Goal: Task Accomplishment & Management: Manage account settings

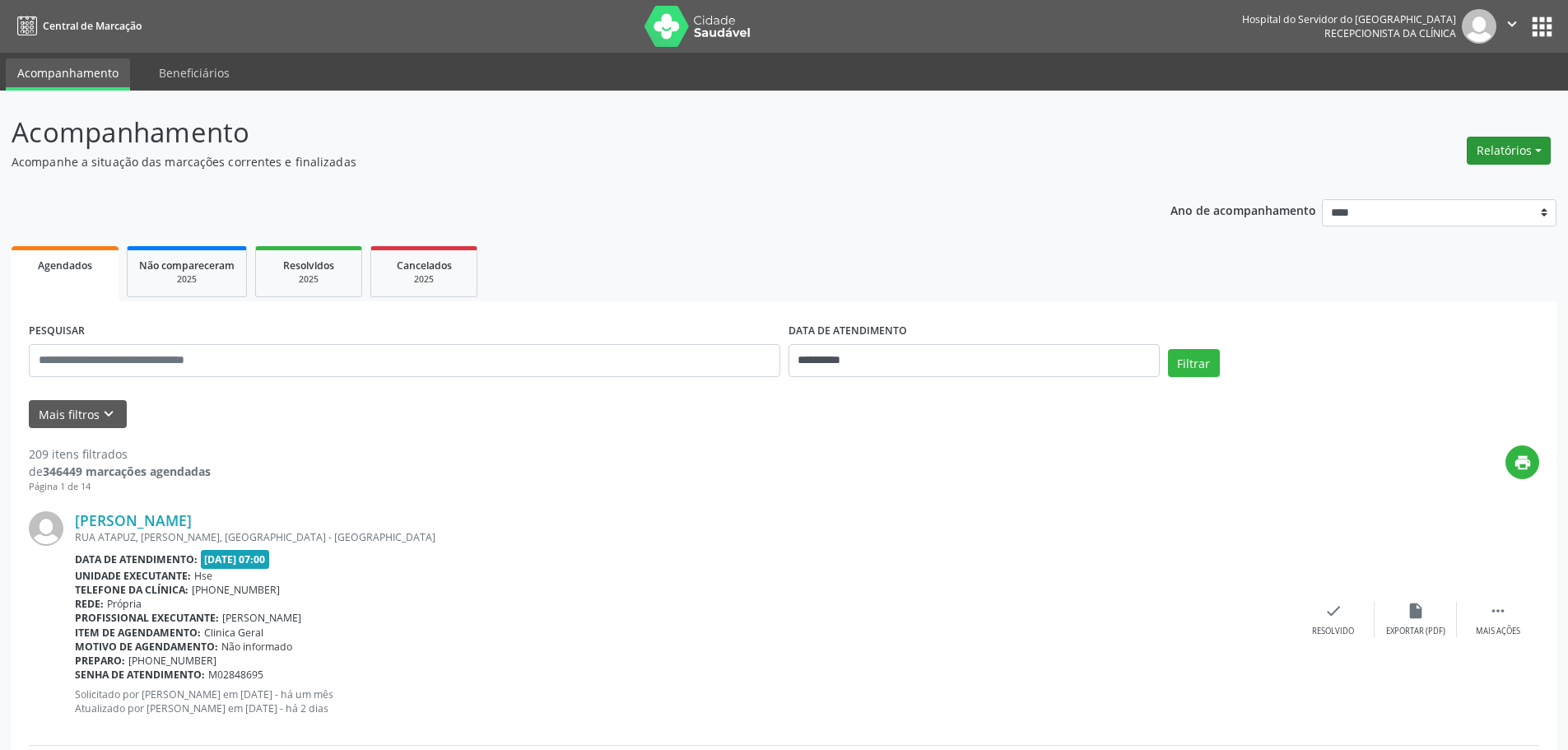
click at [1527, 148] on button "Relatórios" at bounding box center [1509, 151] width 84 height 28
click at [1412, 196] on link "Agendamentos" at bounding box center [1464, 186] width 177 height 23
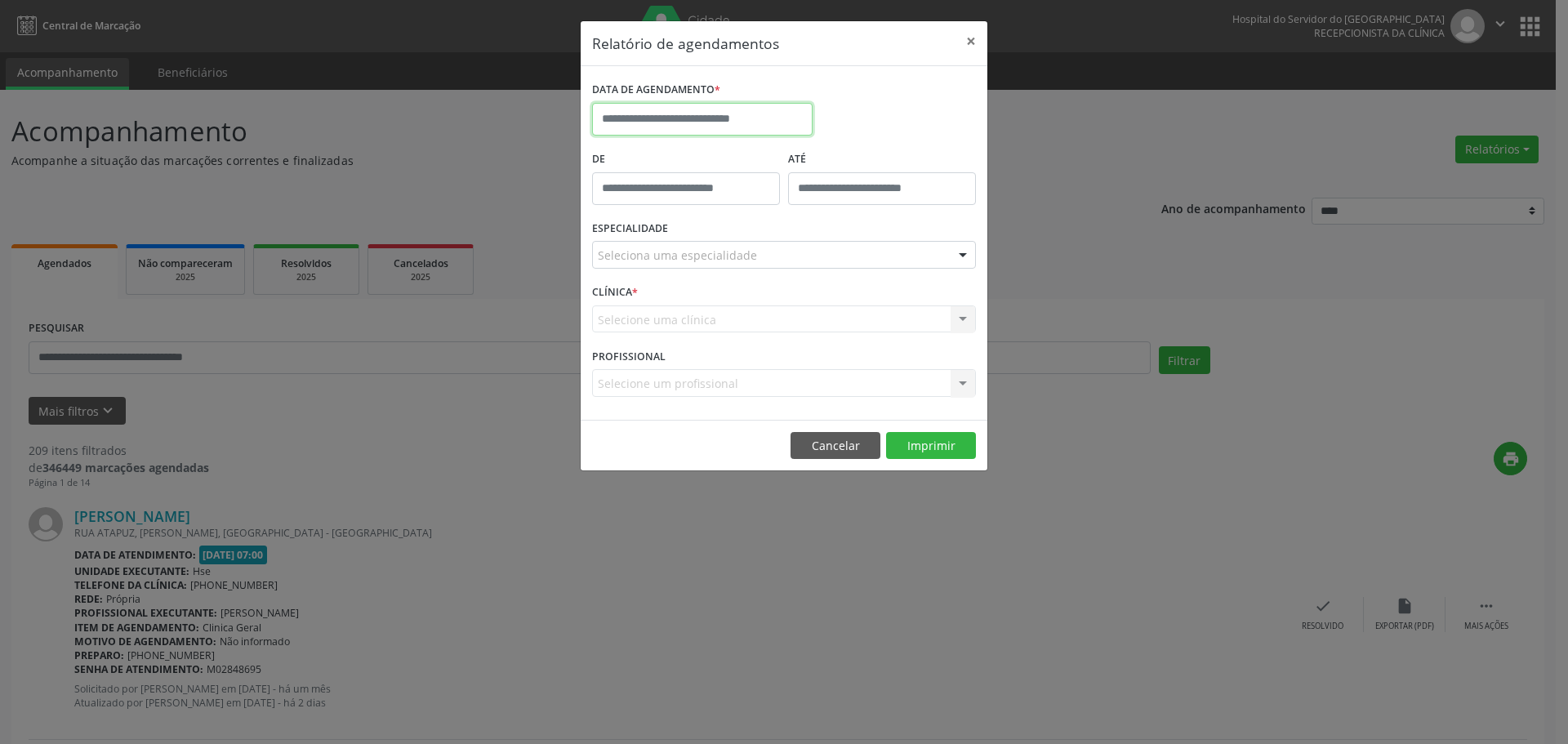
click at [703, 111] on input "text" at bounding box center [702, 119] width 220 height 33
click at [755, 332] on span "28" at bounding box center [754, 336] width 32 height 32
type input "**********"
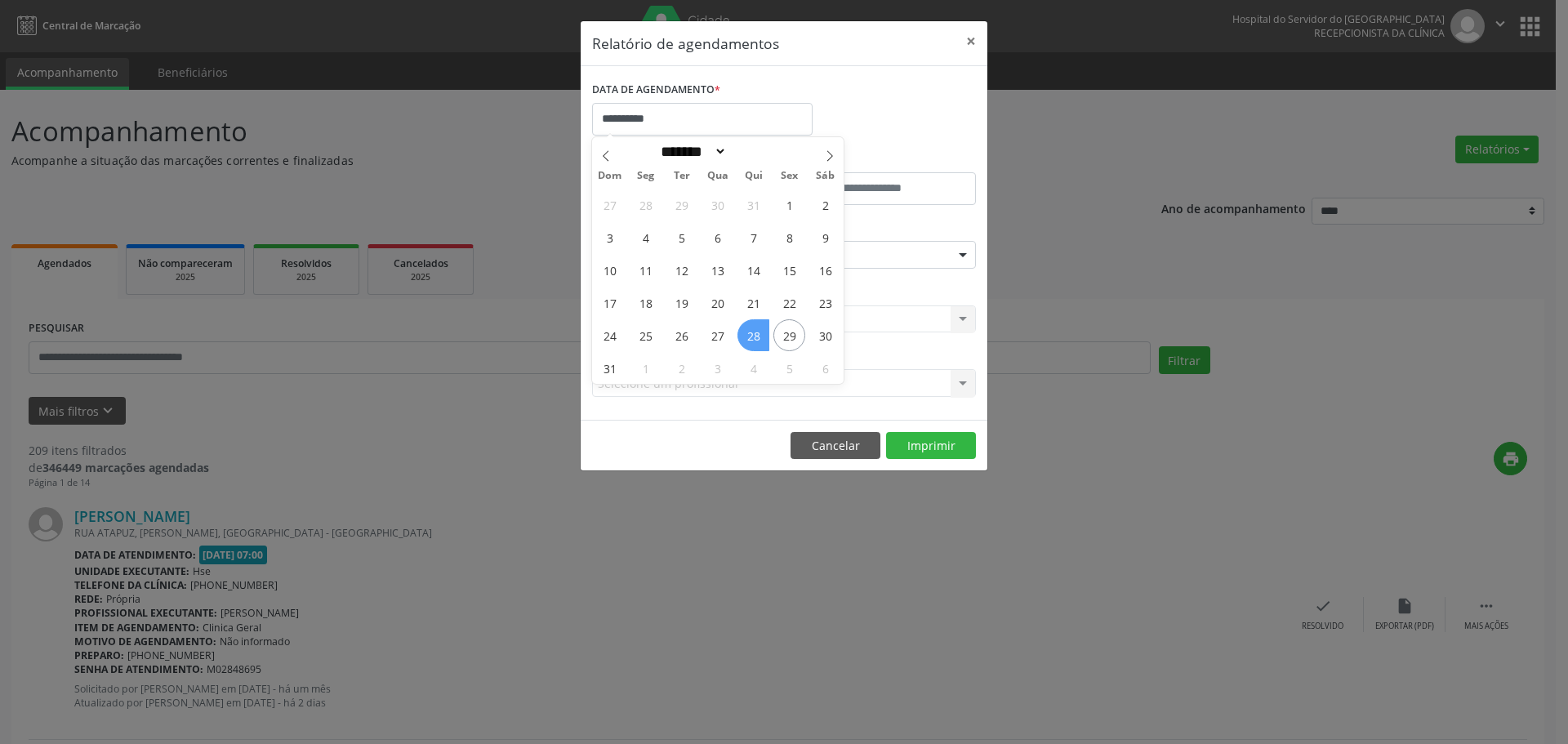
click at [755, 332] on span "28" at bounding box center [754, 336] width 32 height 32
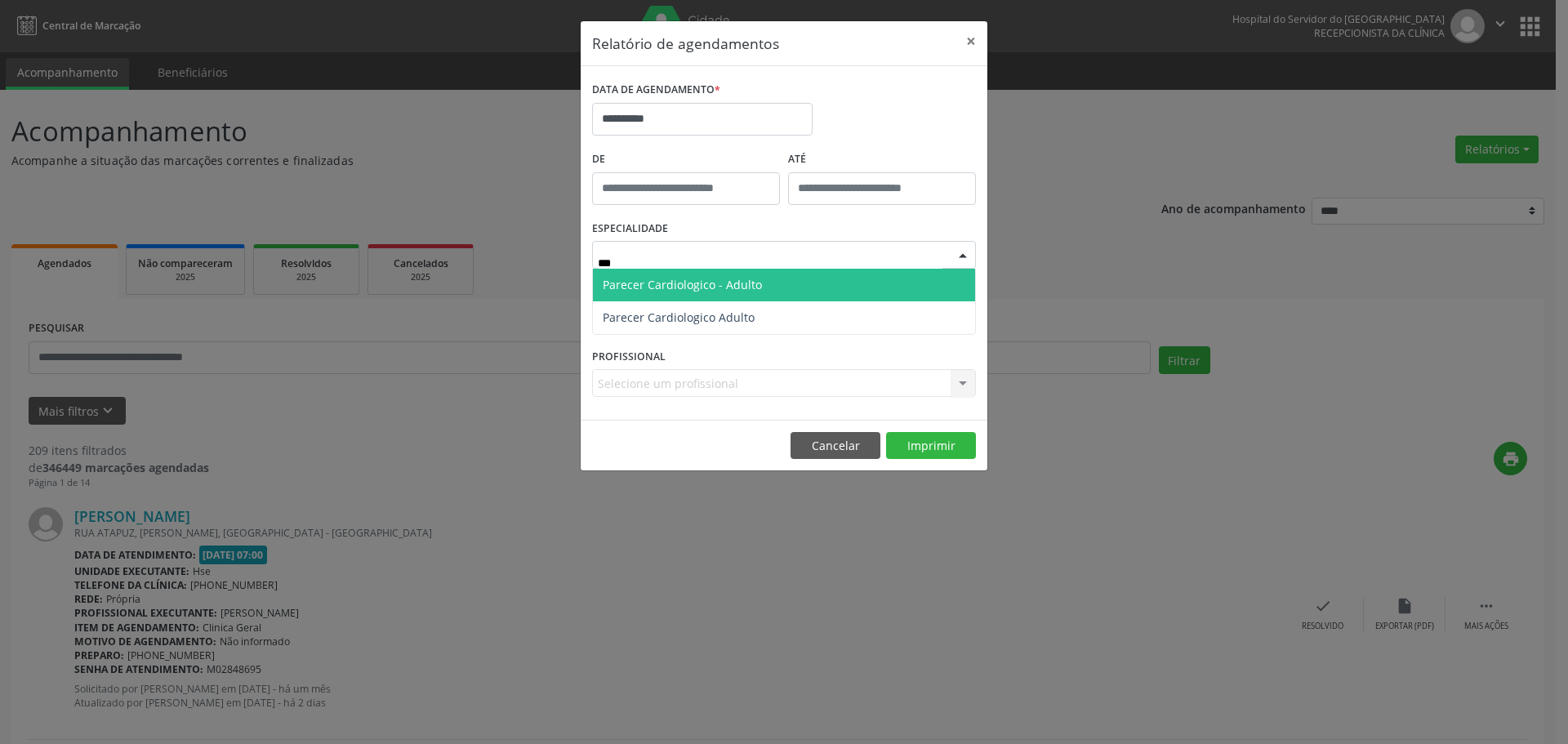
type input "****"
click at [693, 273] on span "Parecer Cardiologico - Adulto" at bounding box center [784, 285] width 382 height 33
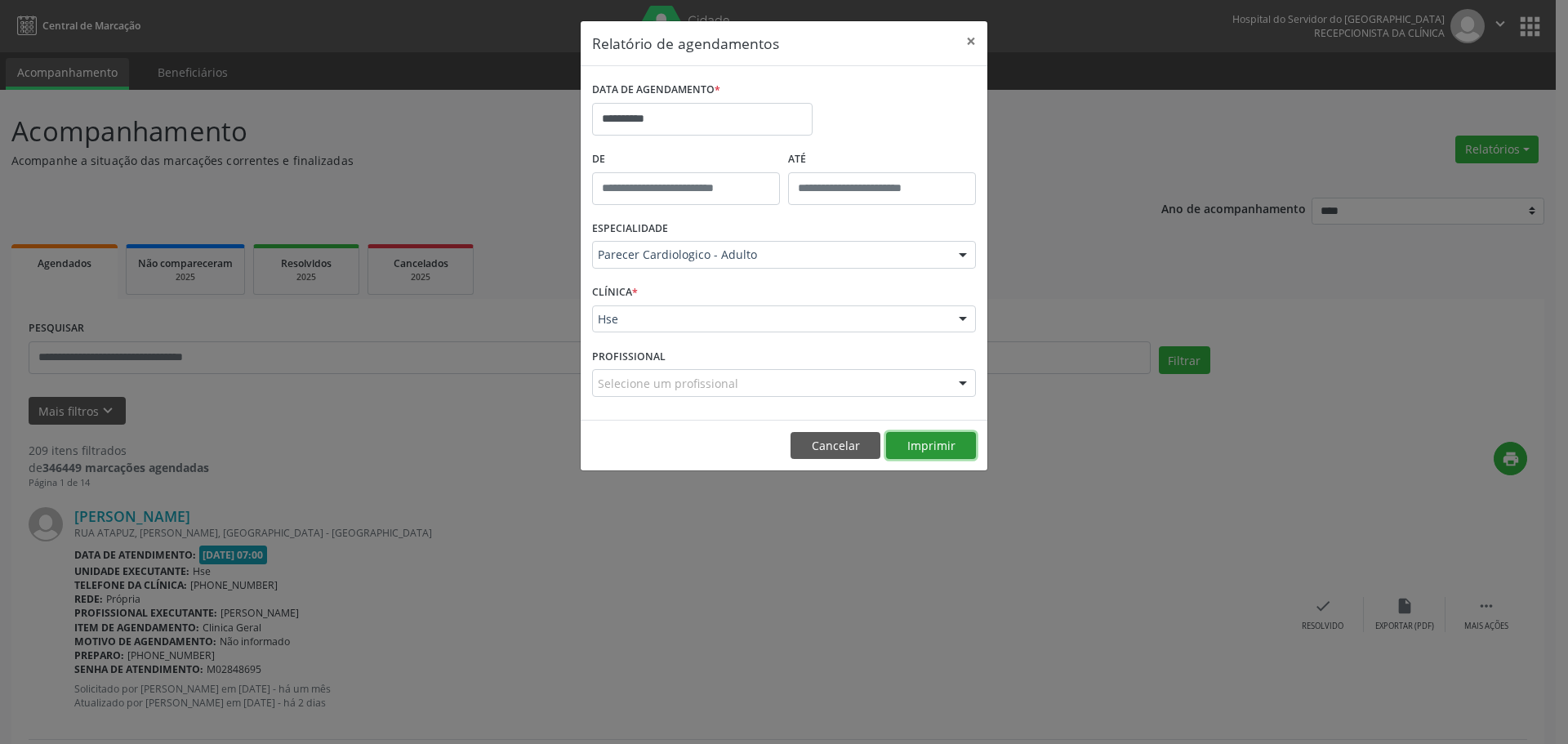
click at [905, 444] on button "Imprimir" at bounding box center [931, 446] width 90 height 28
click at [981, 36] on button "×" at bounding box center [971, 41] width 33 height 40
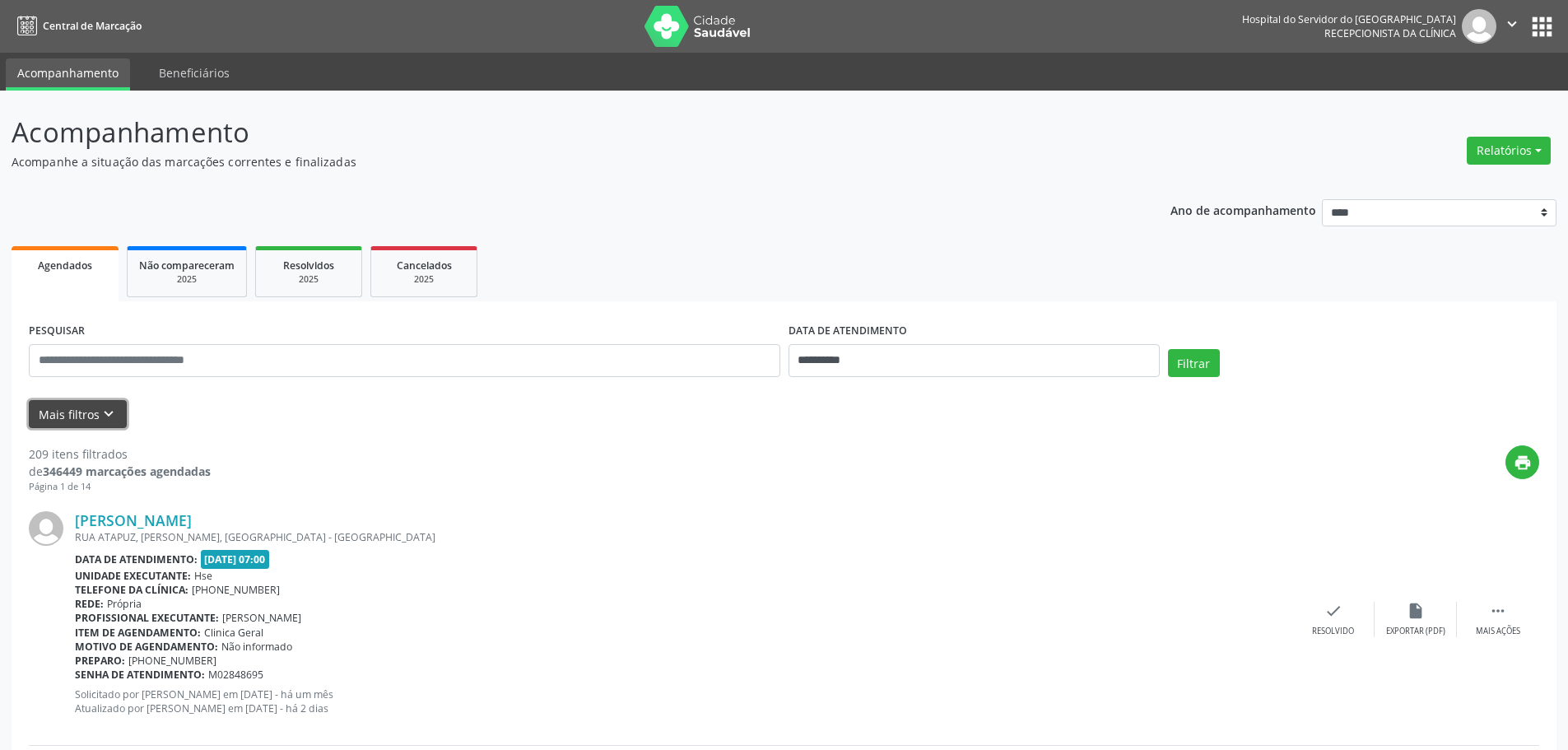
click at [92, 419] on button "Mais filtros keyboard_arrow_down" at bounding box center [78, 414] width 98 height 29
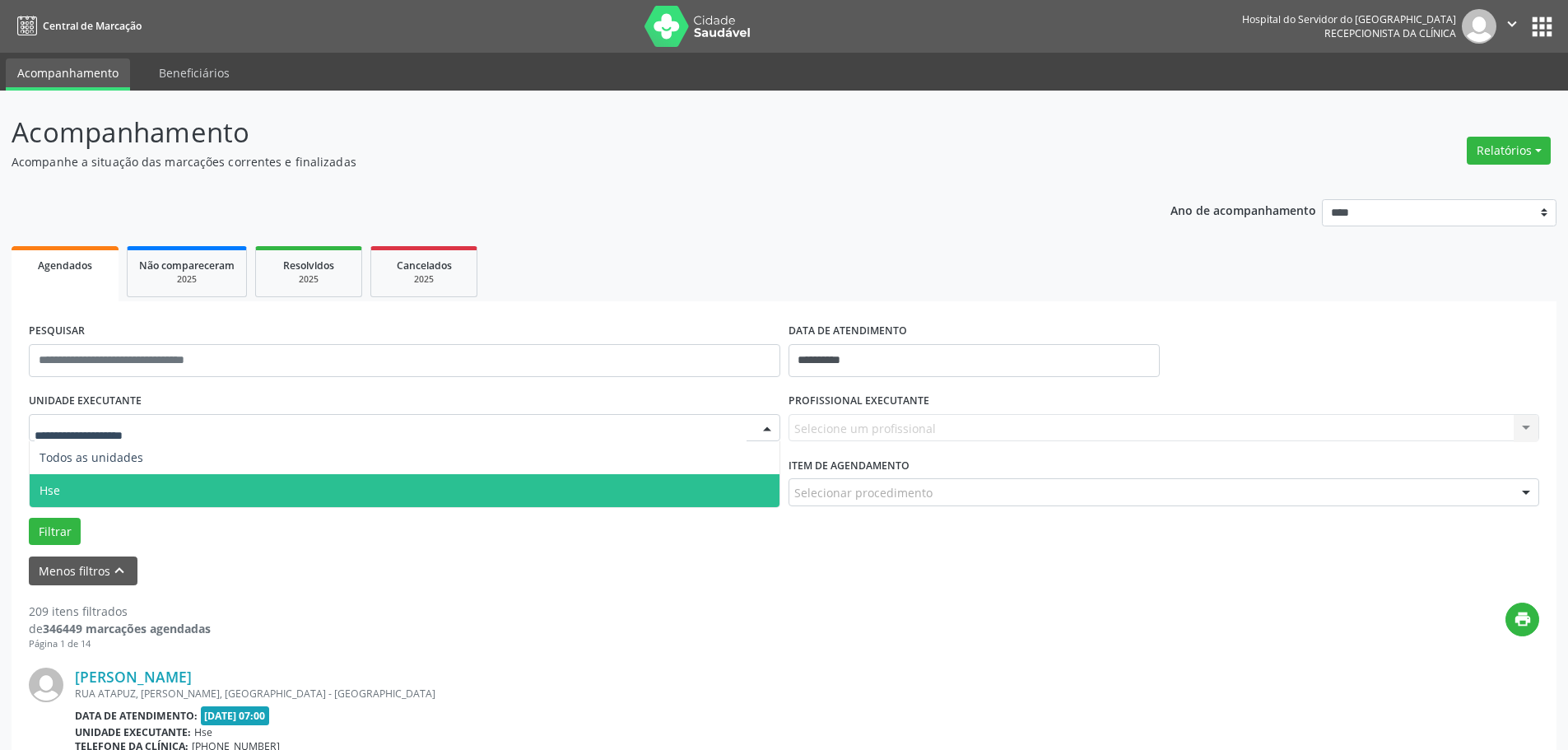
click at [77, 486] on span "Hse" at bounding box center [404, 491] width 750 height 33
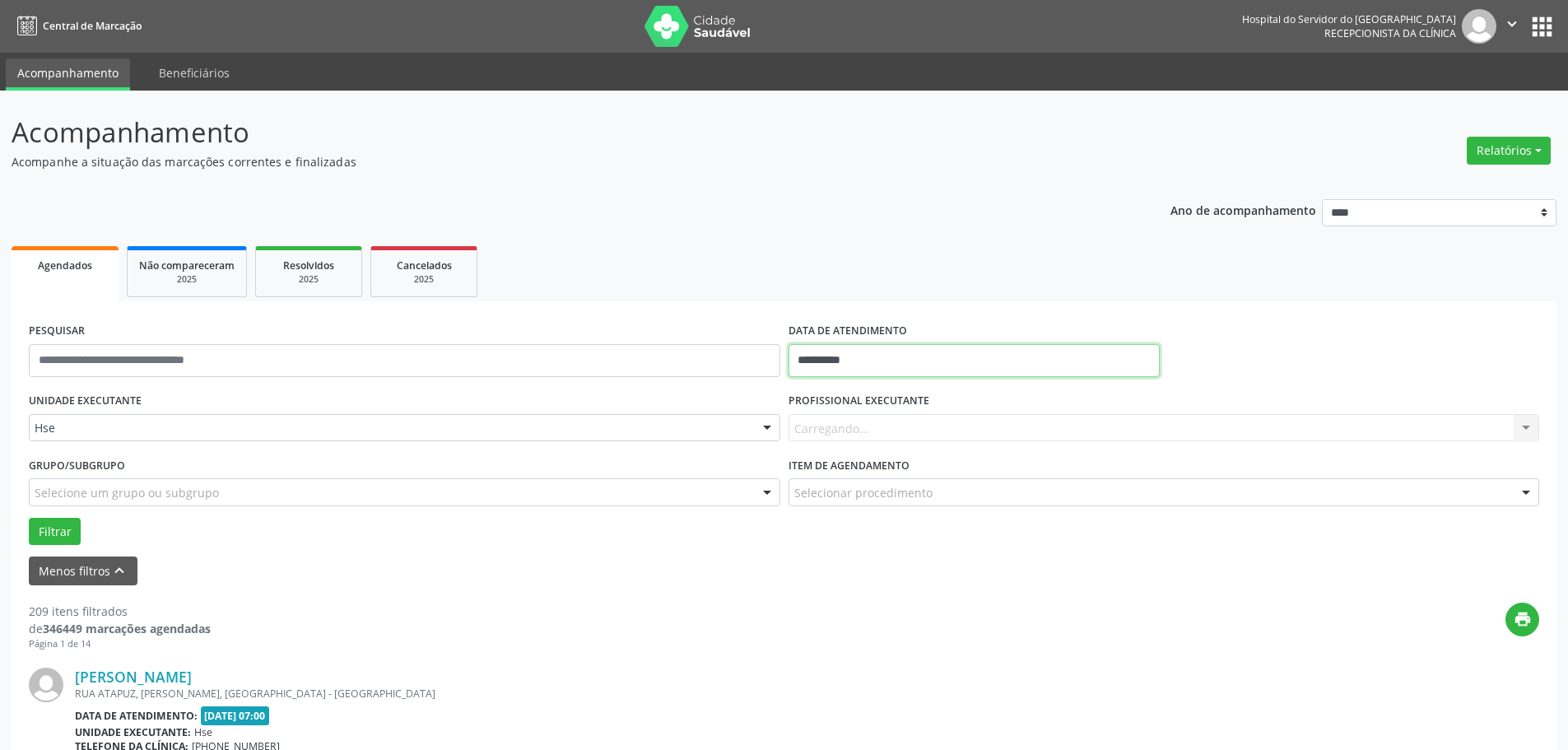
click at [841, 352] on input "**********" at bounding box center [974, 360] width 371 height 33
click at [953, 578] on span "28" at bounding box center [951, 578] width 32 height 32
type input "**********"
click at [953, 578] on span "28" at bounding box center [951, 578] width 32 height 32
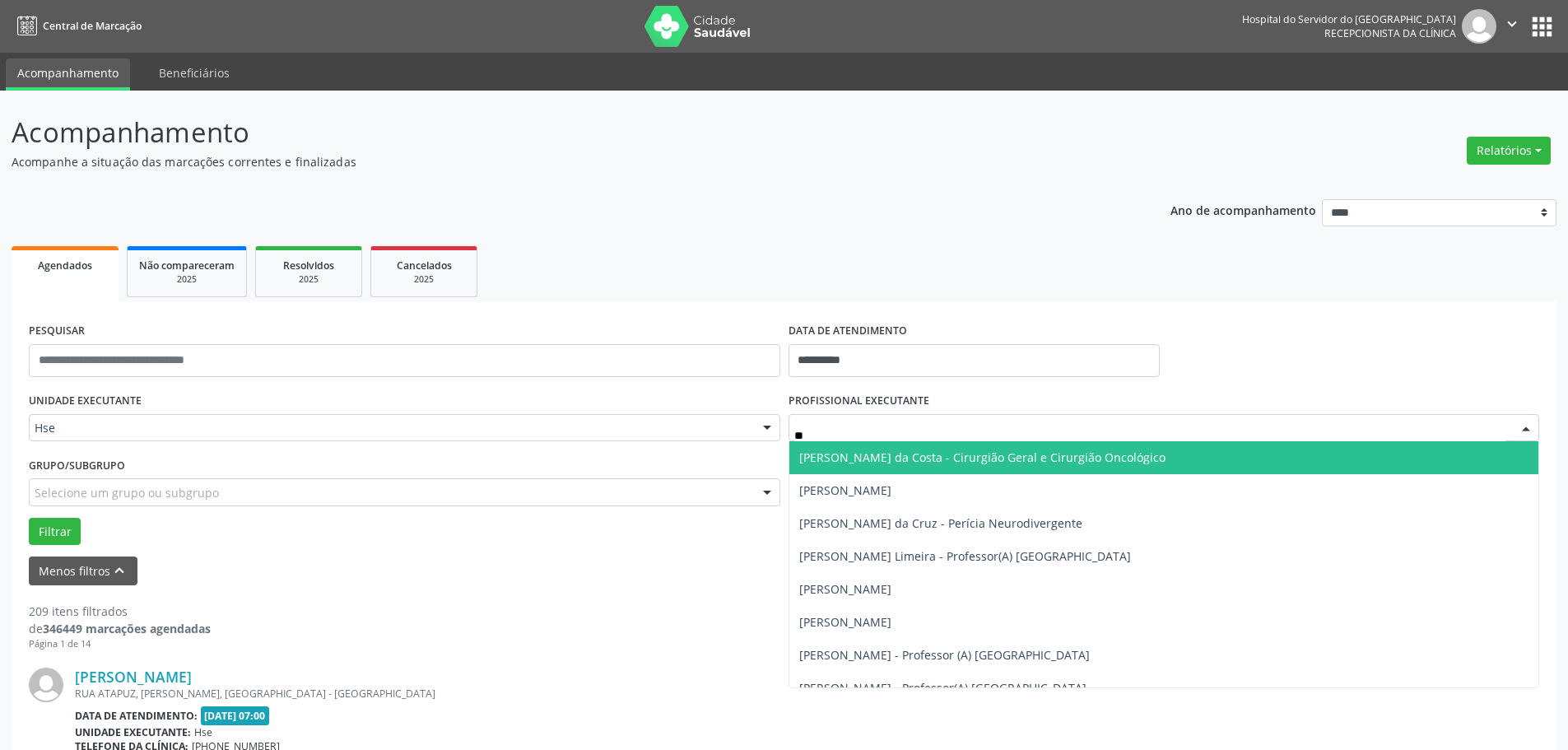
type input "***"
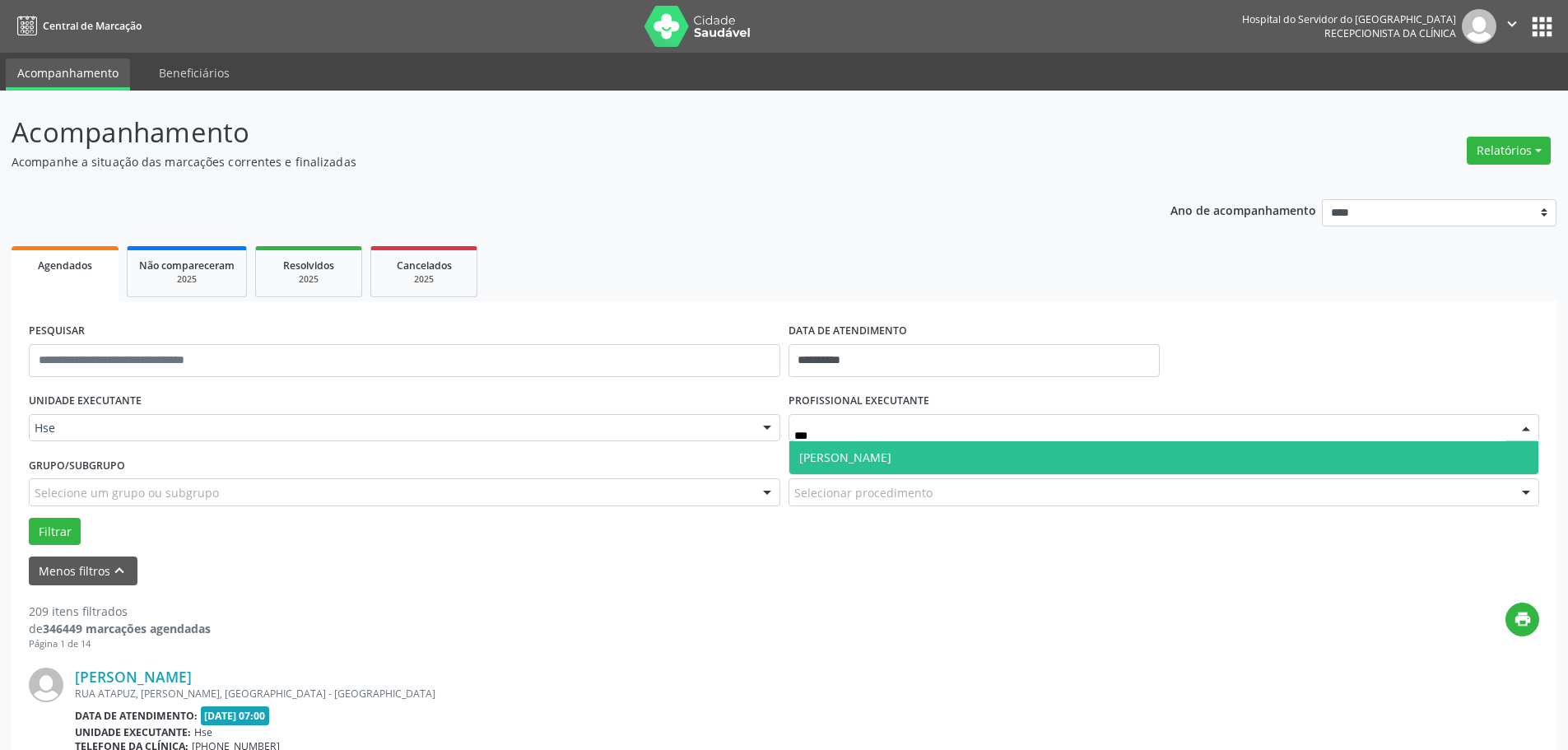
click at [880, 464] on span "[PERSON_NAME]" at bounding box center [846, 458] width 92 height 16
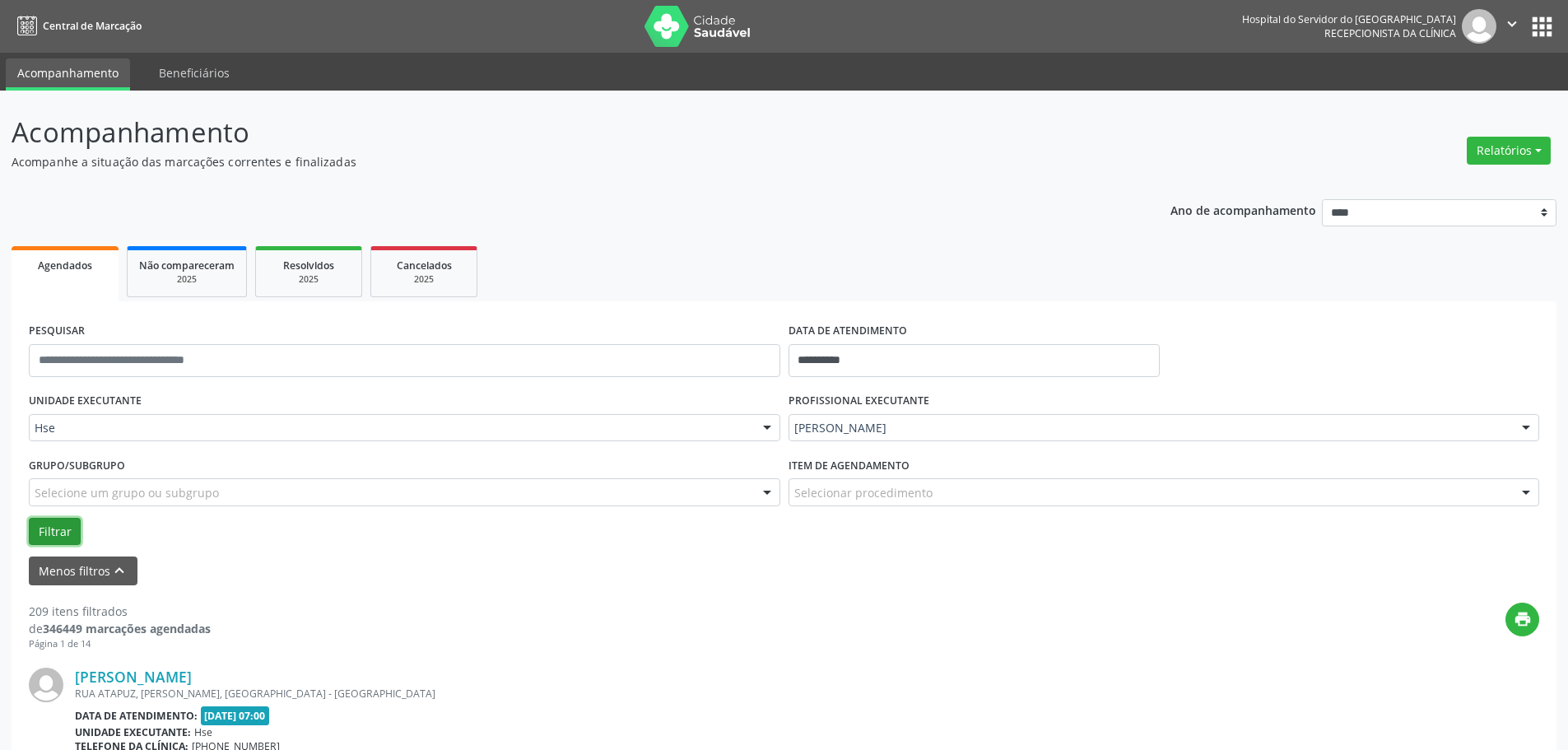
click at [55, 535] on button "Filtrar" at bounding box center [55, 532] width 52 height 28
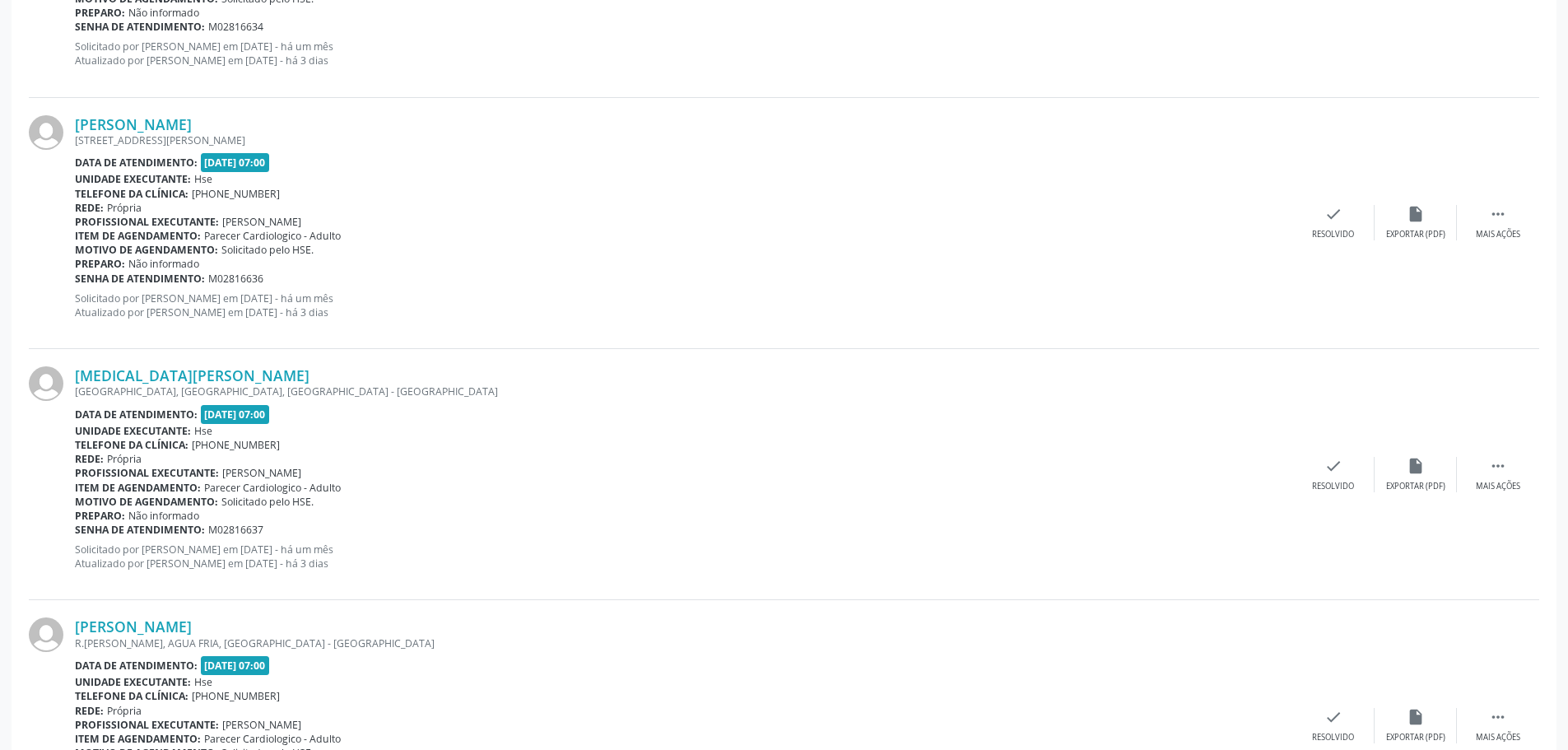
scroll to position [1318, 0]
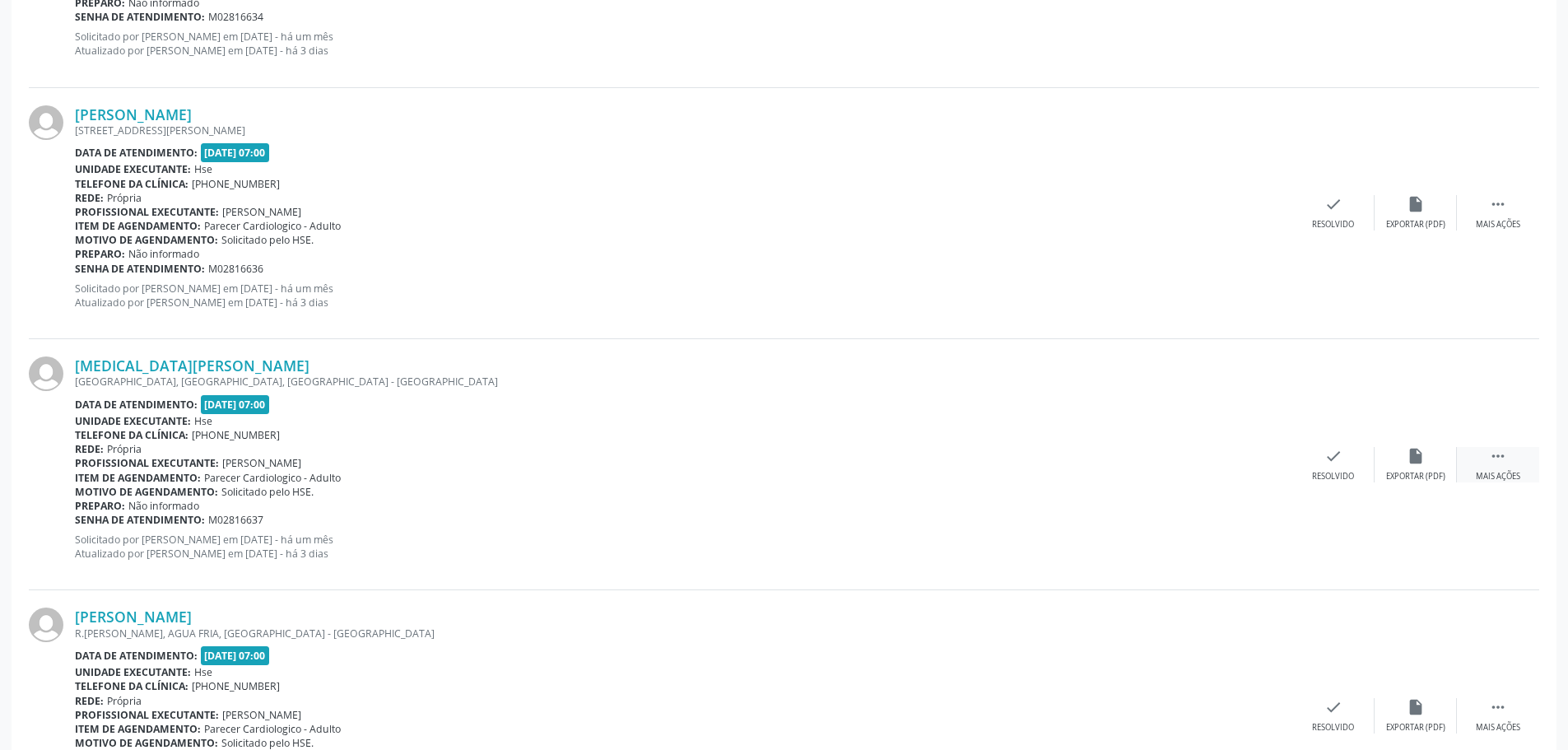
click at [1510, 456] on div " Mais ações" at bounding box center [1498, 465] width 82 height 35
click at [1429, 473] on div "Não compareceu" at bounding box center [1415, 476] width 70 height 12
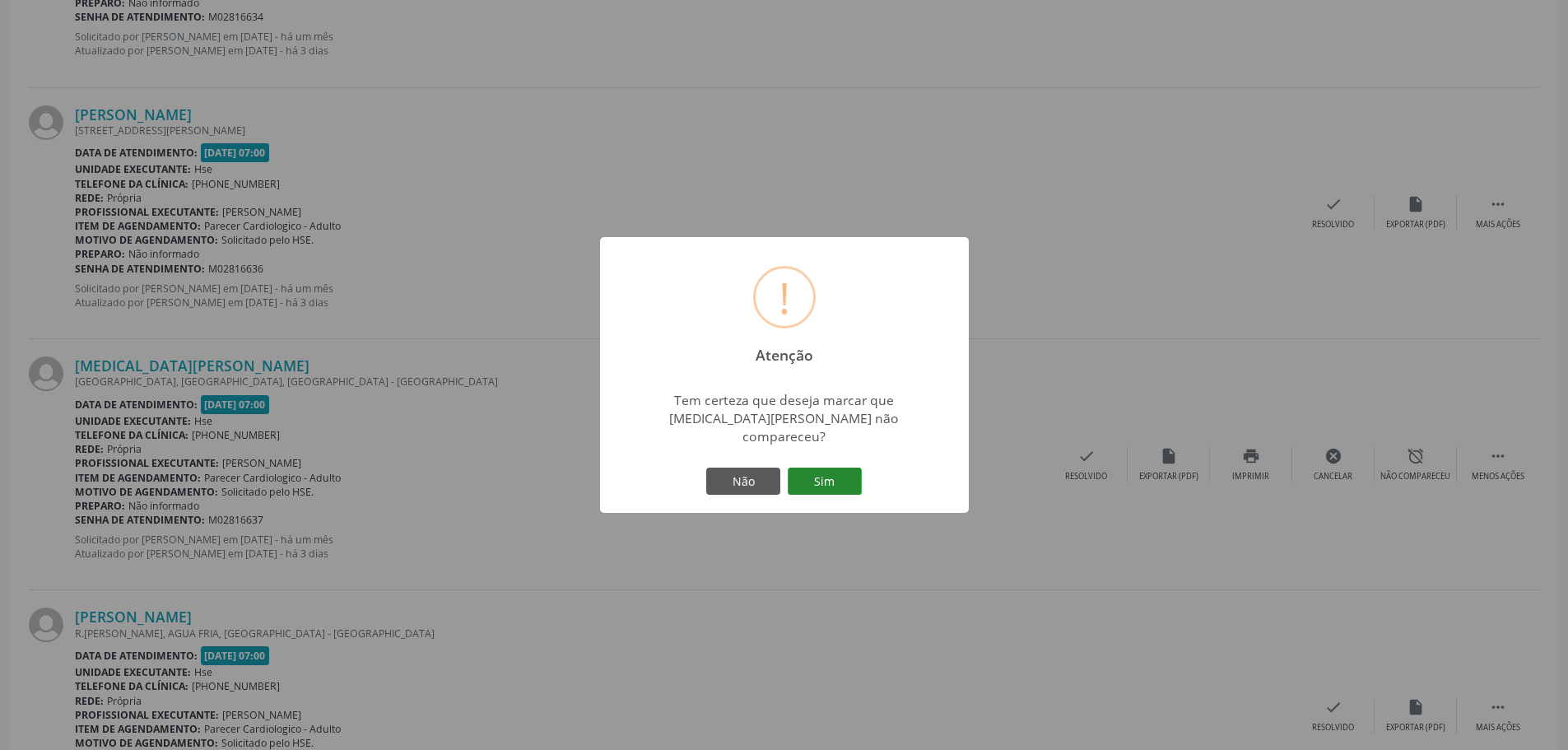
click at [841, 468] on button "Sim" at bounding box center [825, 482] width 74 height 28
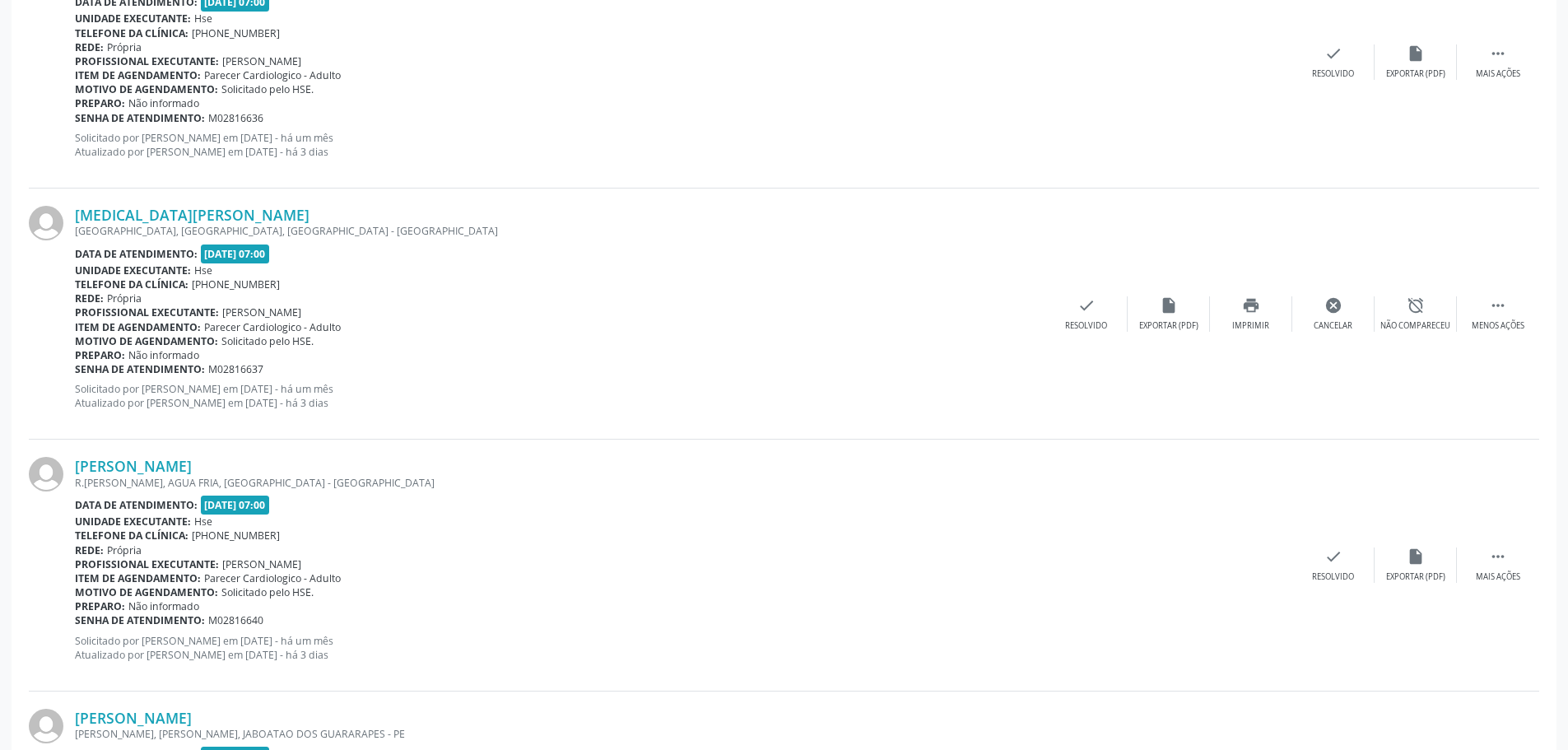
scroll to position [0, 0]
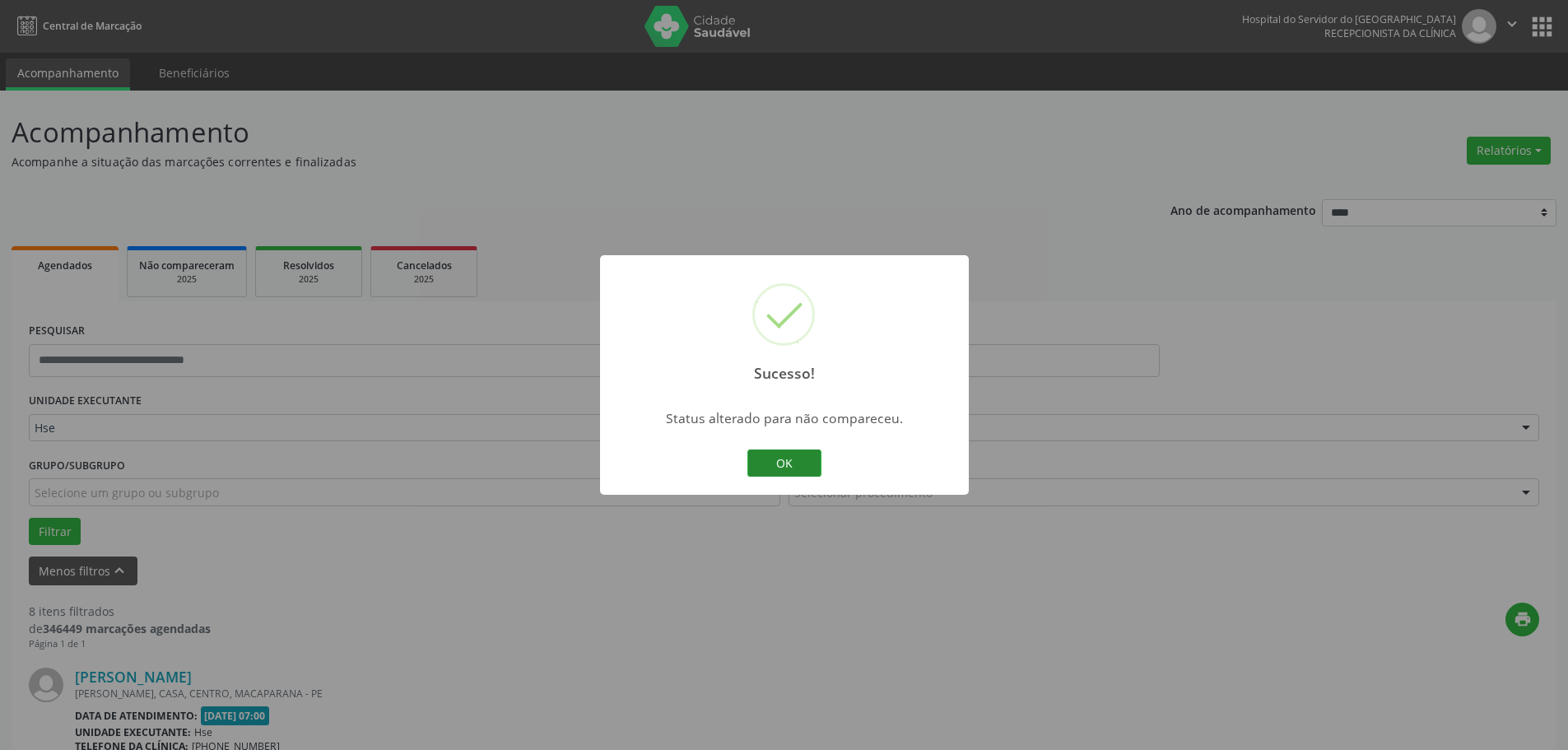
click at [801, 466] on button "OK" at bounding box center [784, 464] width 74 height 28
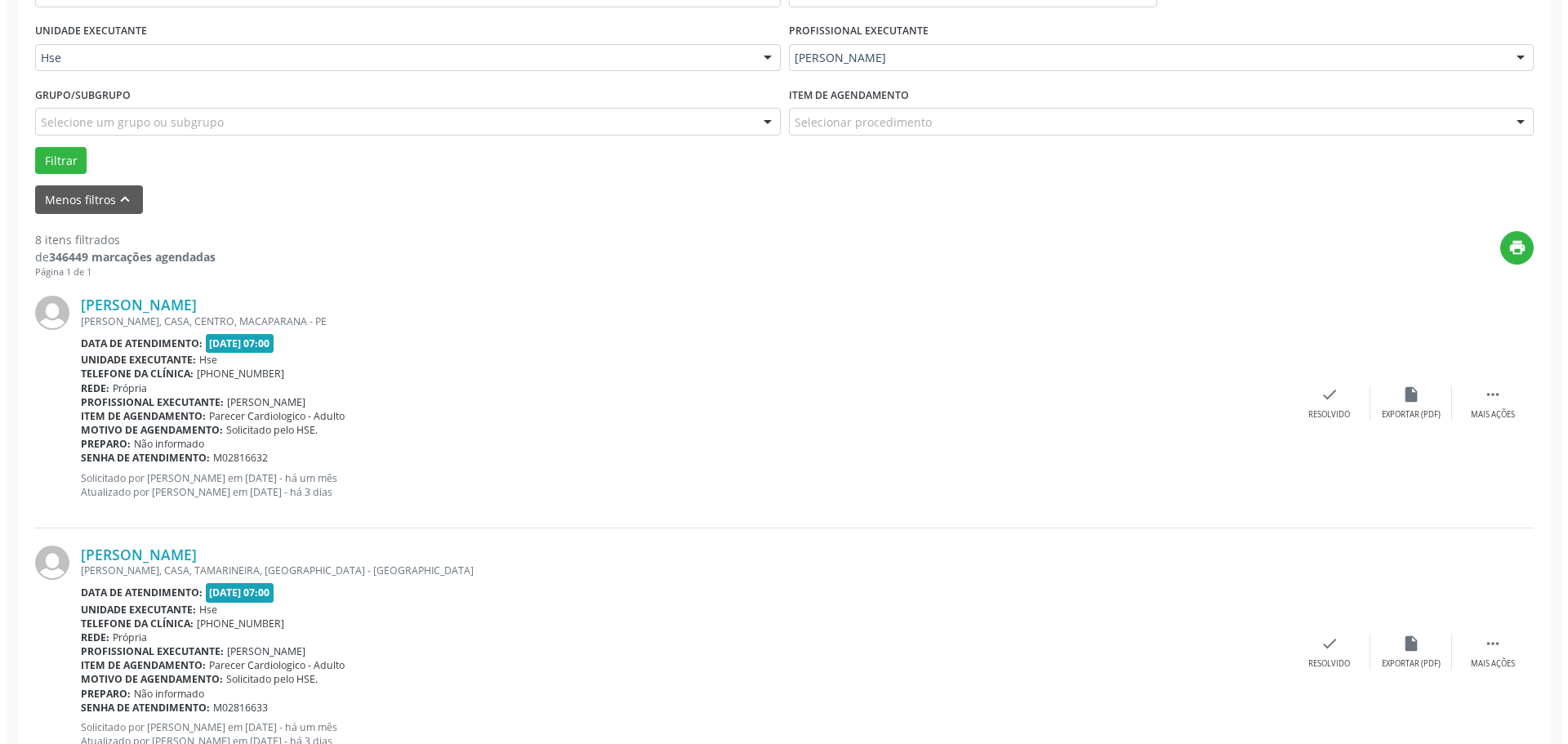
scroll to position [373, 0]
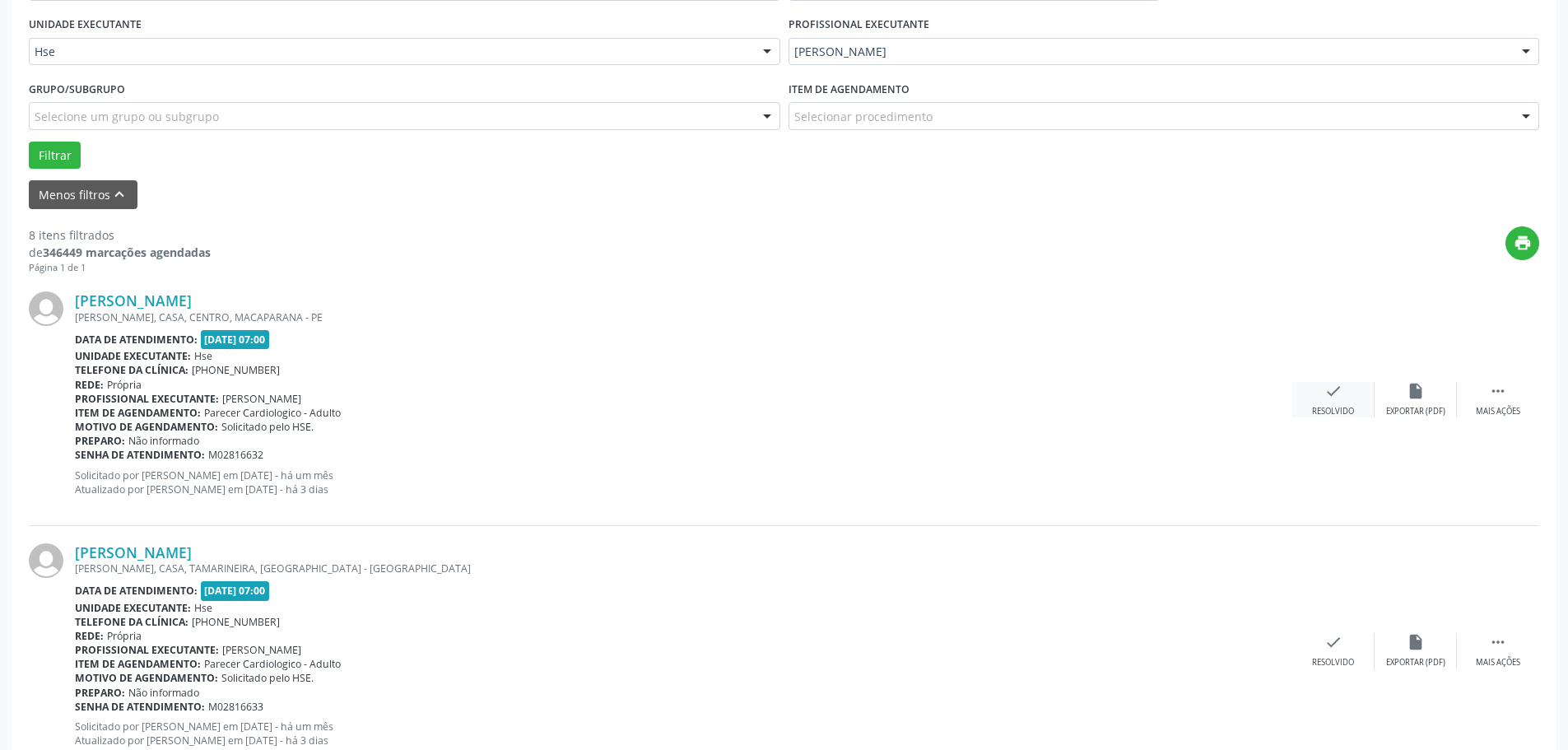
click at [1342, 399] on div "check Resolvido" at bounding box center [1333, 399] width 82 height 35
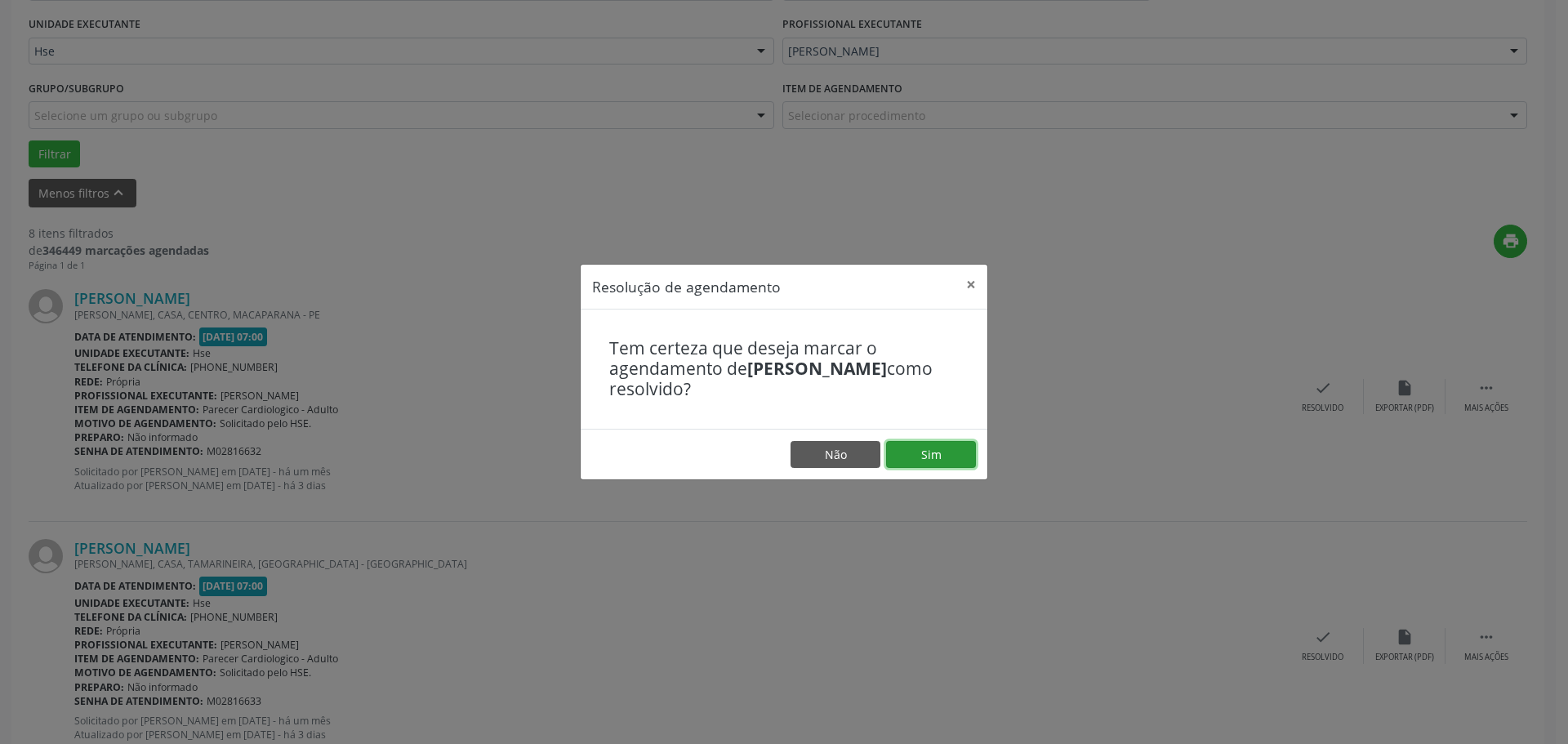
click at [903, 452] on button "Sim" at bounding box center [931, 455] width 90 height 28
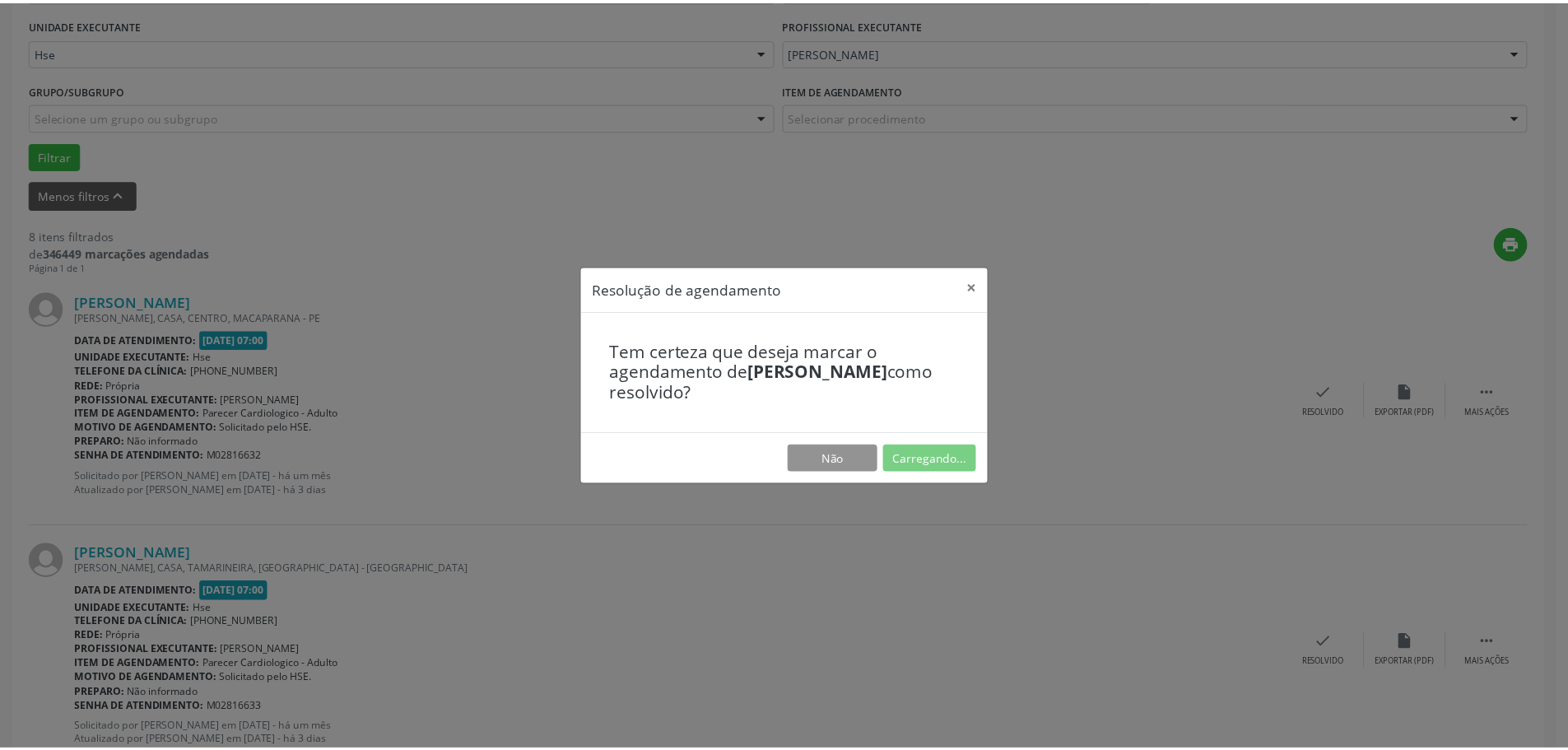
scroll to position [0, 0]
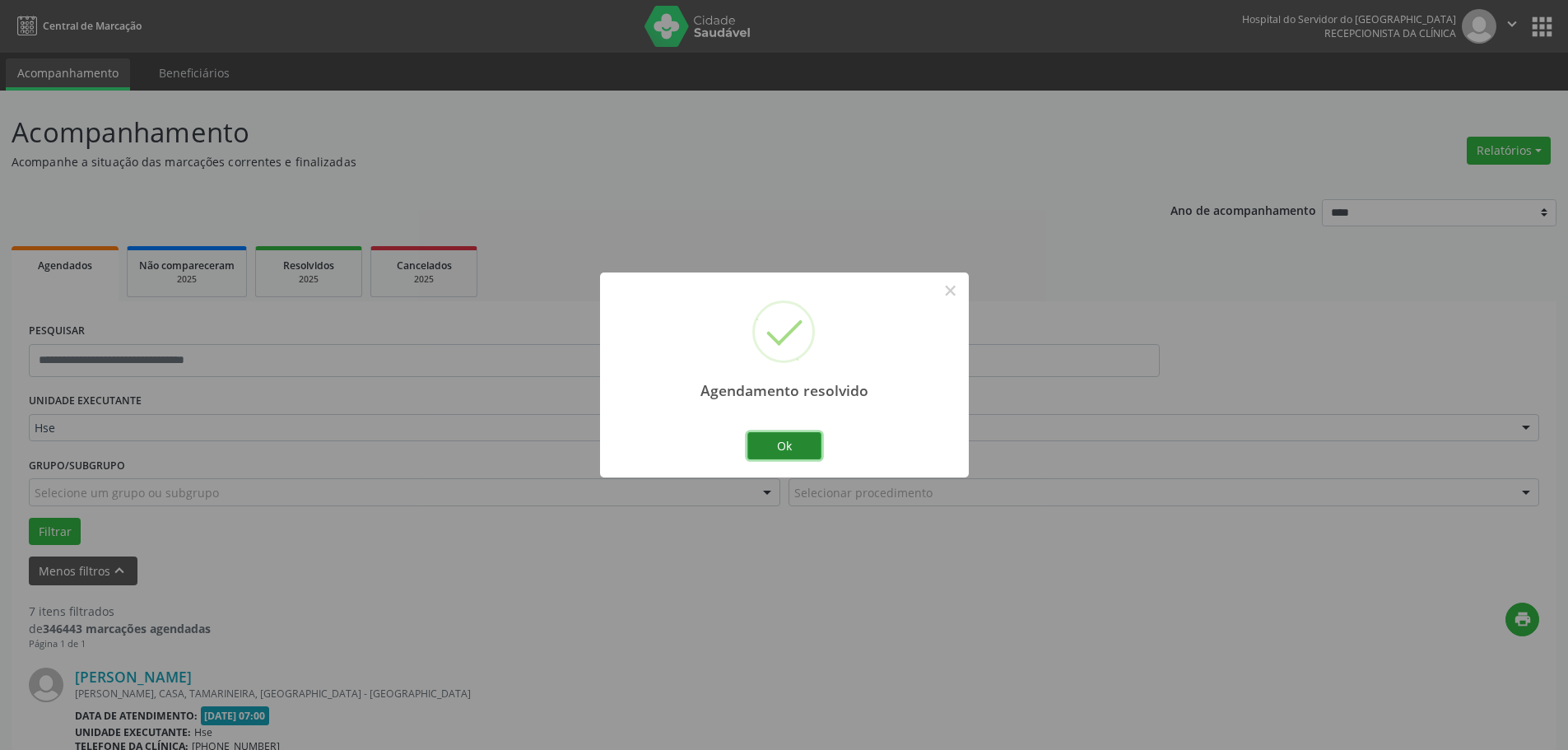
click at [770, 444] on button "Ok" at bounding box center [784, 446] width 74 height 28
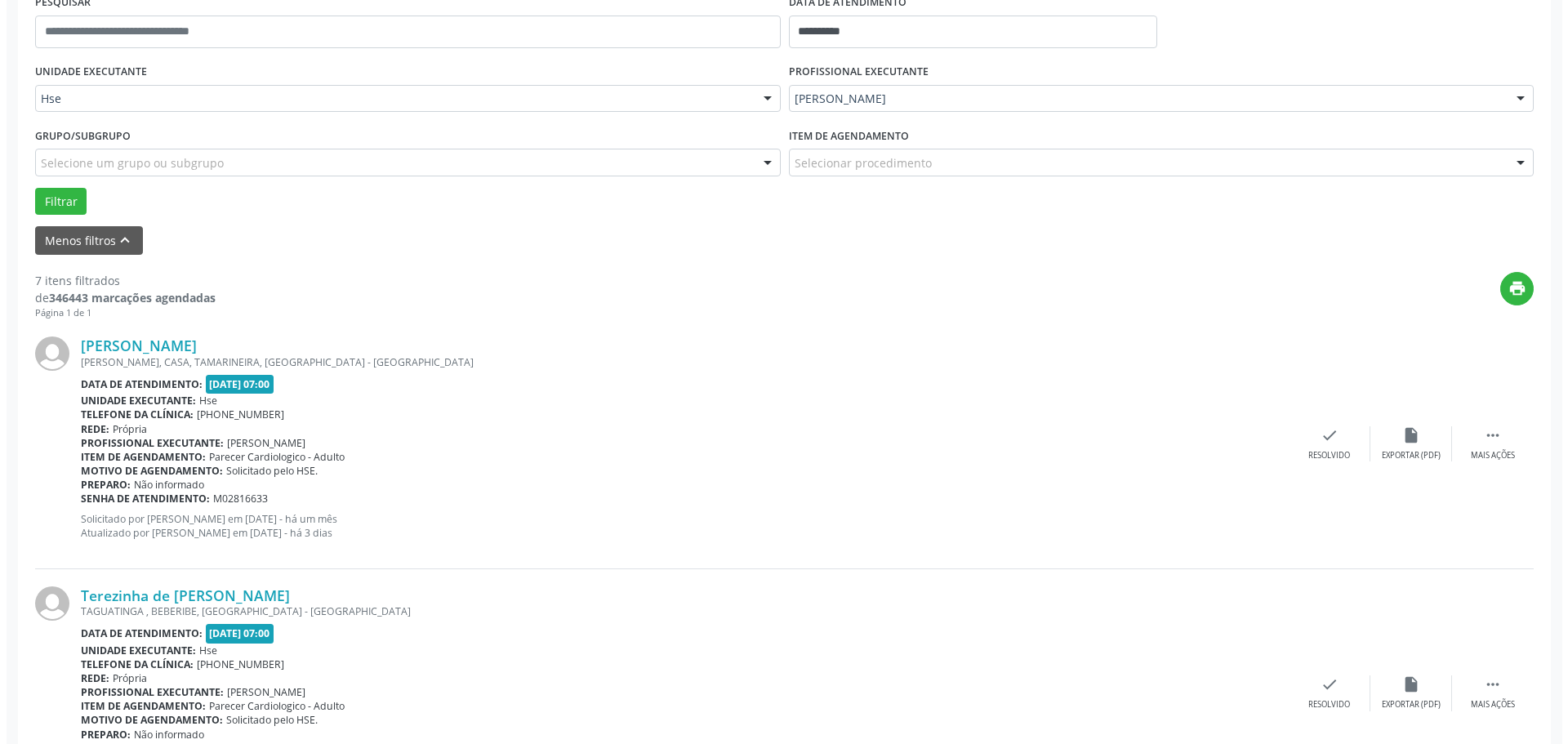
scroll to position [327, 0]
click at [1333, 457] on div "Resolvido" at bounding box center [1322, 454] width 41 height 11
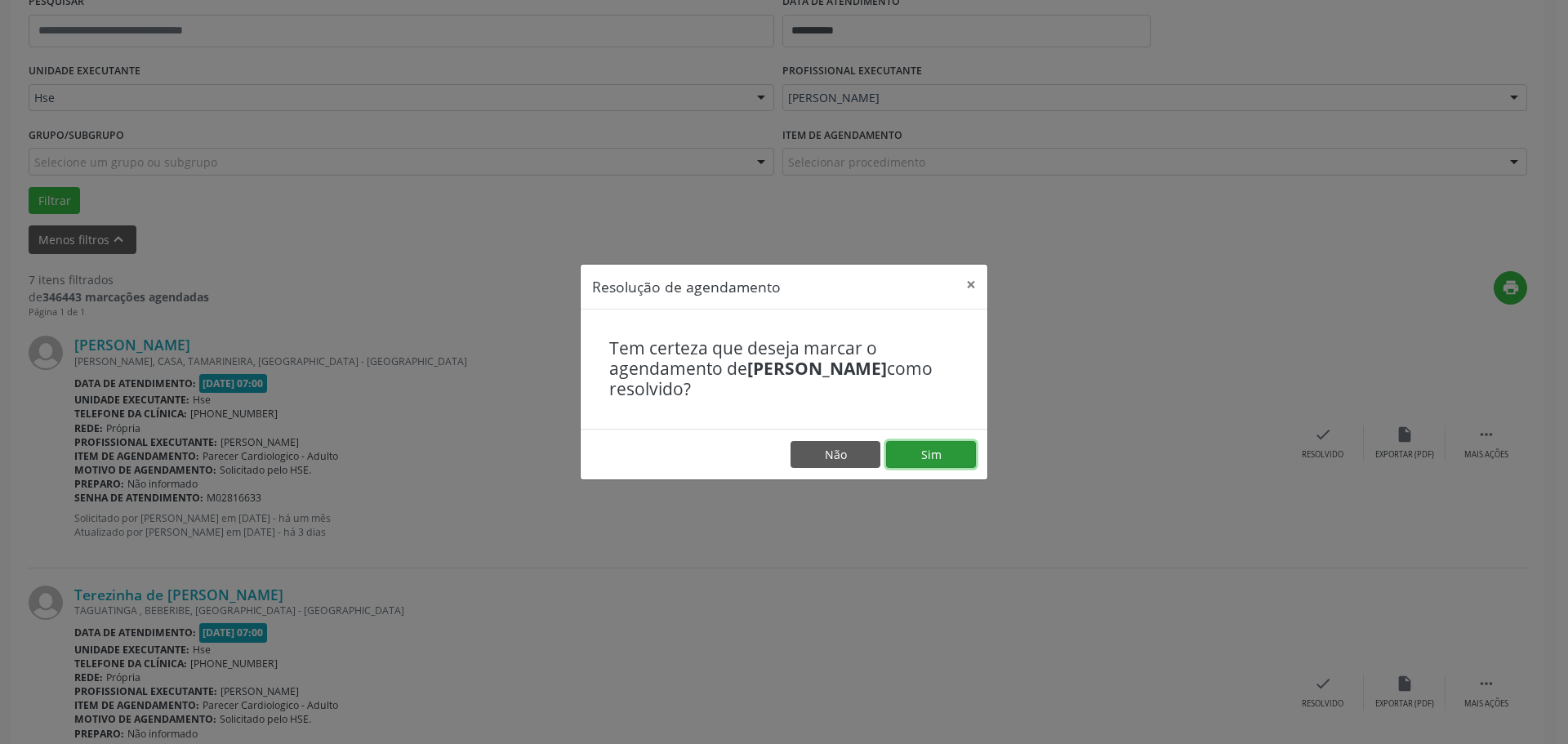
click at [933, 459] on button "Sim" at bounding box center [931, 455] width 90 height 28
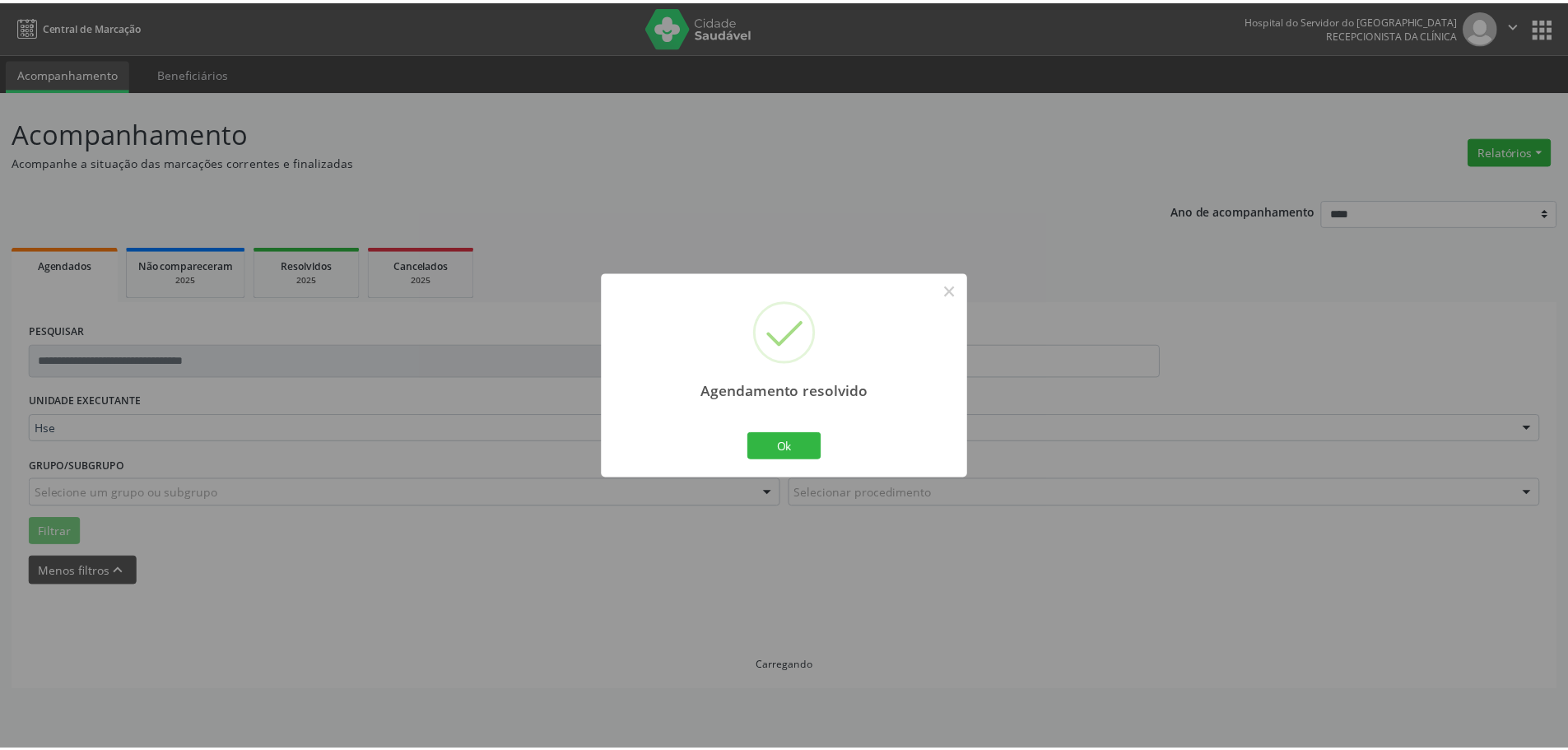
scroll to position [0, 0]
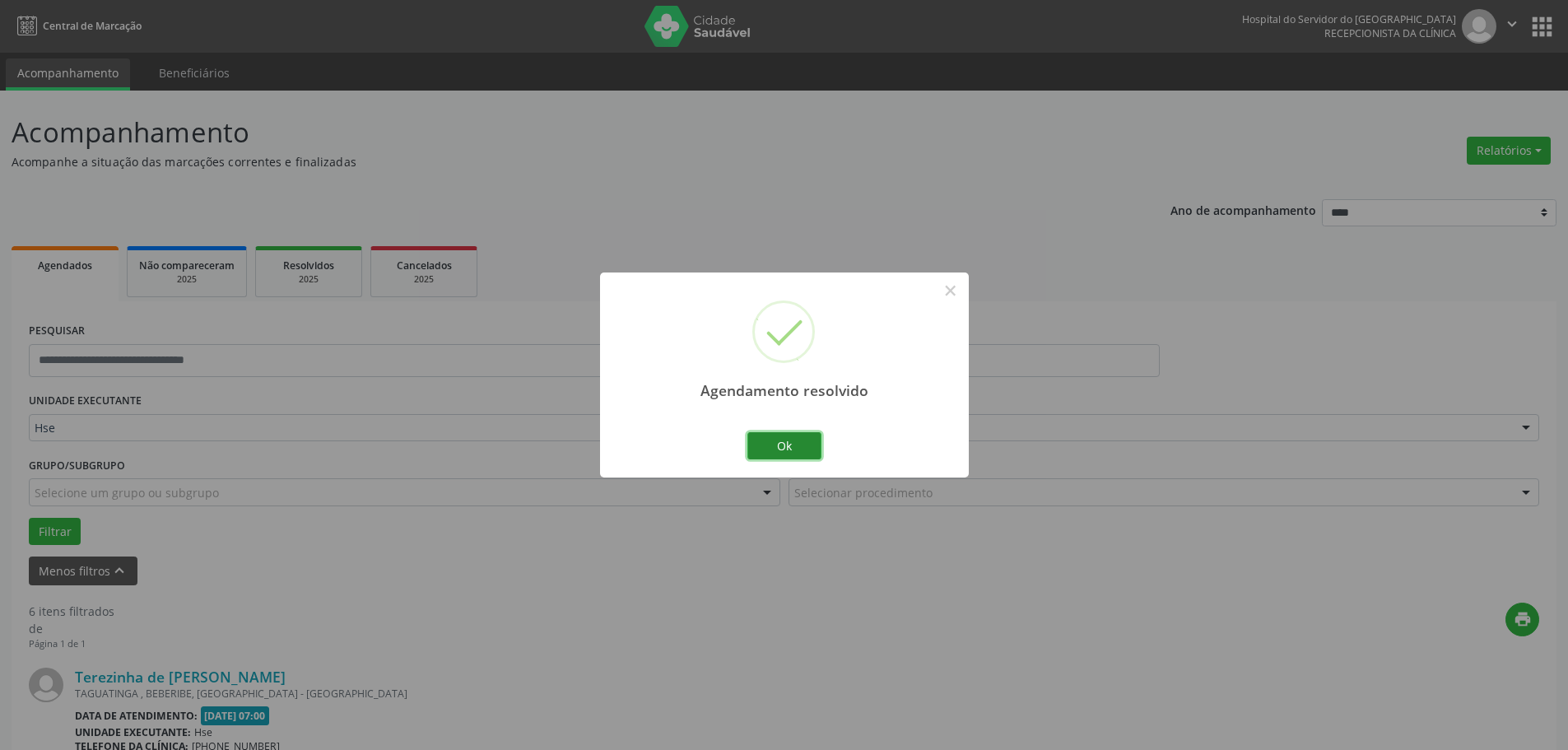
click at [768, 439] on button "Ok" at bounding box center [784, 446] width 74 height 28
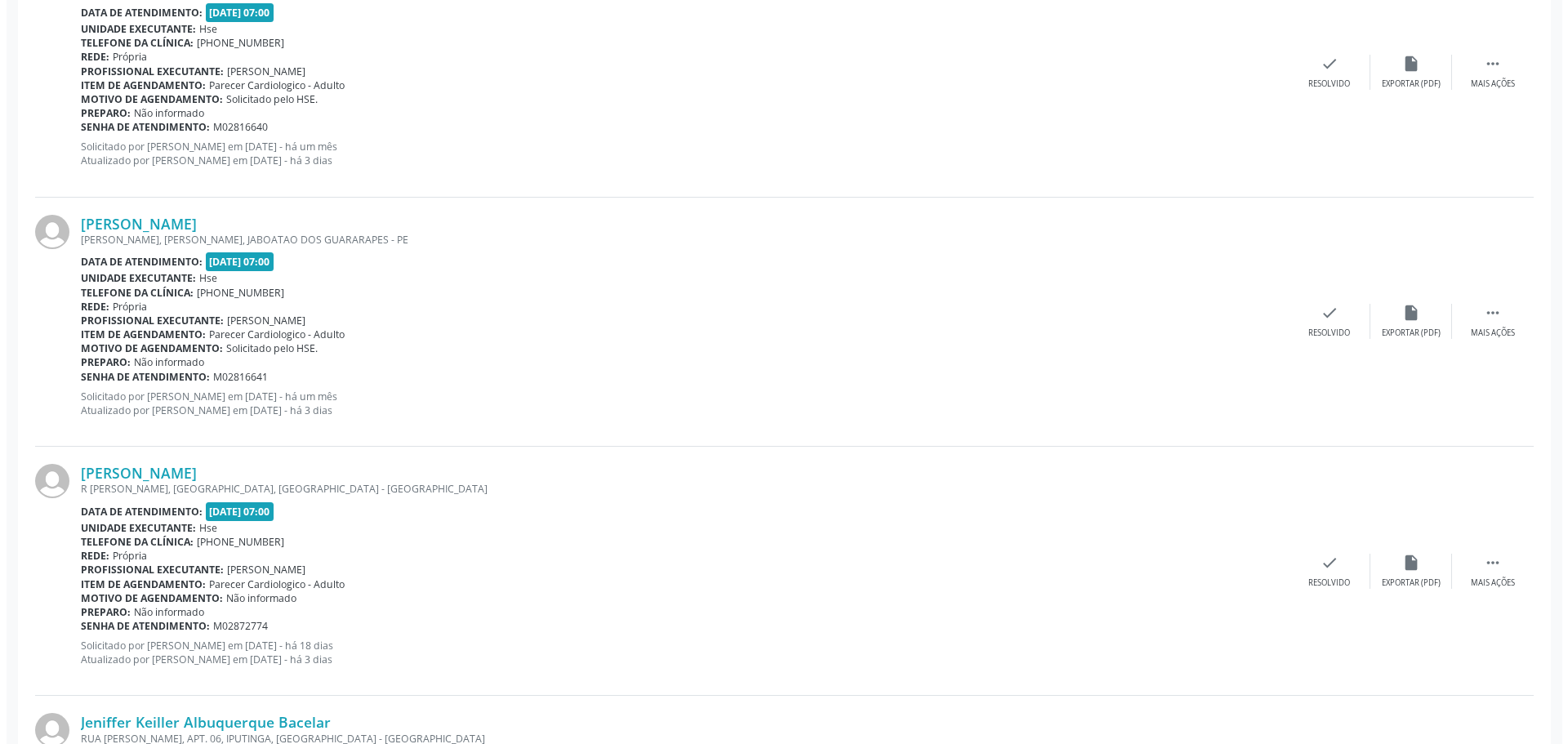
scroll to position [1225, 0]
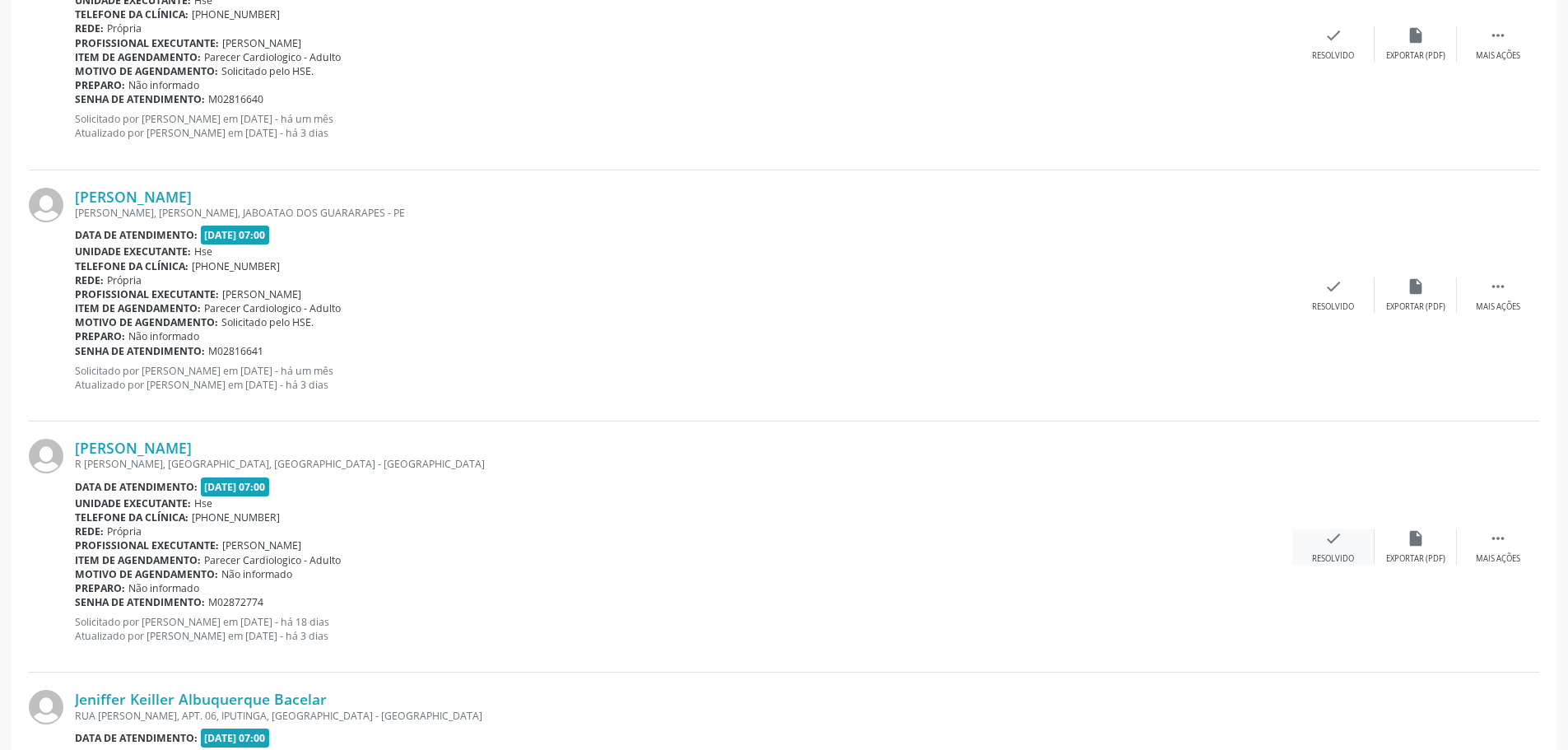
click at [1338, 553] on div "Resolvido" at bounding box center [1332, 559] width 42 height 12
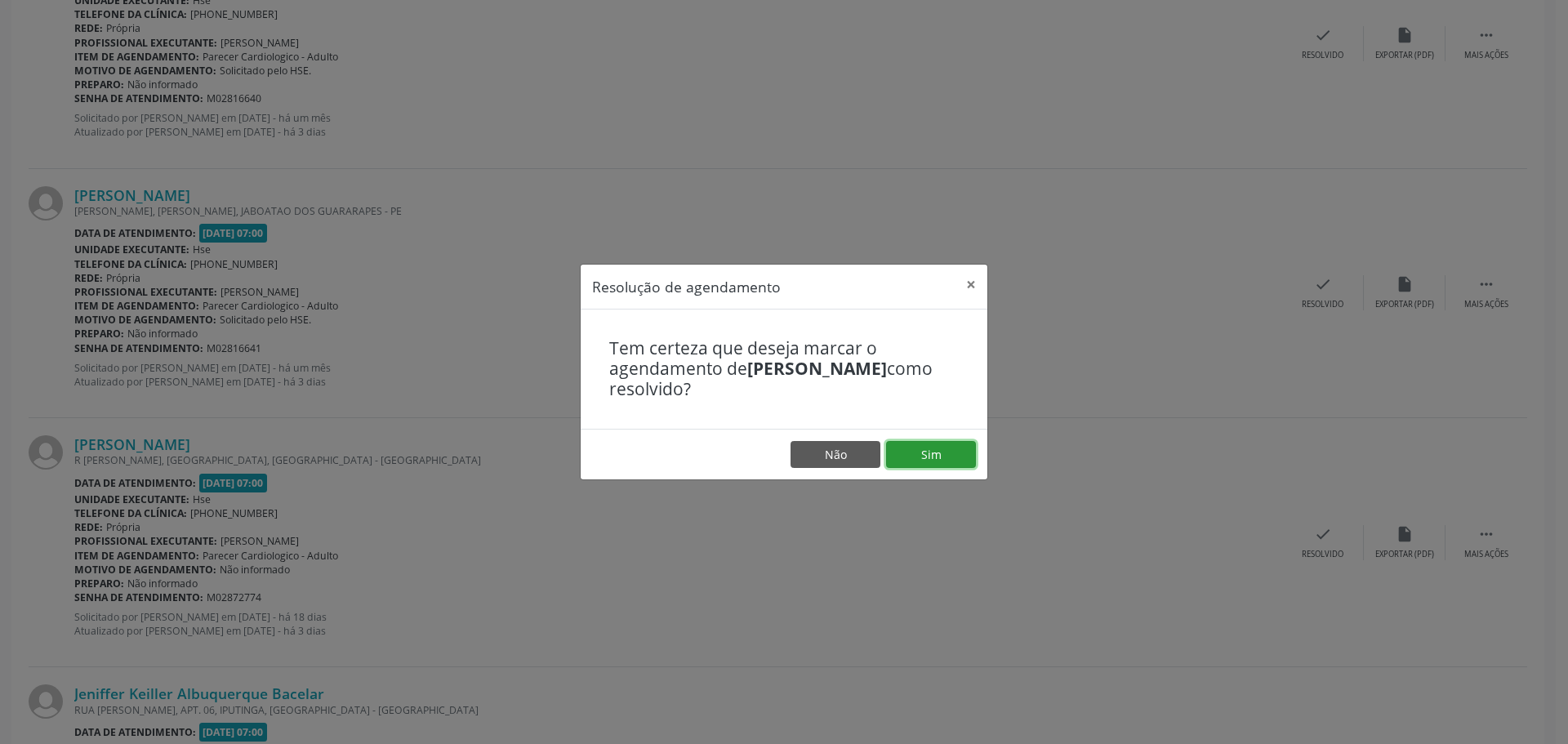
click at [941, 457] on button "Sim" at bounding box center [931, 455] width 90 height 28
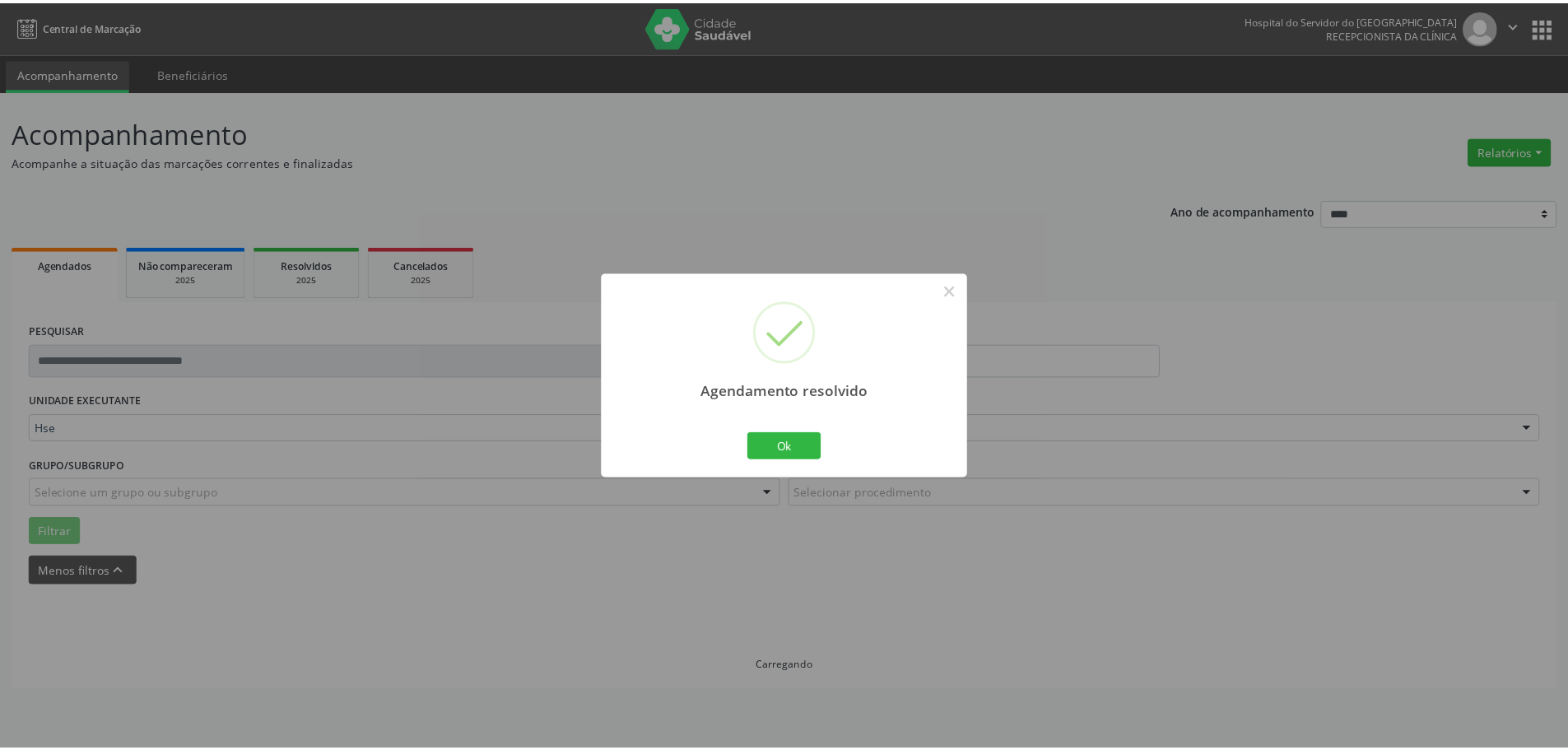
scroll to position [0, 0]
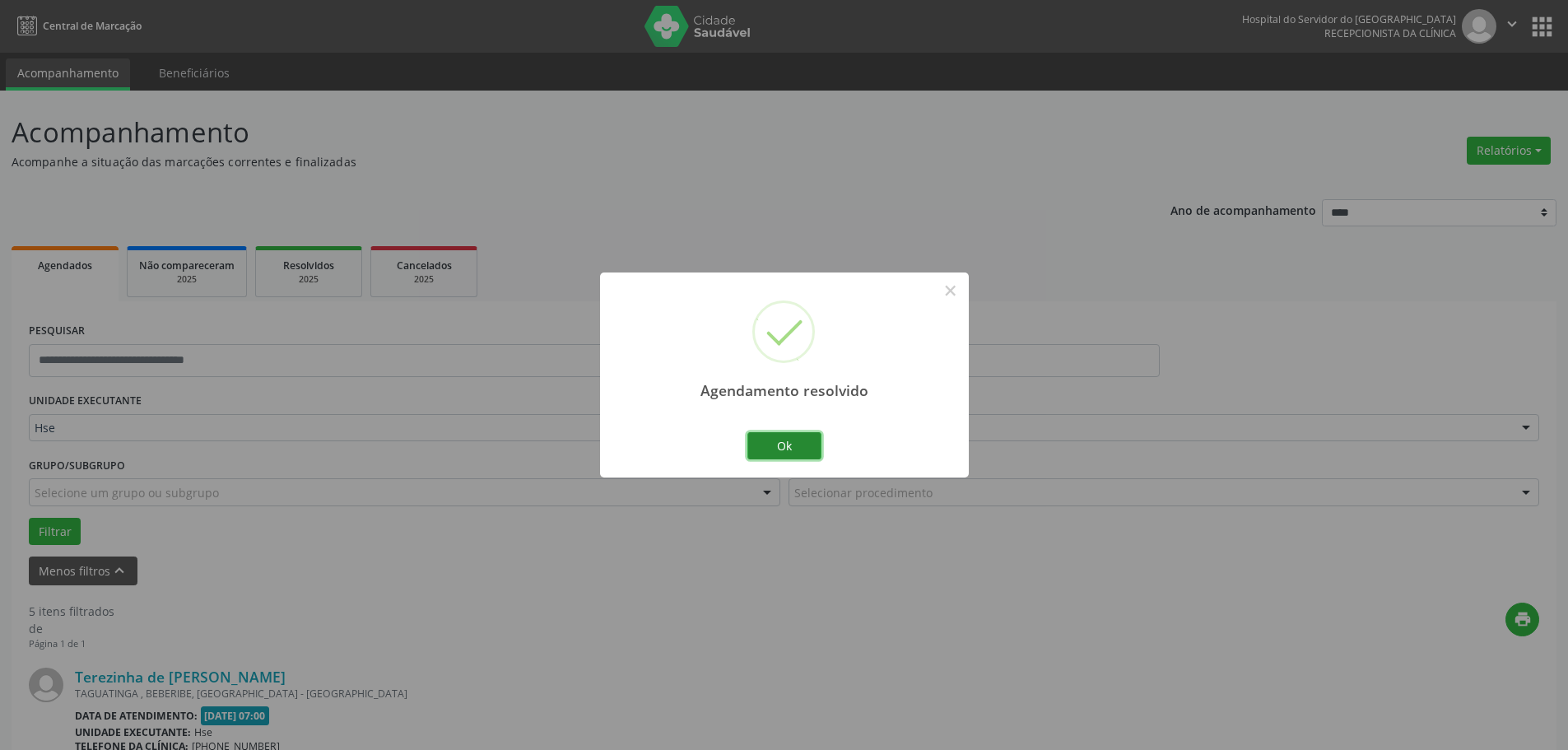
click at [795, 447] on button "Ok" at bounding box center [784, 446] width 74 height 28
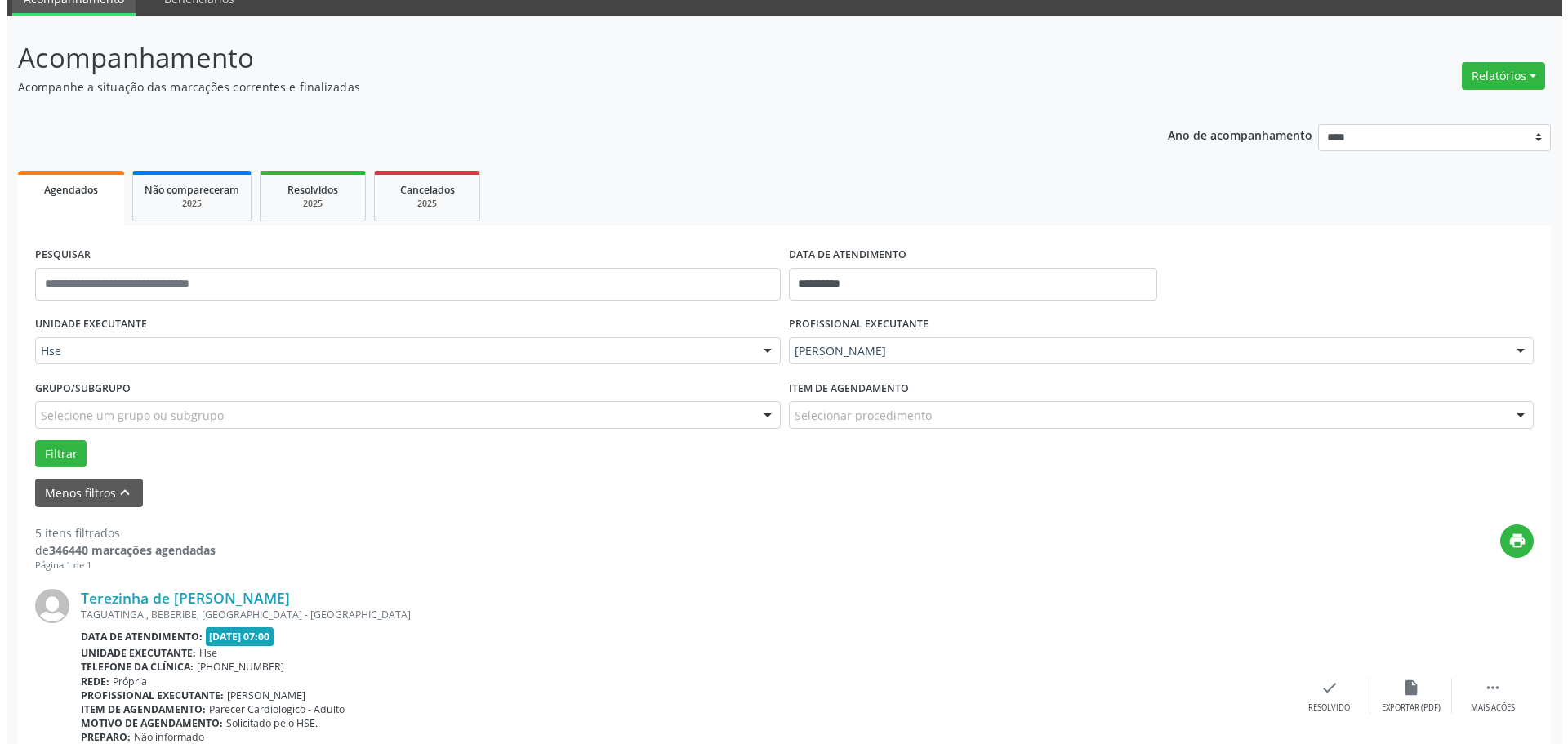
scroll to position [490, 0]
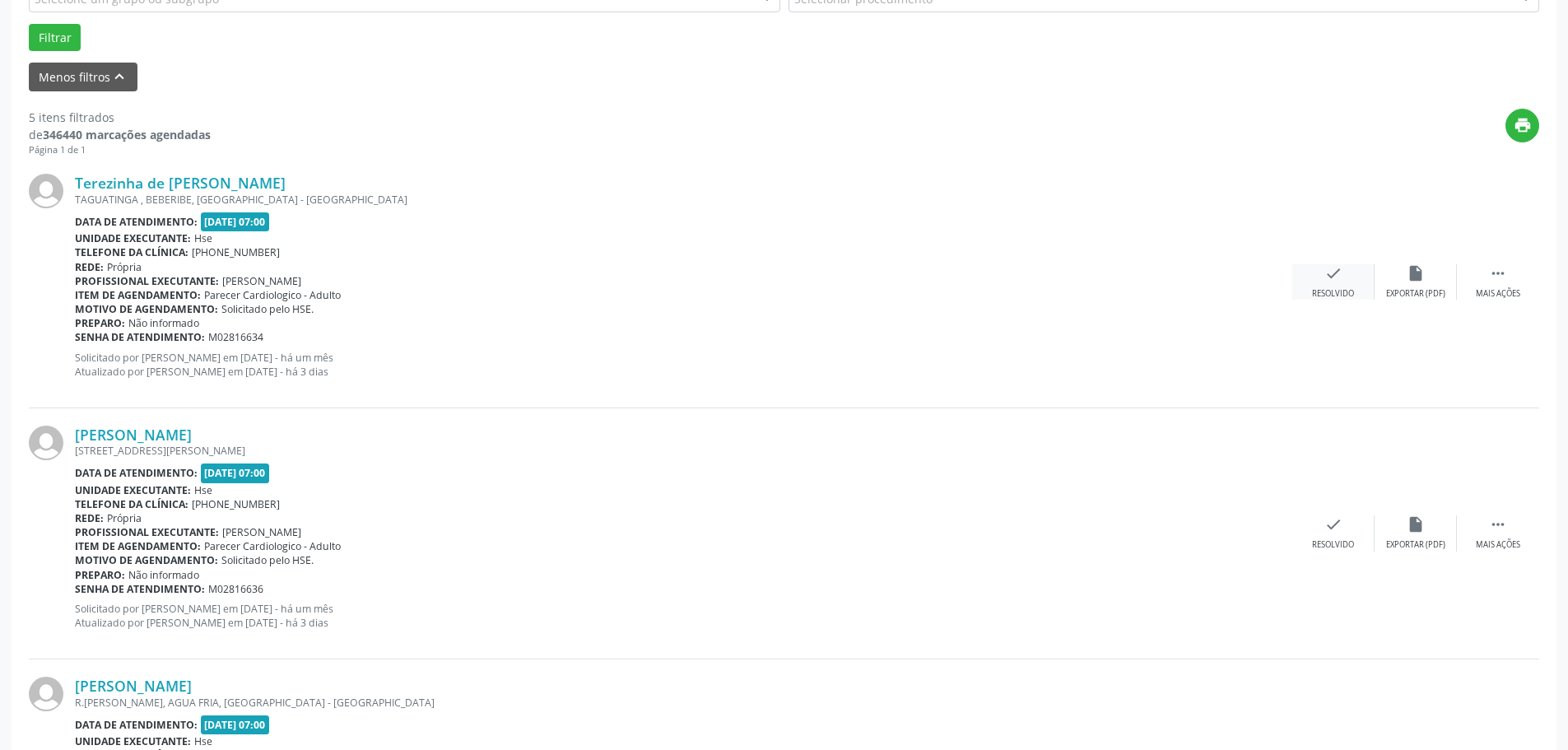
click at [1333, 296] on div "Resolvido" at bounding box center [1332, 293] width 42 height 12
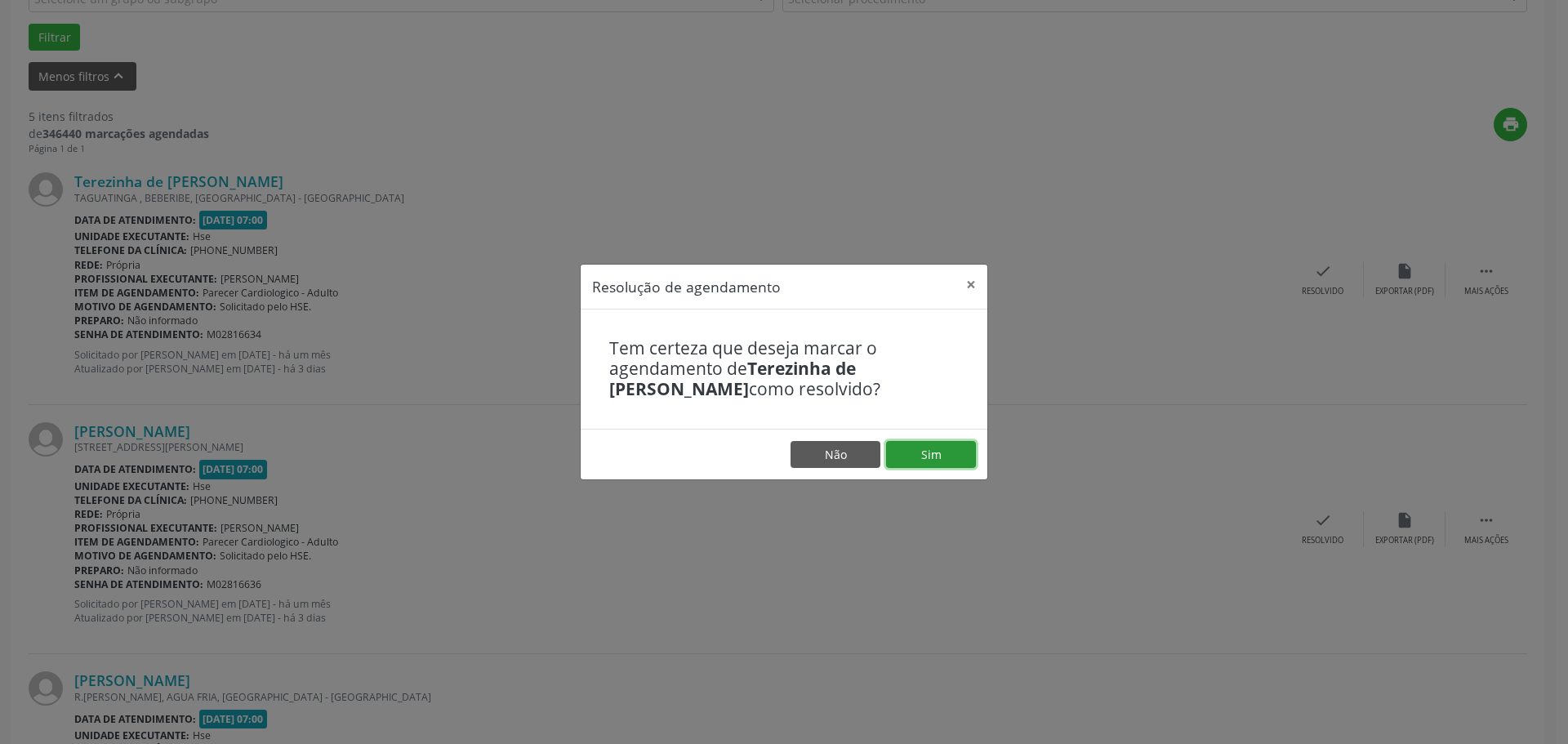
click at [907, 451] on button "Sim" at bounding box center [931, 455] width 90 height 28
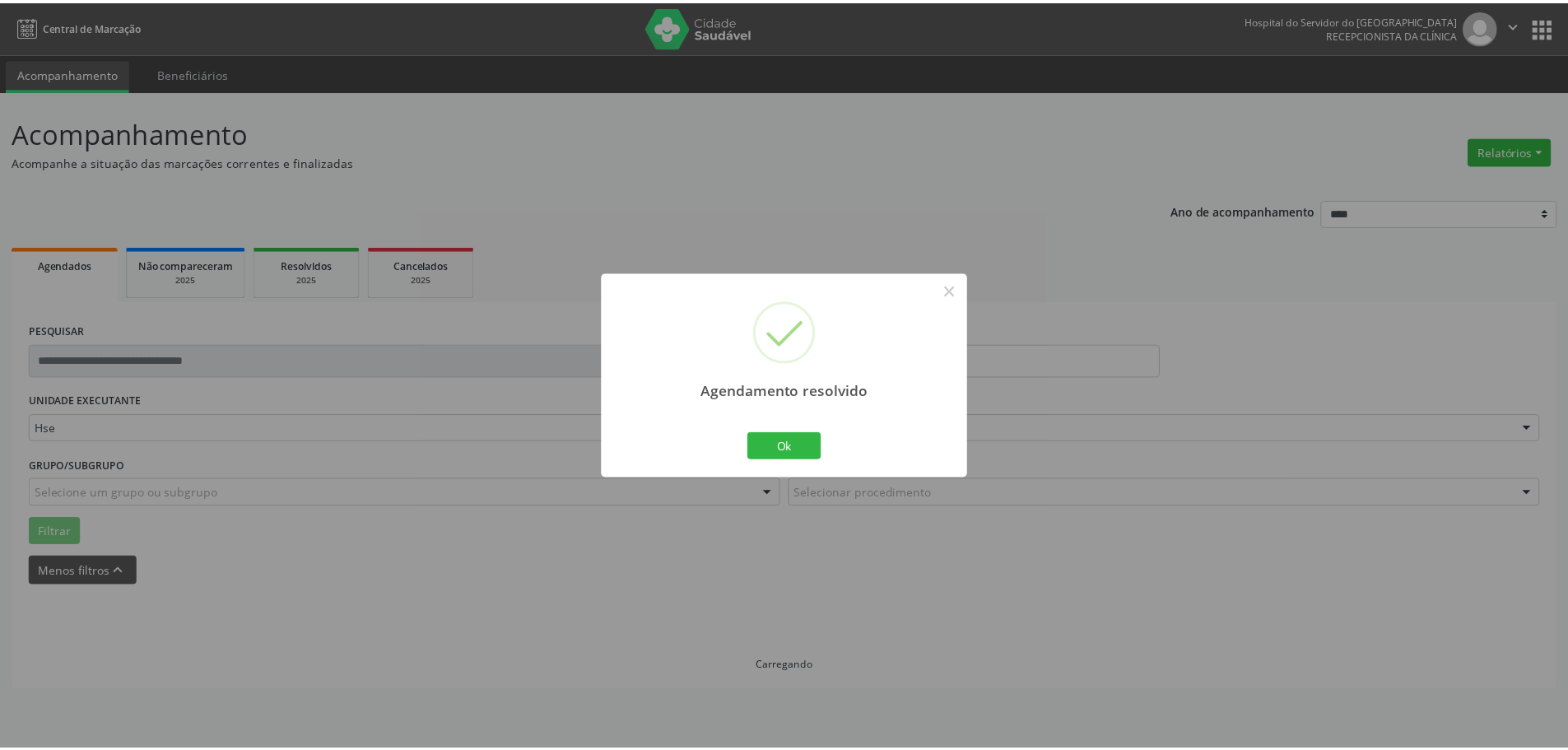
scroll to position [0, 0]
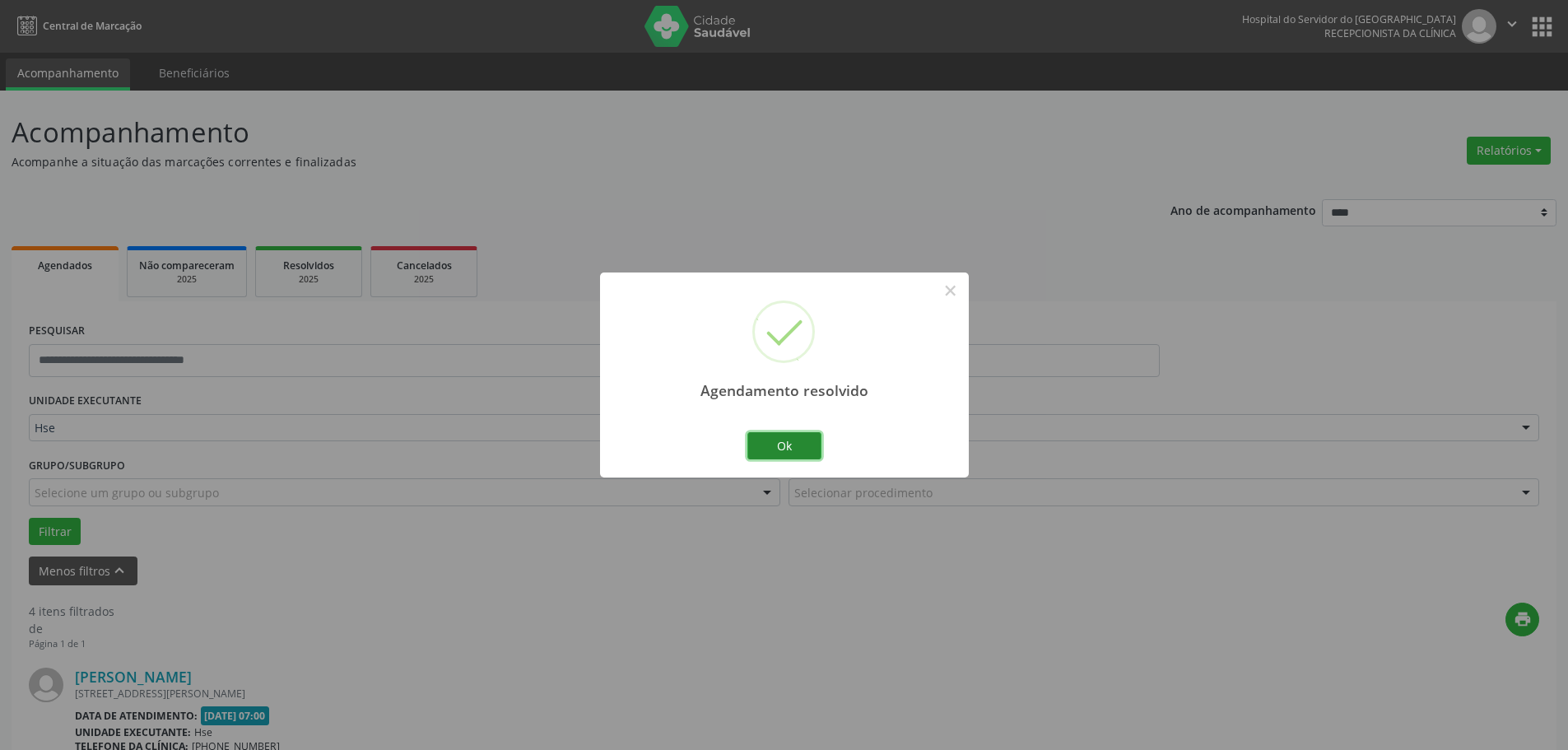
click at [794, 447] on button "Ok" at bounding box center [784, 446] width 74 height 28
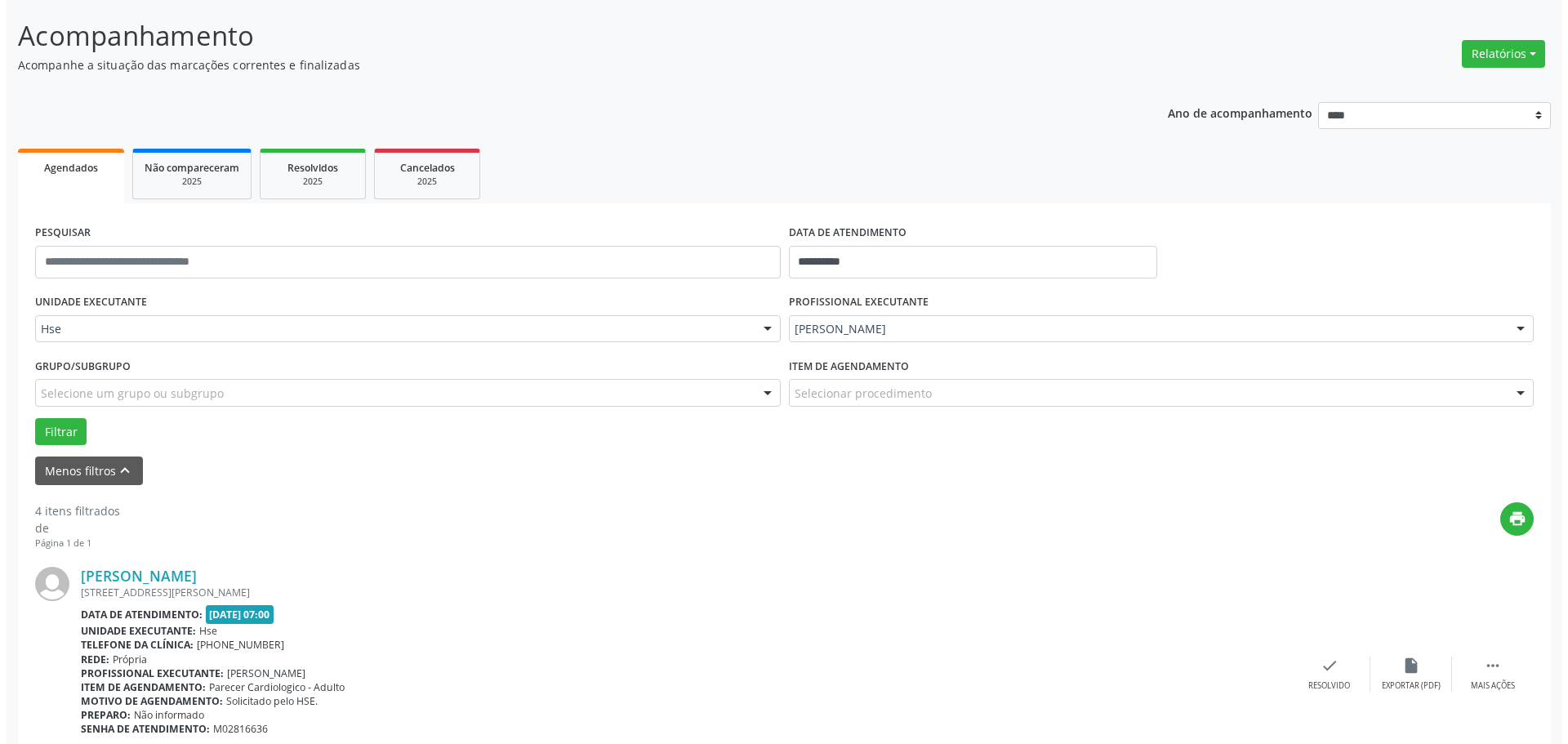
scroll to position [327, 0]
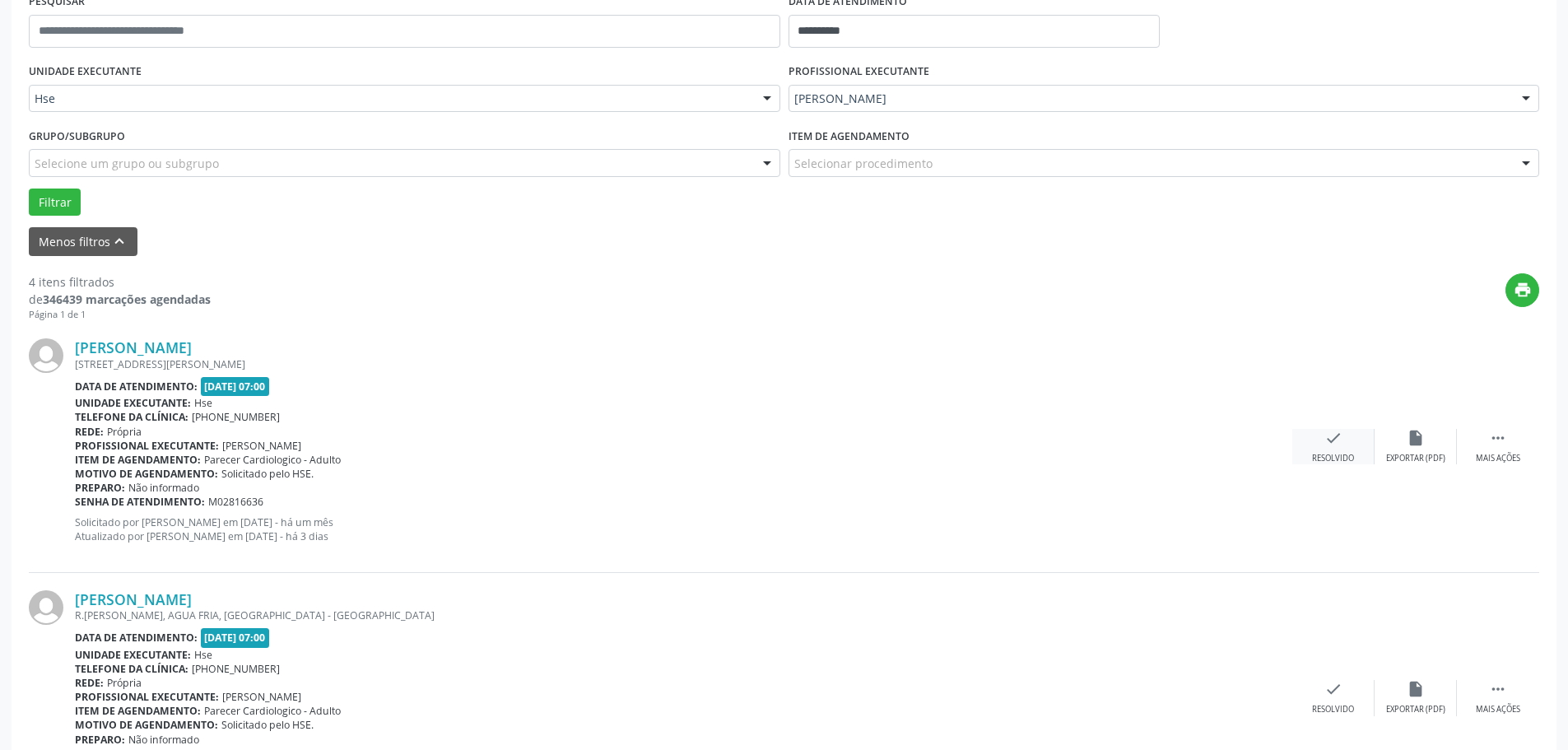
click at [1340, 444] on icon "check" at bounding box center [1333, 437] width 18 height 18
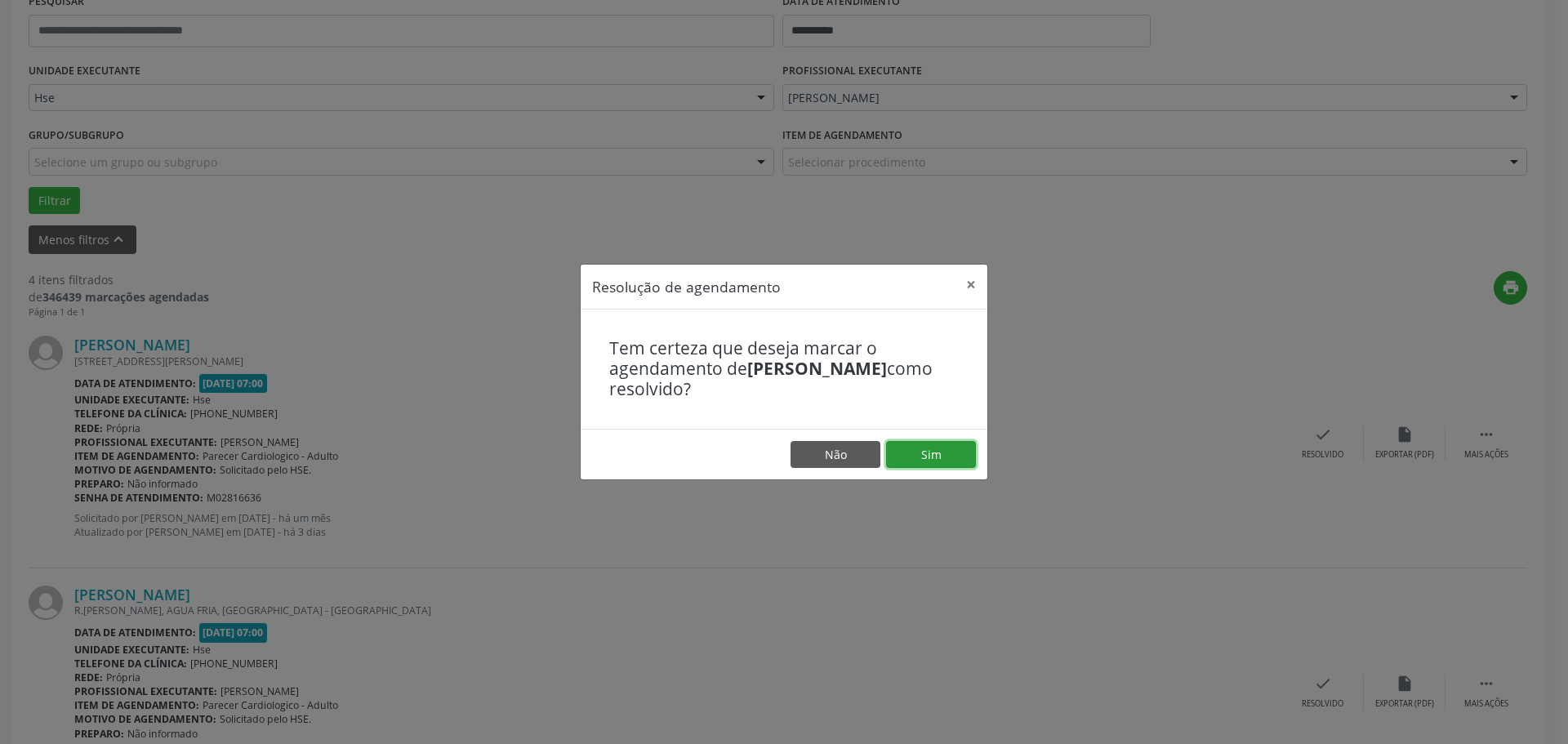
click at [958, 446] on button "Sim" at bounding box center [931, 455] width 90 height 28
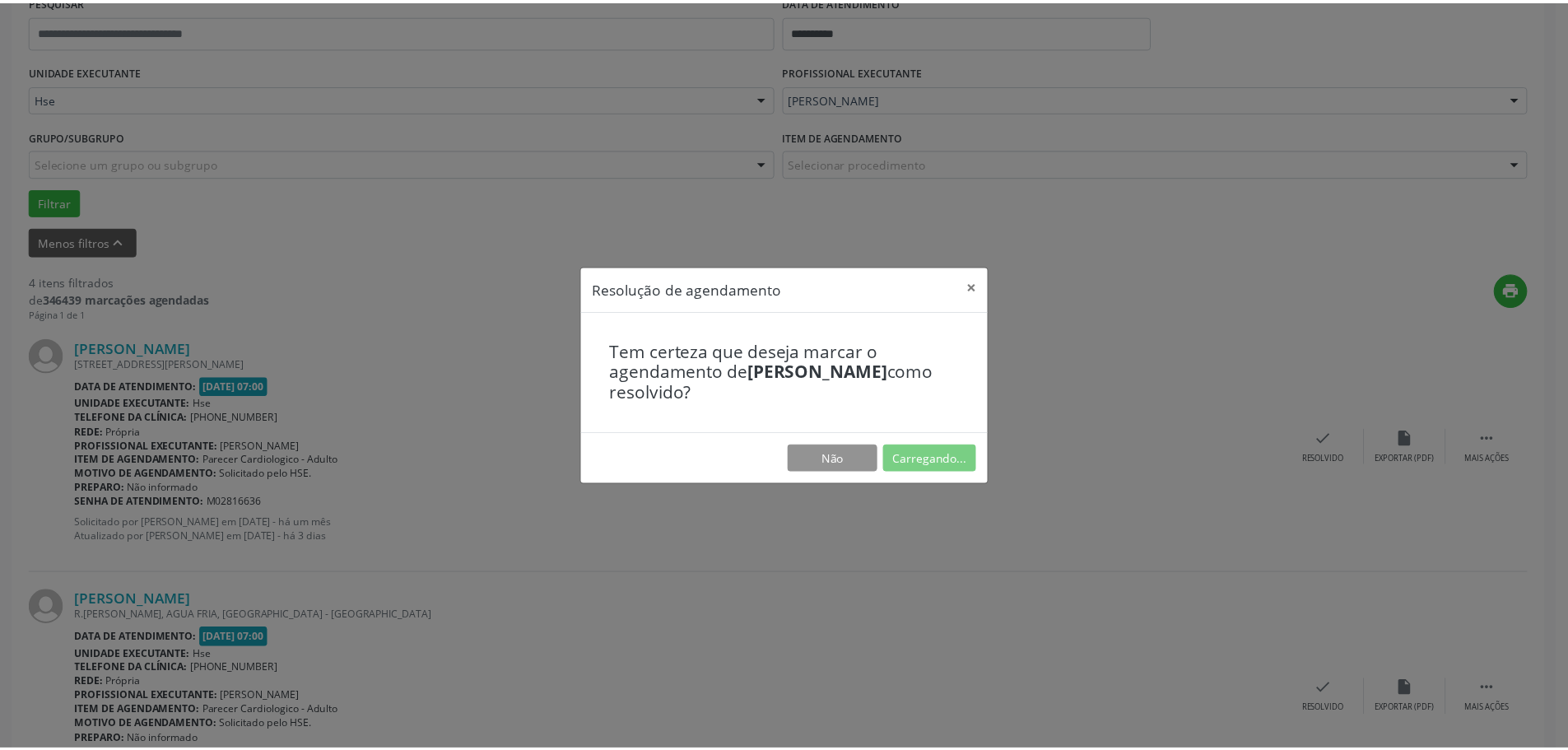
scroll to position [0, 0]
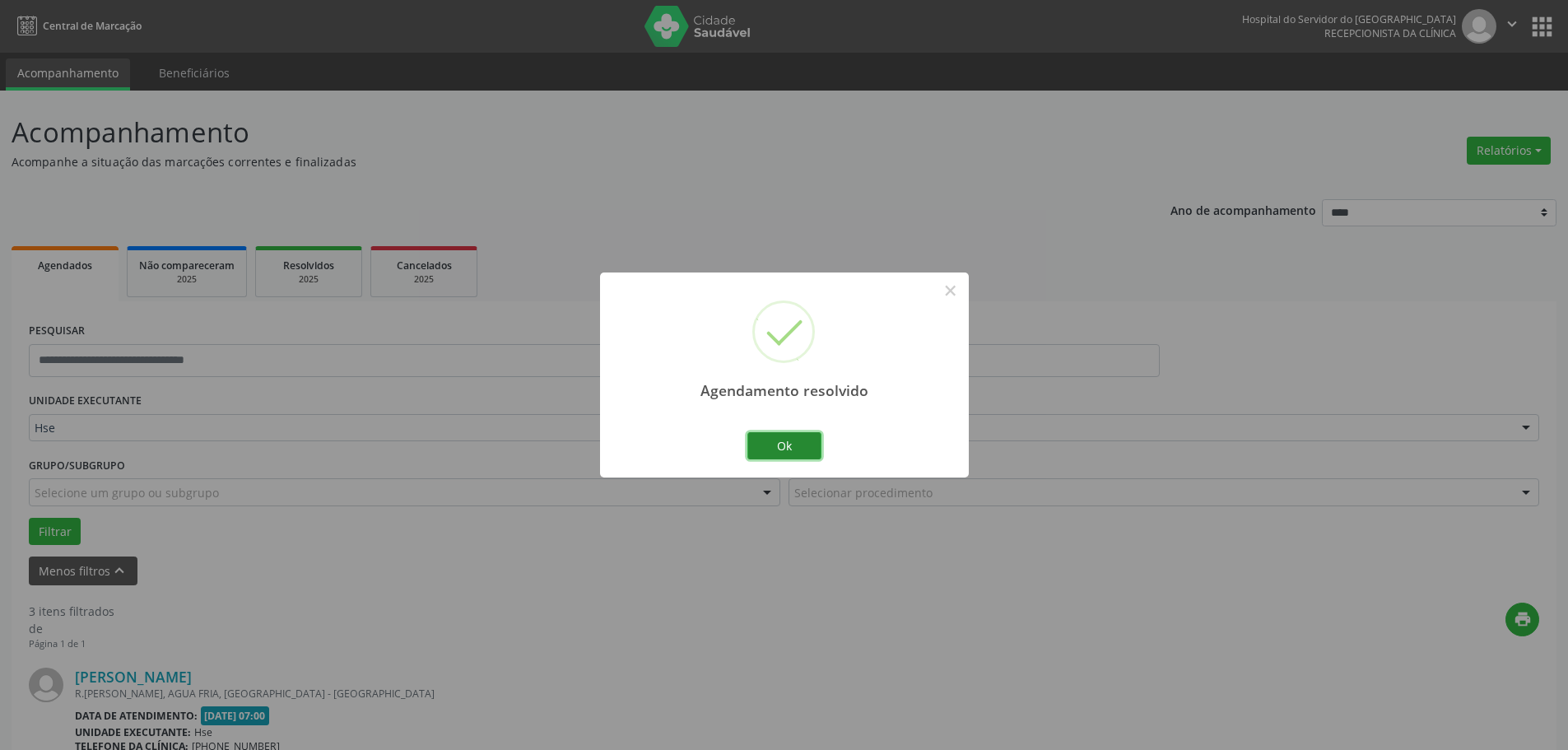
click at [810, 450] on button "Ok" at bounding box center [784, 446] width 74 height 28
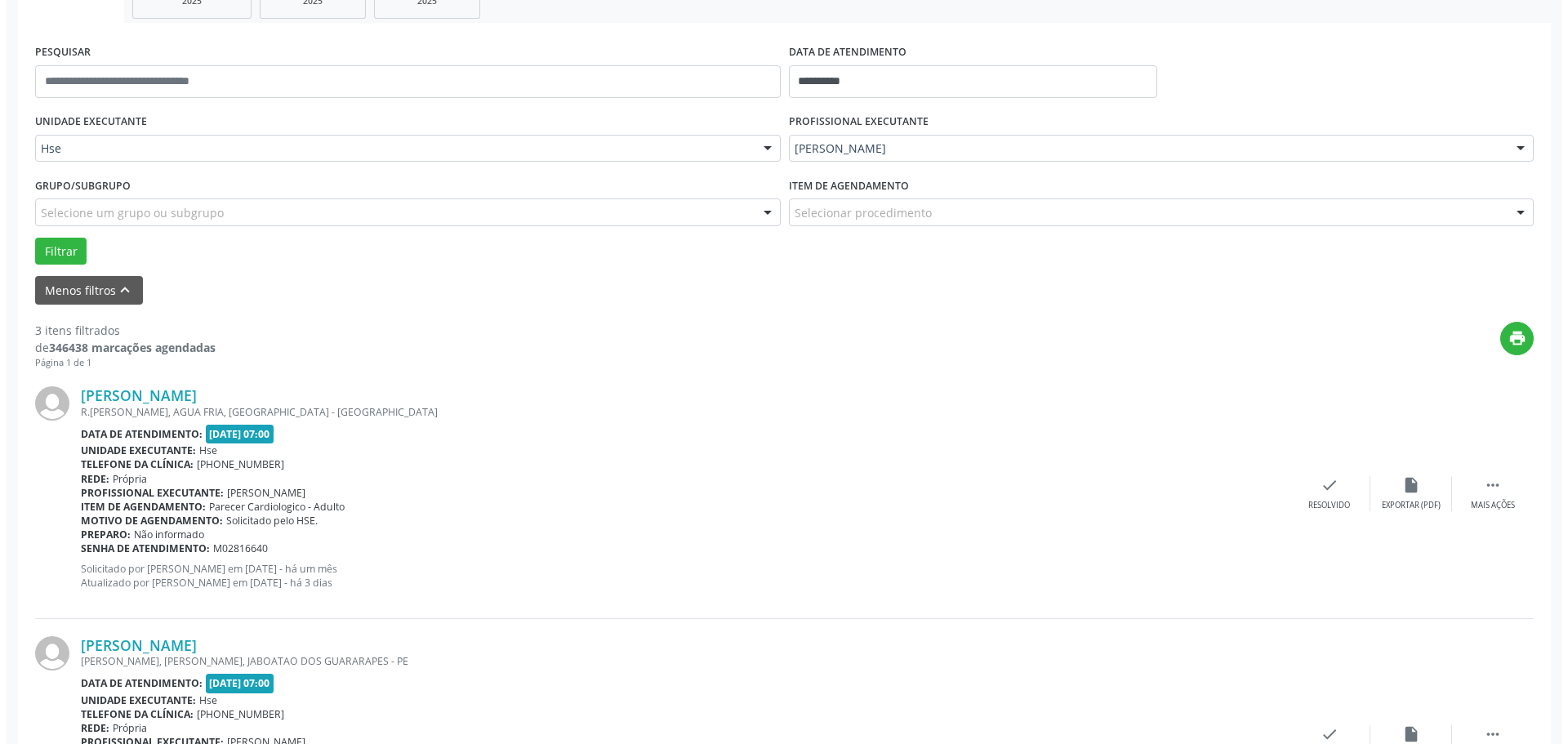
scroll to position [327, 0]
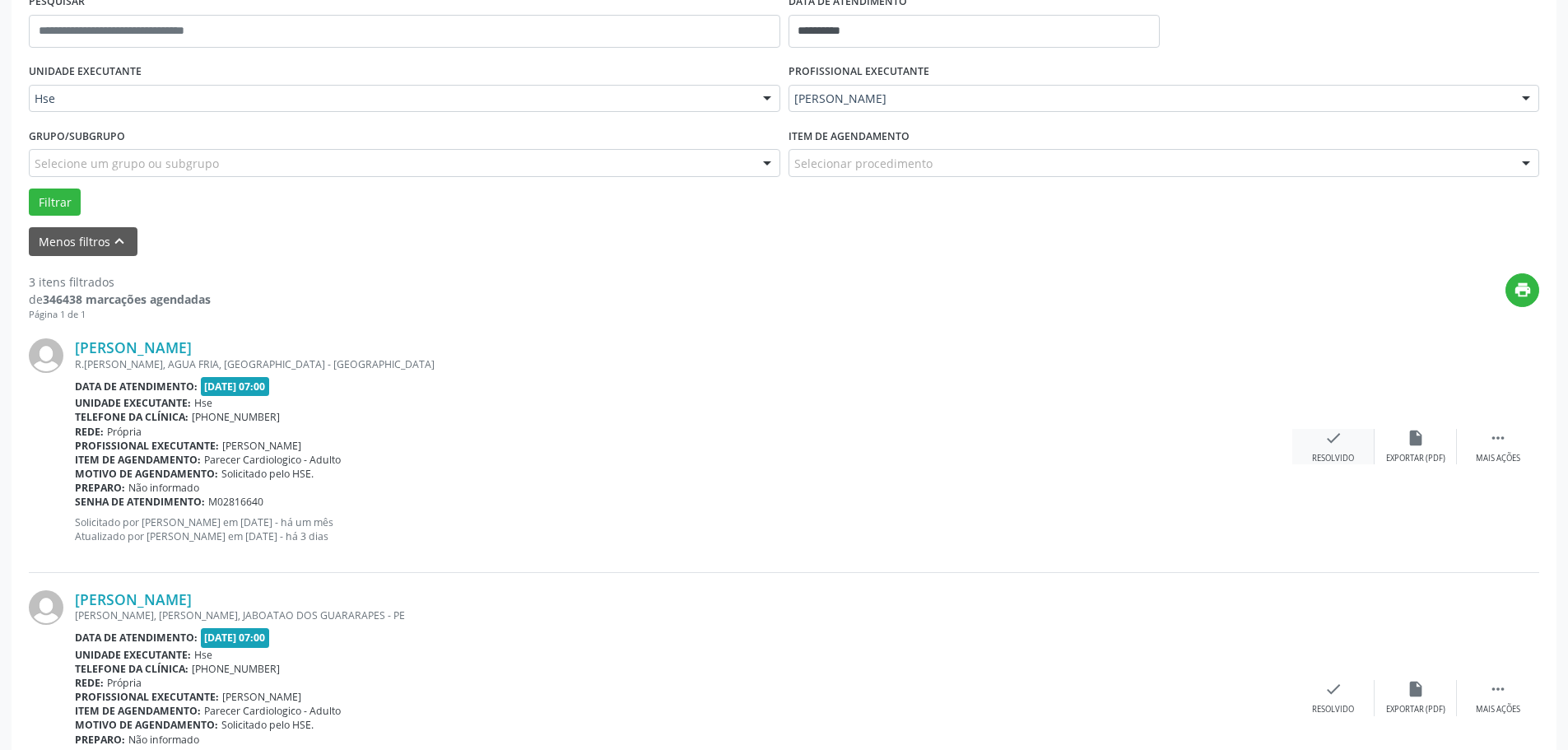
click at [1332, 430] on icon "check" at bounding box center [1333, 437] width 18 height 18
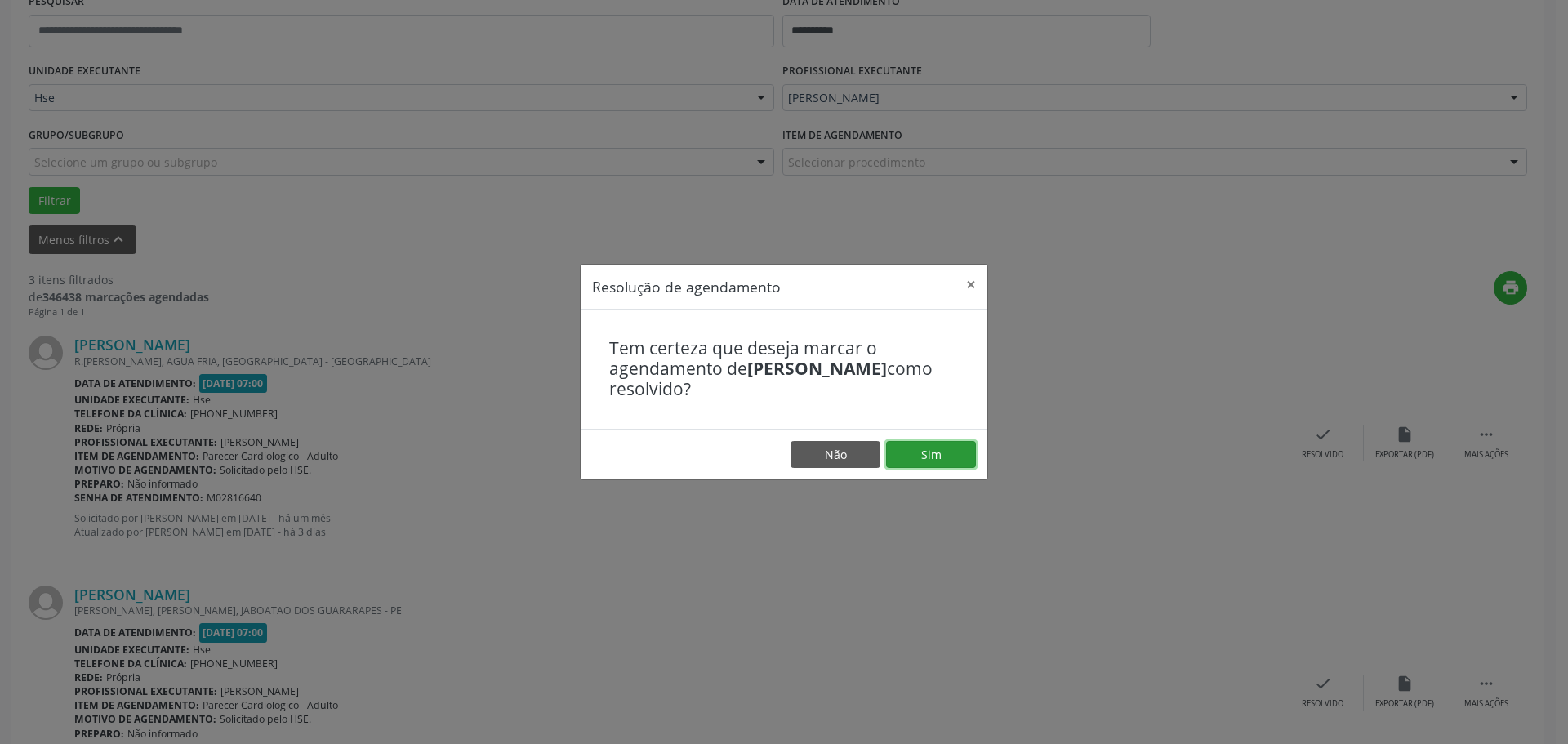
click at [925, 458] on button "Sim" at bounding box center [931, 455] width 90 height 28
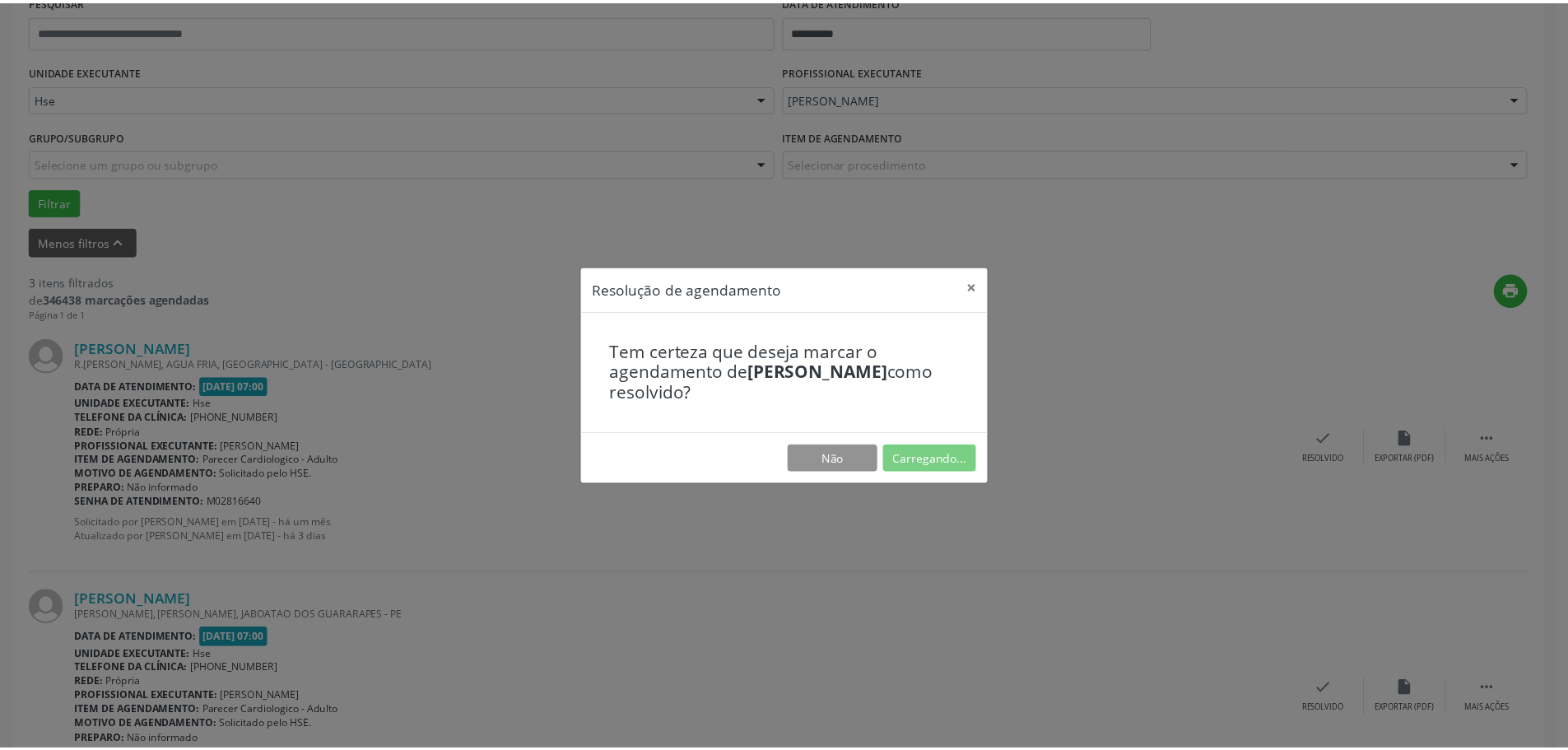
scroll to position [0, 0]
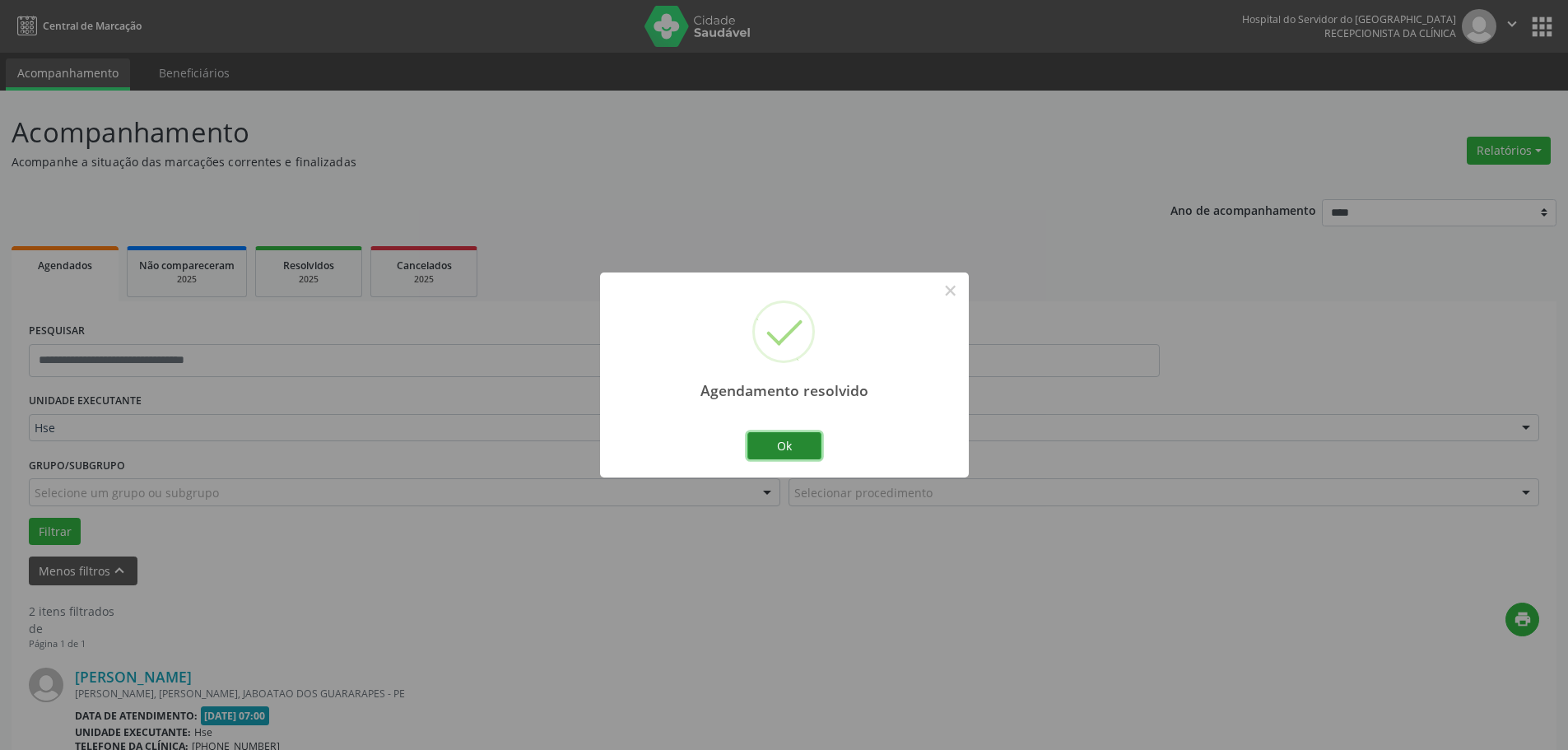
click at [808, 446] on button "Ok" at bounding box center [784, 446] width 74 height 28
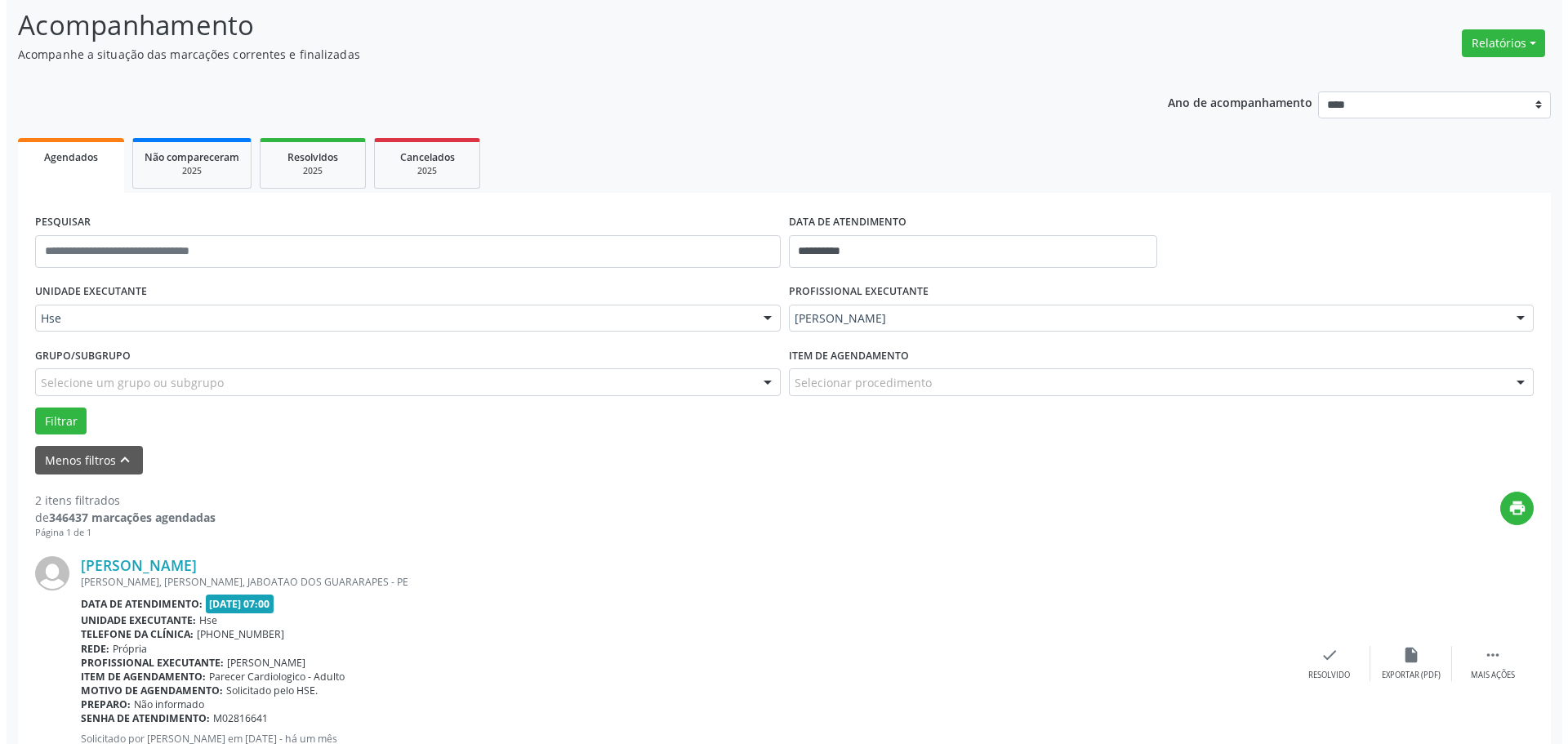
scroll to position [408, 0]
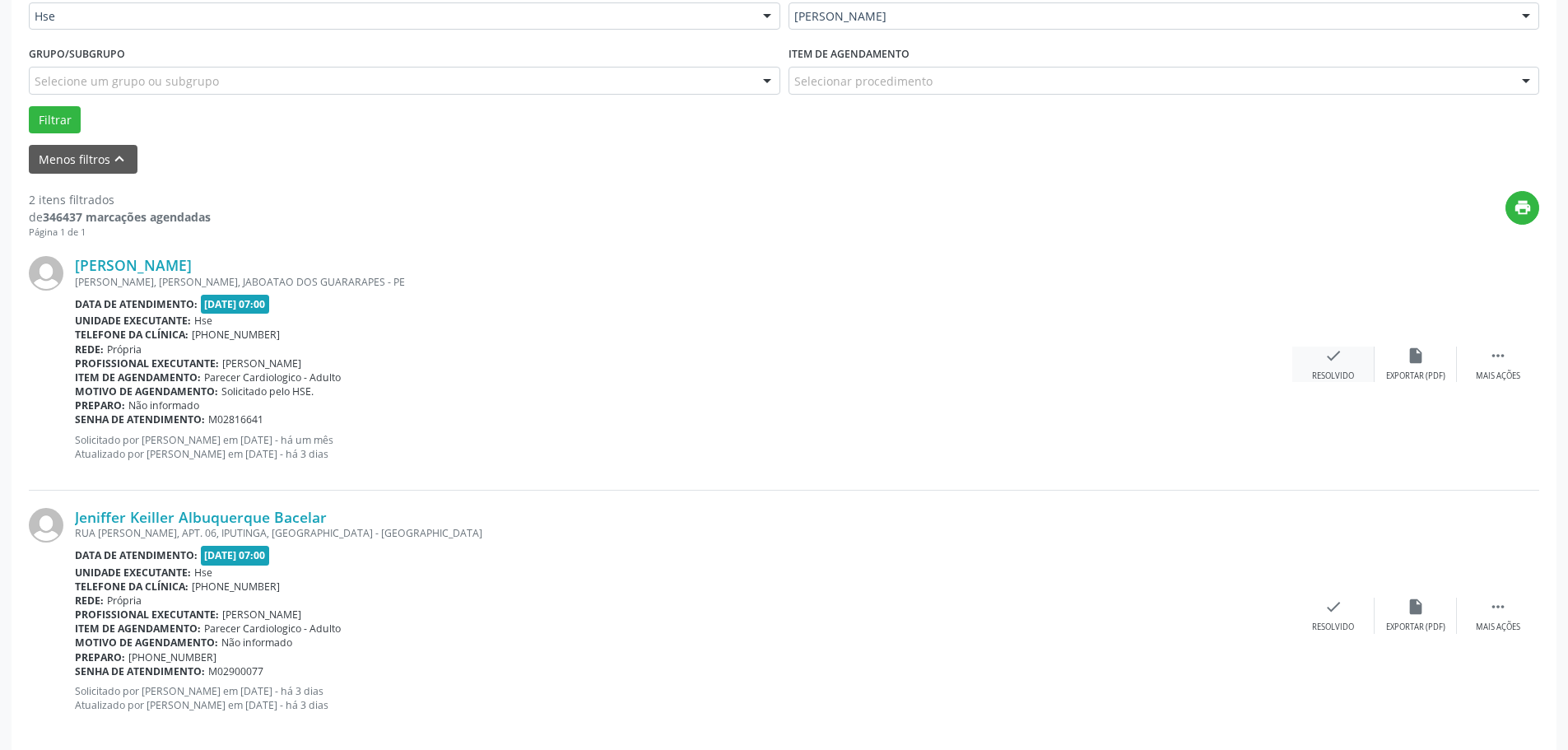
click at [1329, 366] on div "check Resolvido" at bounding box center [1333, 364] width 82 height 35
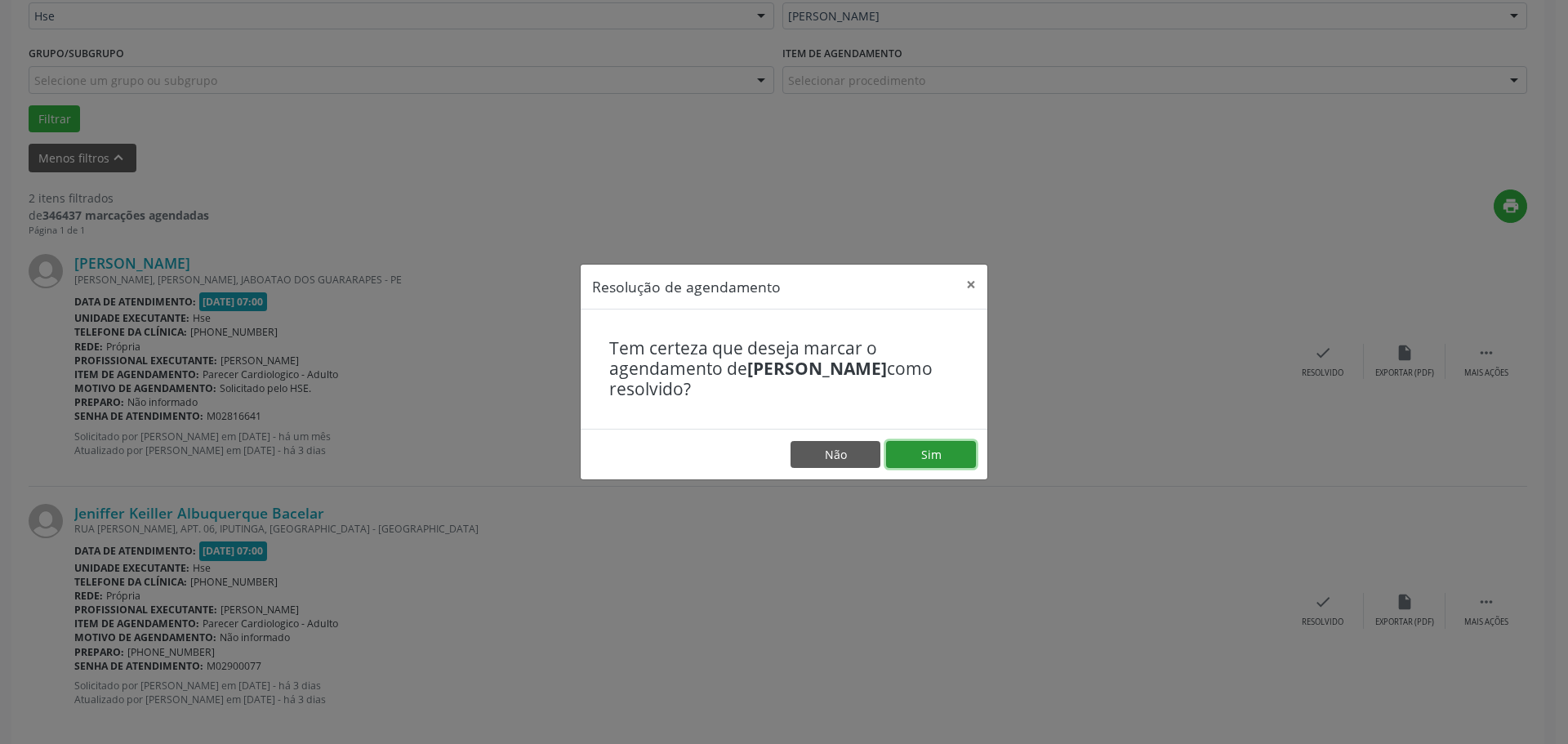
click at [929, 459] on button "Sim" at bounding box center [931, 455] width 90 height 28
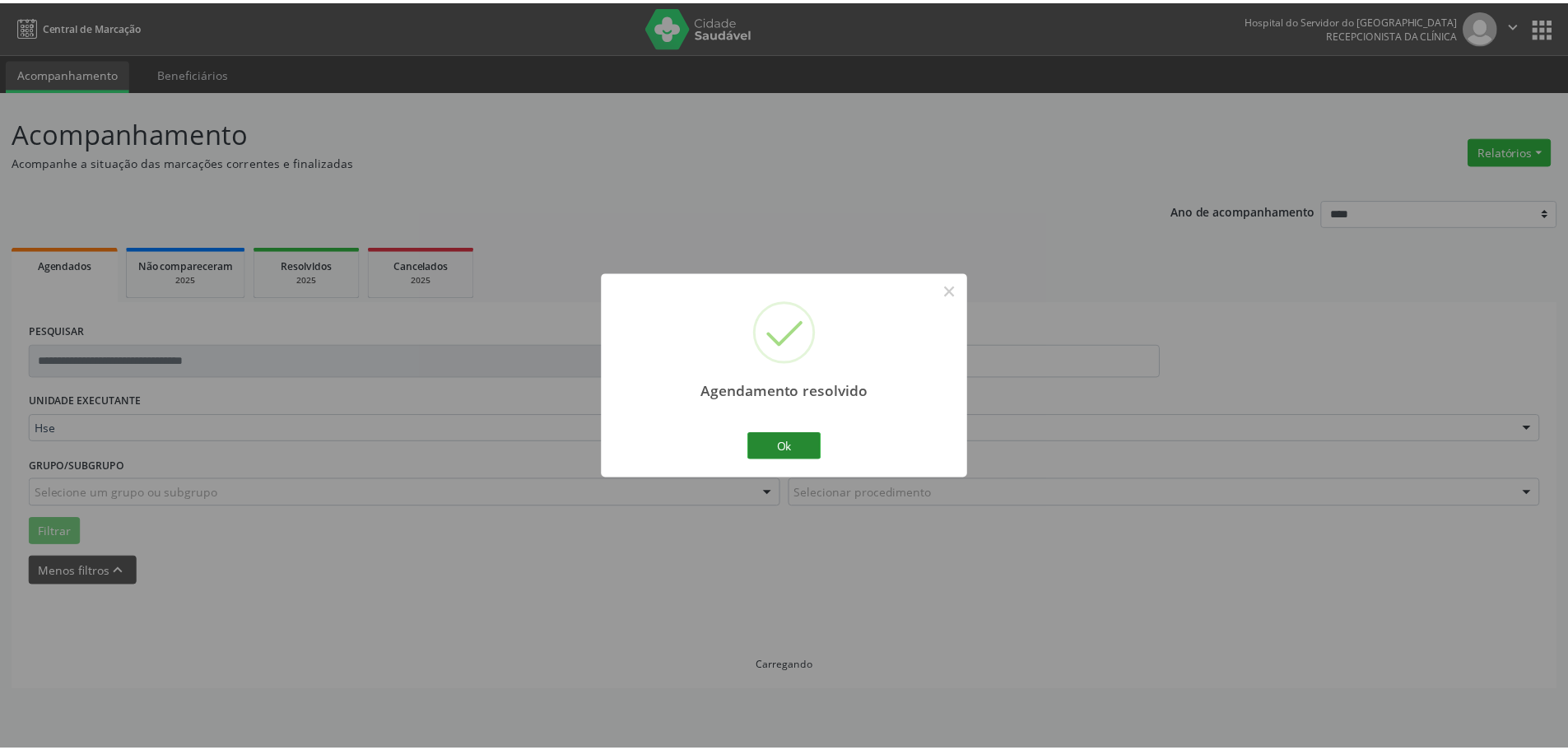
scroll to position [0, 0]
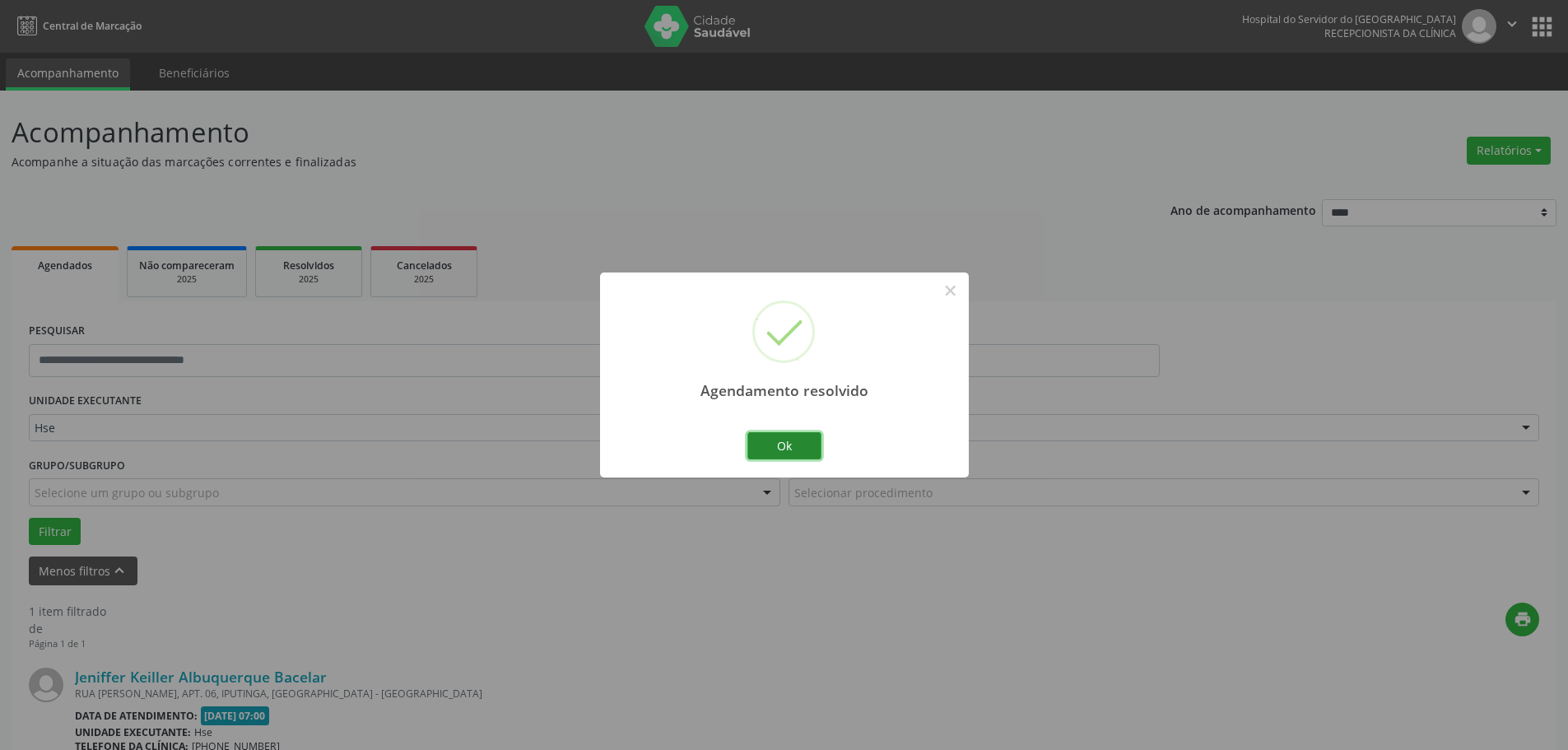
click at [799, 442] on button "Ok" at bounding box center [784, 446] width 74 height 28
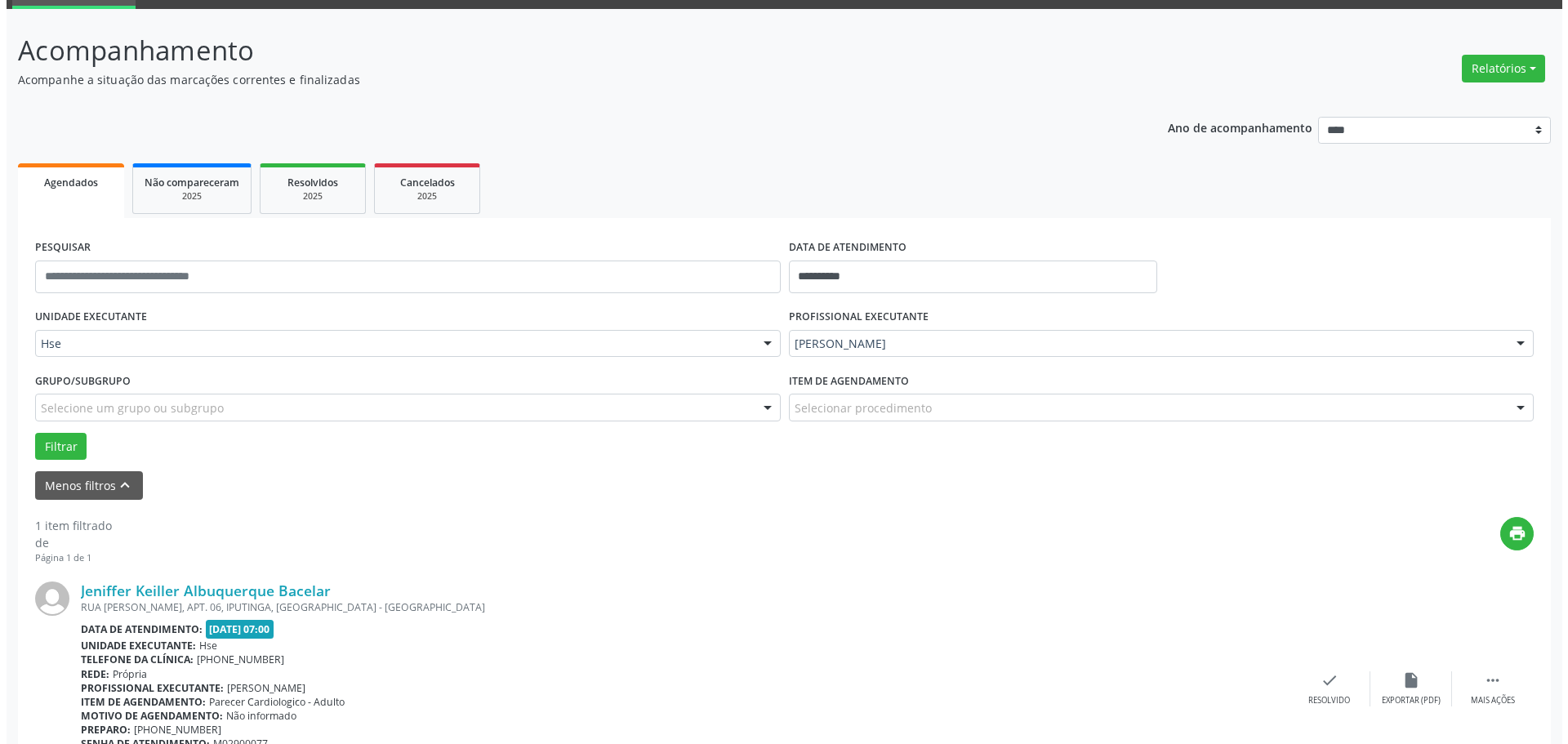
scroll to position [179, 0]
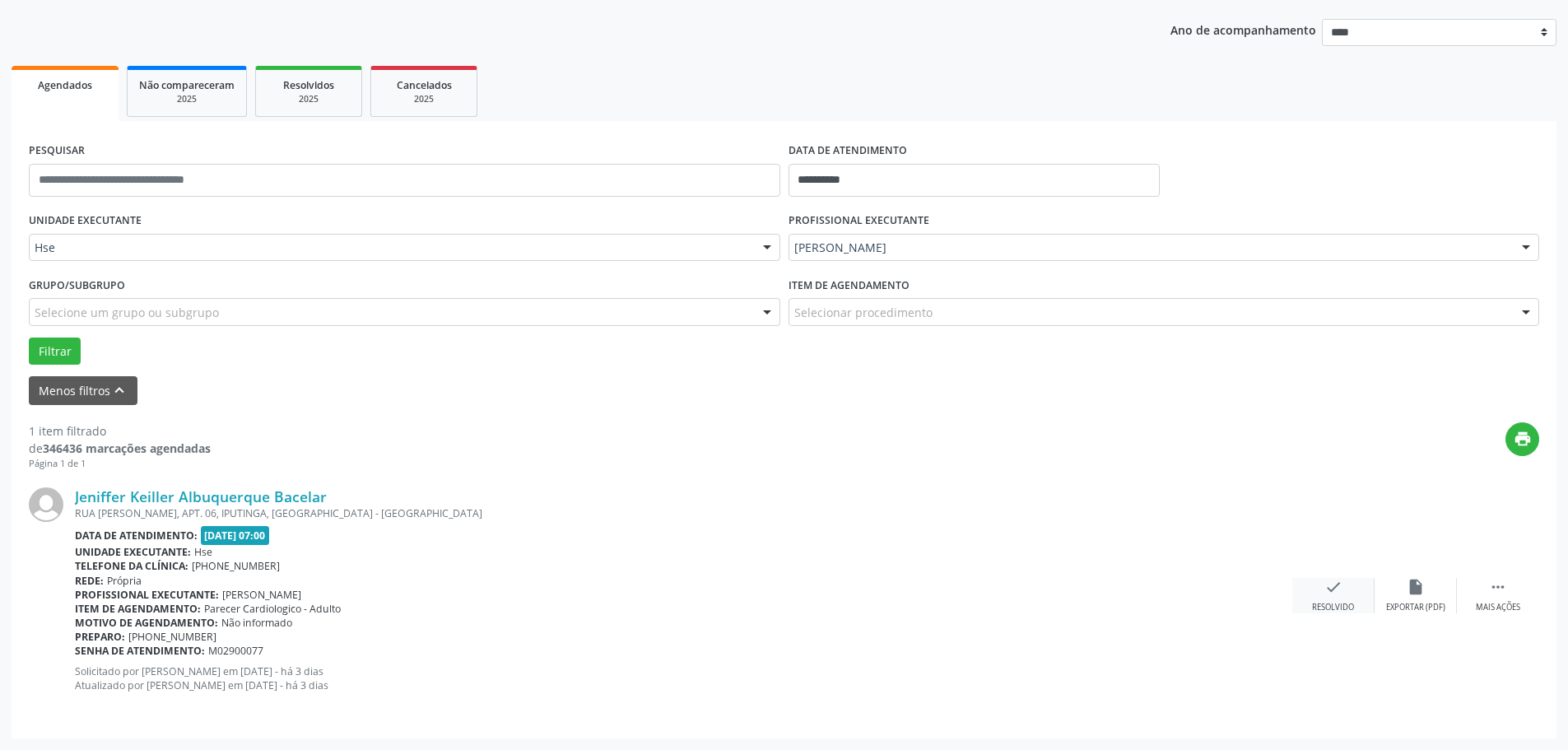
click at [1324, 610] on div "Resolvido" at bounding box center [1332, 607] width 42 height 12
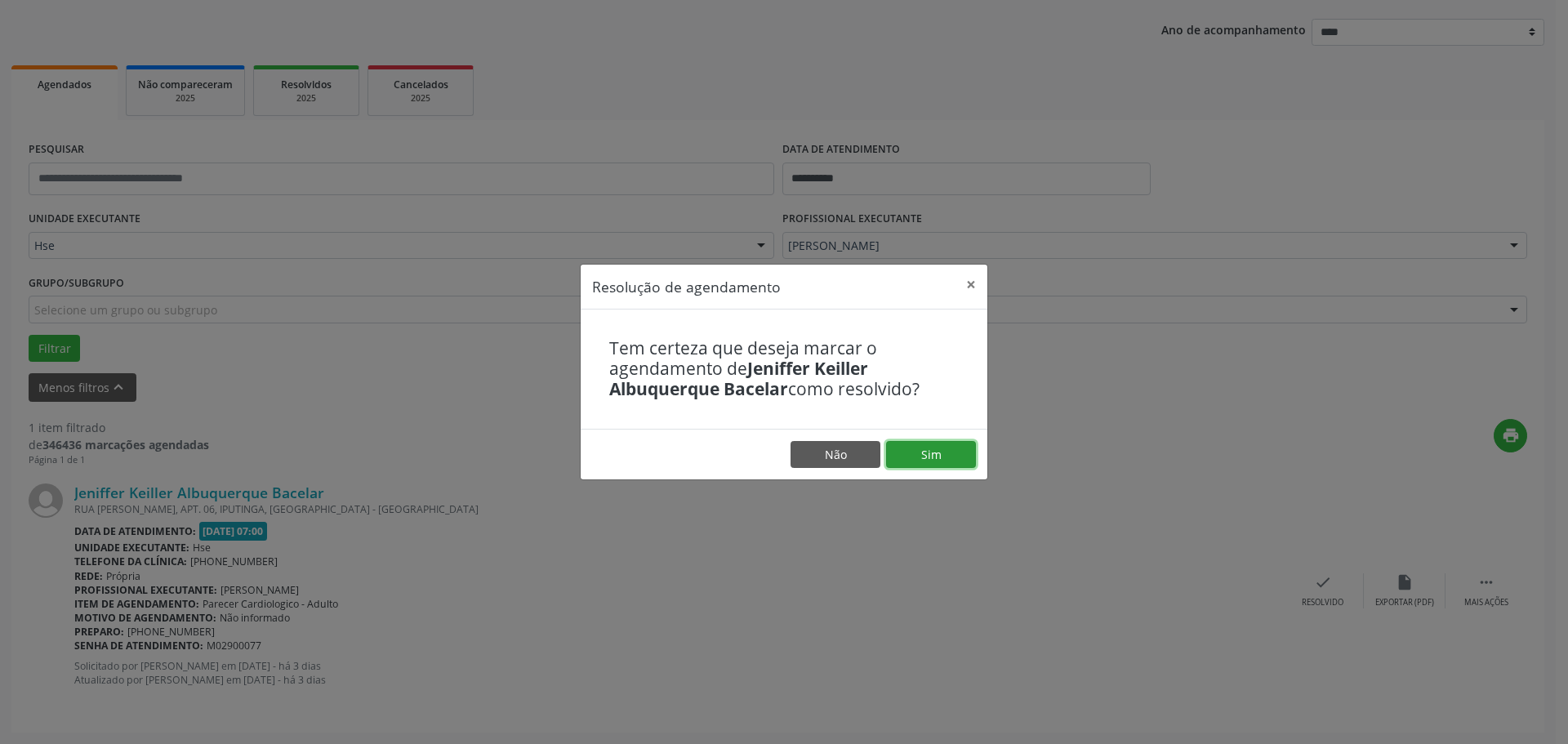
click at [939, 460] on button "Sim" at bounding box center [931, 455] width 90 height 28
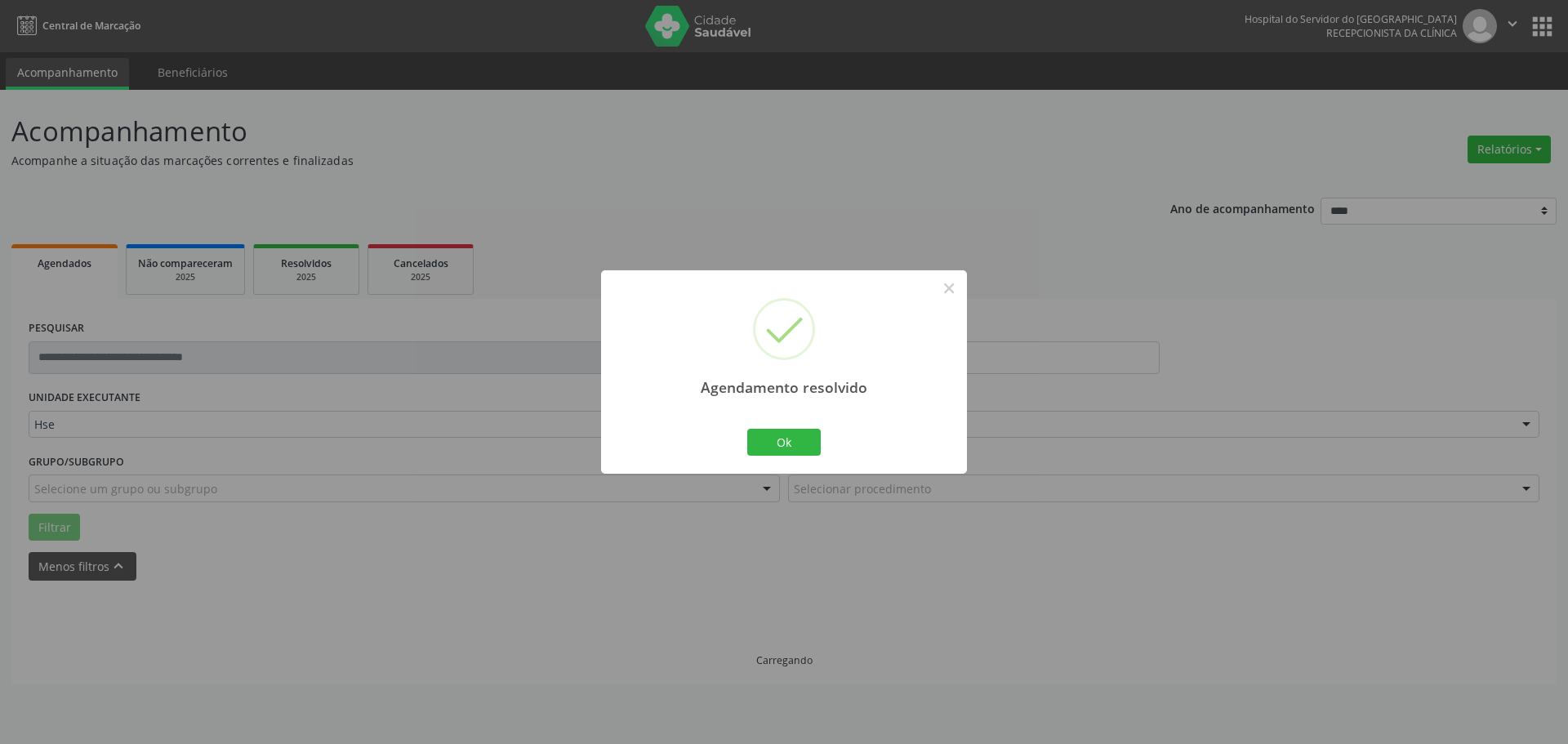
scroll to position [0, 0]
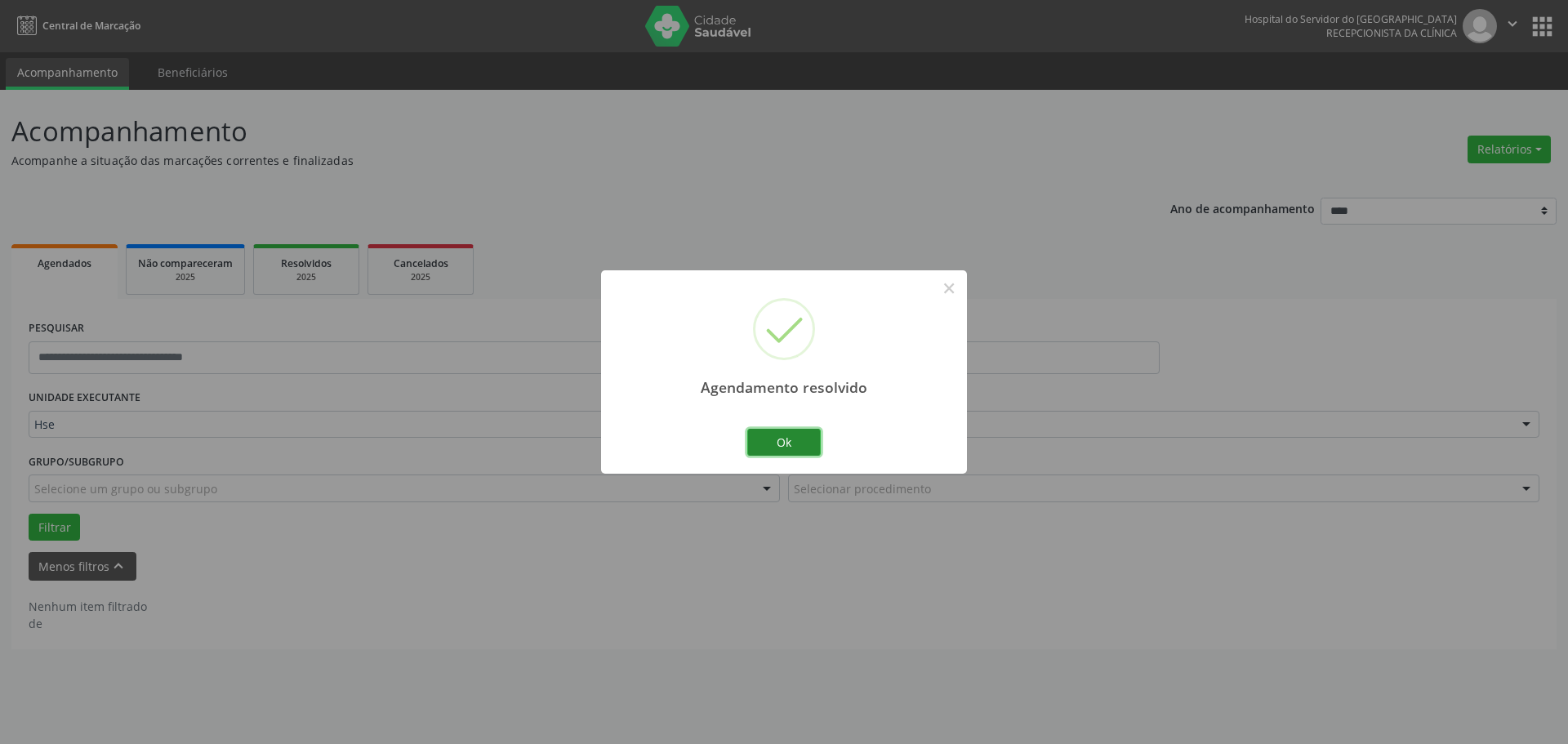
click at [790, 435] on button "Ok" at bounding box center [784, 443] width 74 height 28
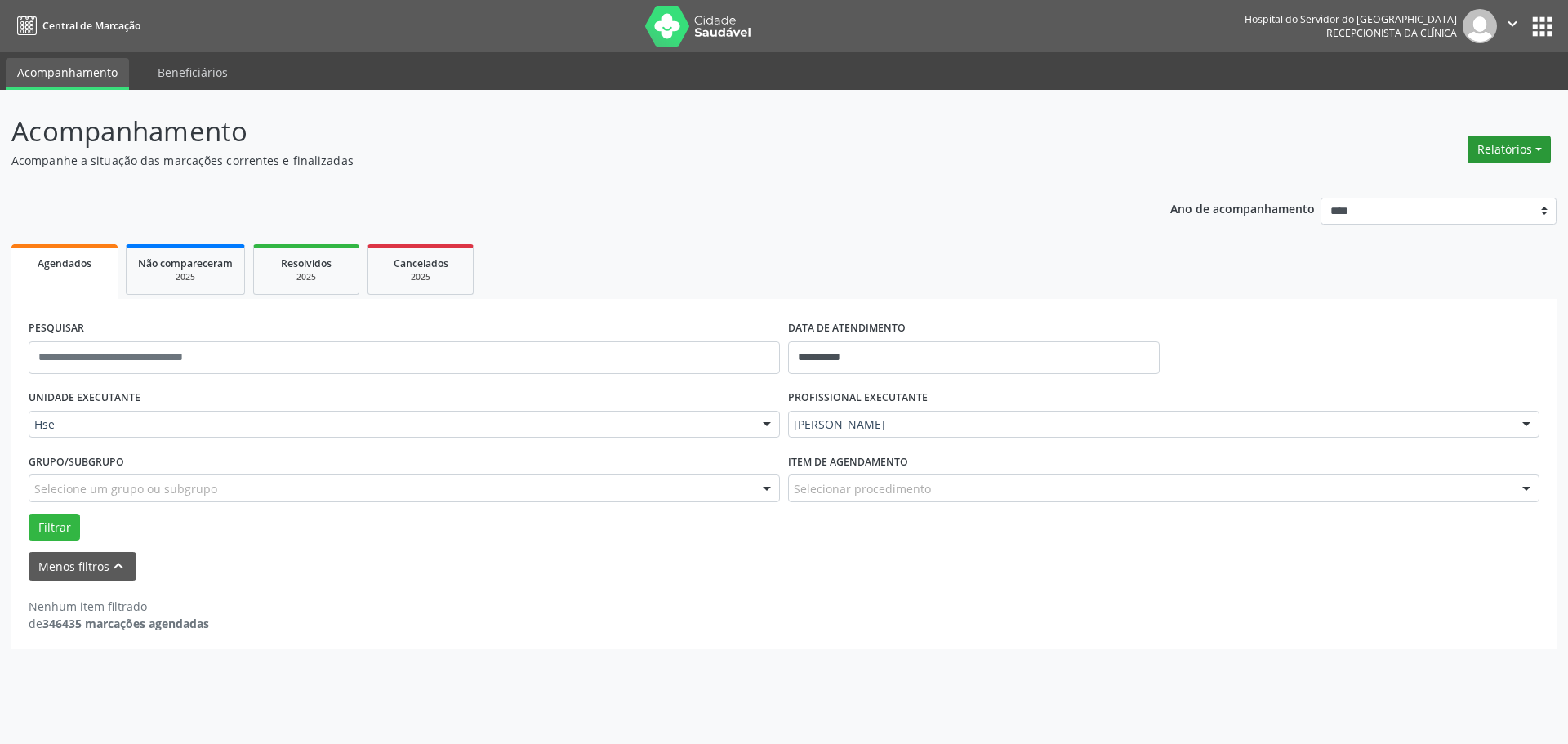
click at [1520, 141] on button "Relatórios" at bounding box center [1509, 149] width 83 height 28
click at [1455, 184] on link "Agendamentos" at bounding box center [1464, 184] width 176 height 23
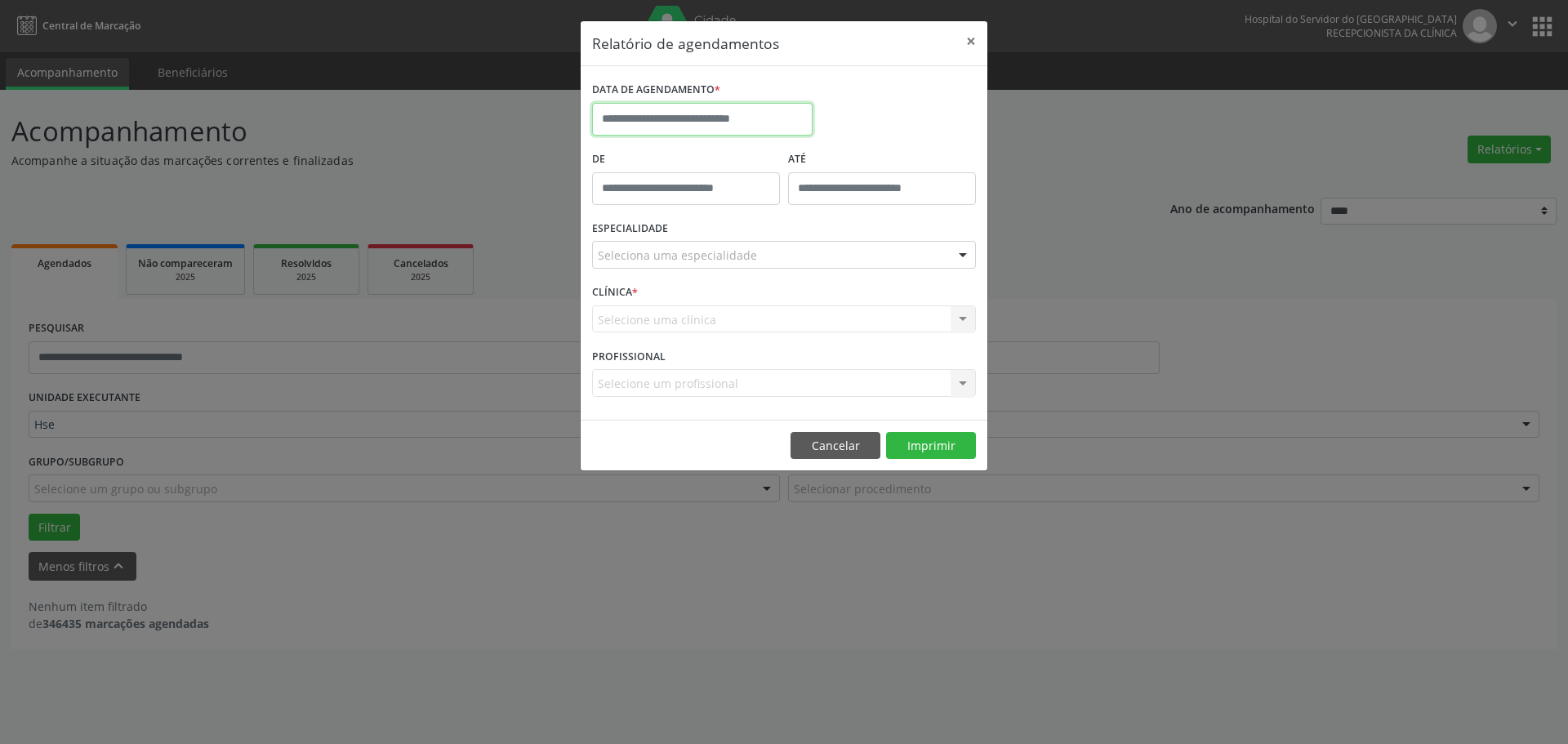
click at [698, 119] on input "text" at bounding box center [702, 119] width 220 height 33
click at [758, 322] on span "28" at bounding box center [754, 336] width 32 height 32
type input "**********"
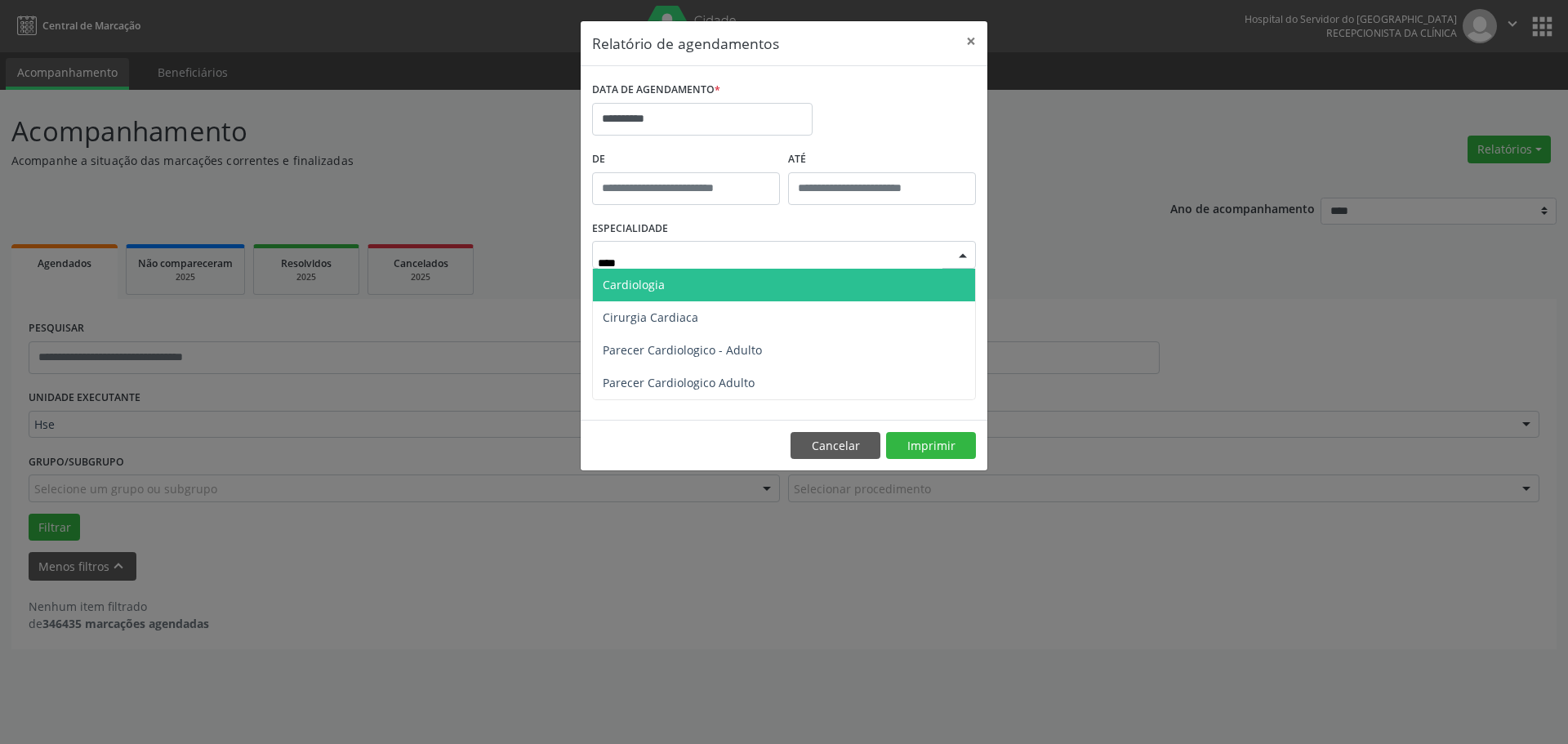
click at [690, 295] on span "Cardiologia" at bounding box center [784, 285] width 382 height 33
type input "****"
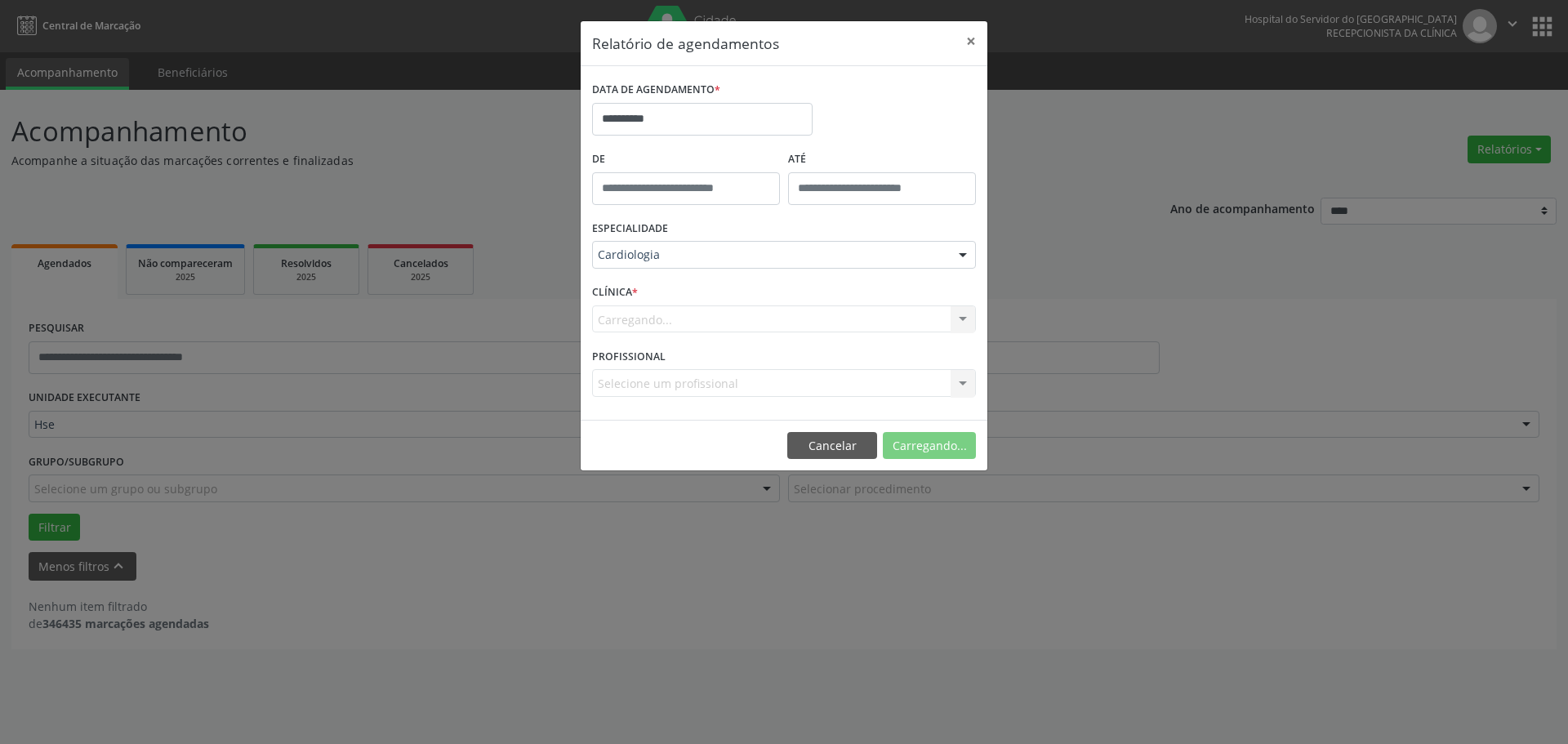
click at [946, 256] on div "Cardiologia" at bounding box center [784, 255] width 384 height 28
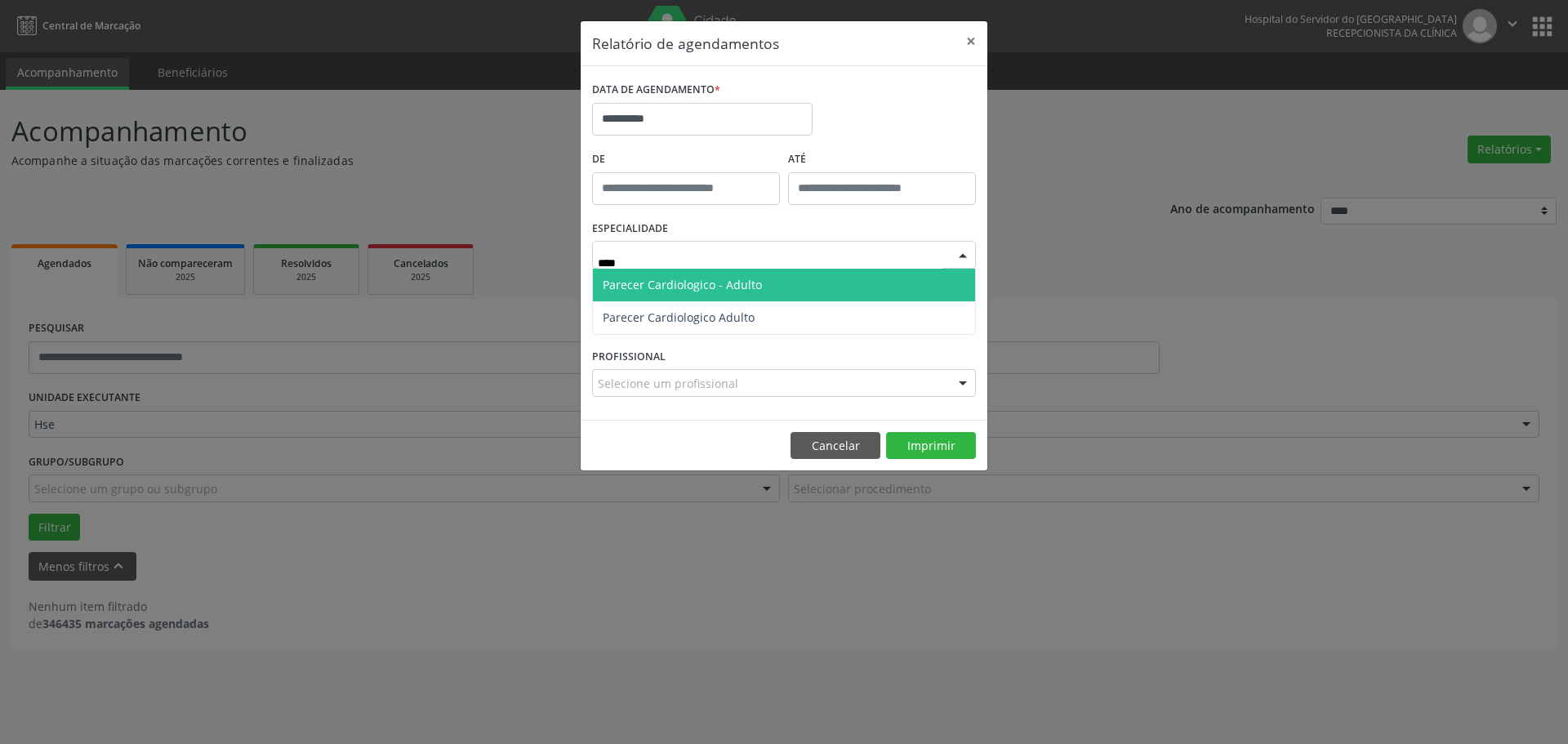
type input "*****"
click at [798, 285] on span "Parecer Cardiologico - Adulto" at bounding box center [784, 285] width 382 height 33
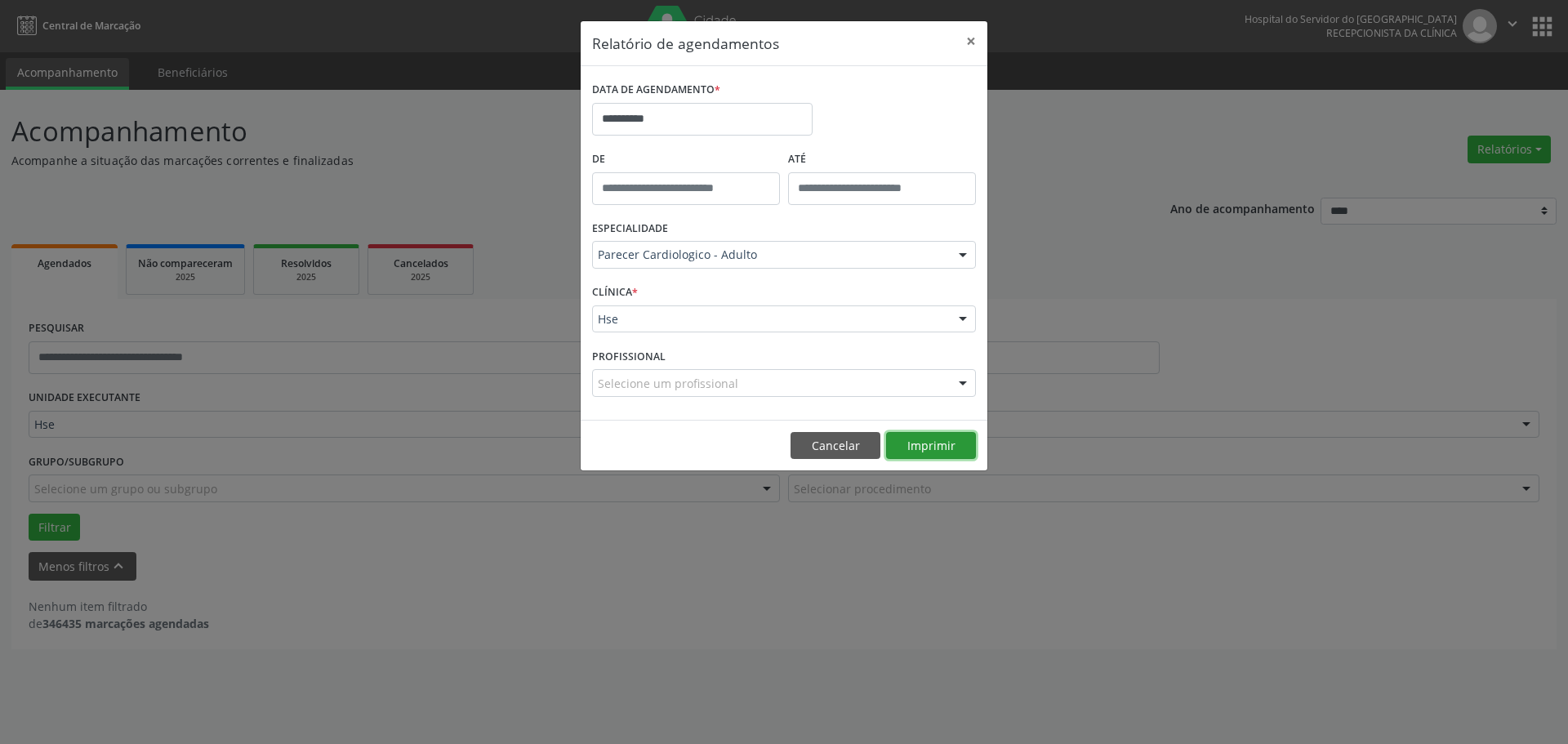
click at [931, 442] on button "Imprimir" at bounding box center [931, 446] width 90 height 28
